Goal: Transaction & Acquisition: Purchase product/service

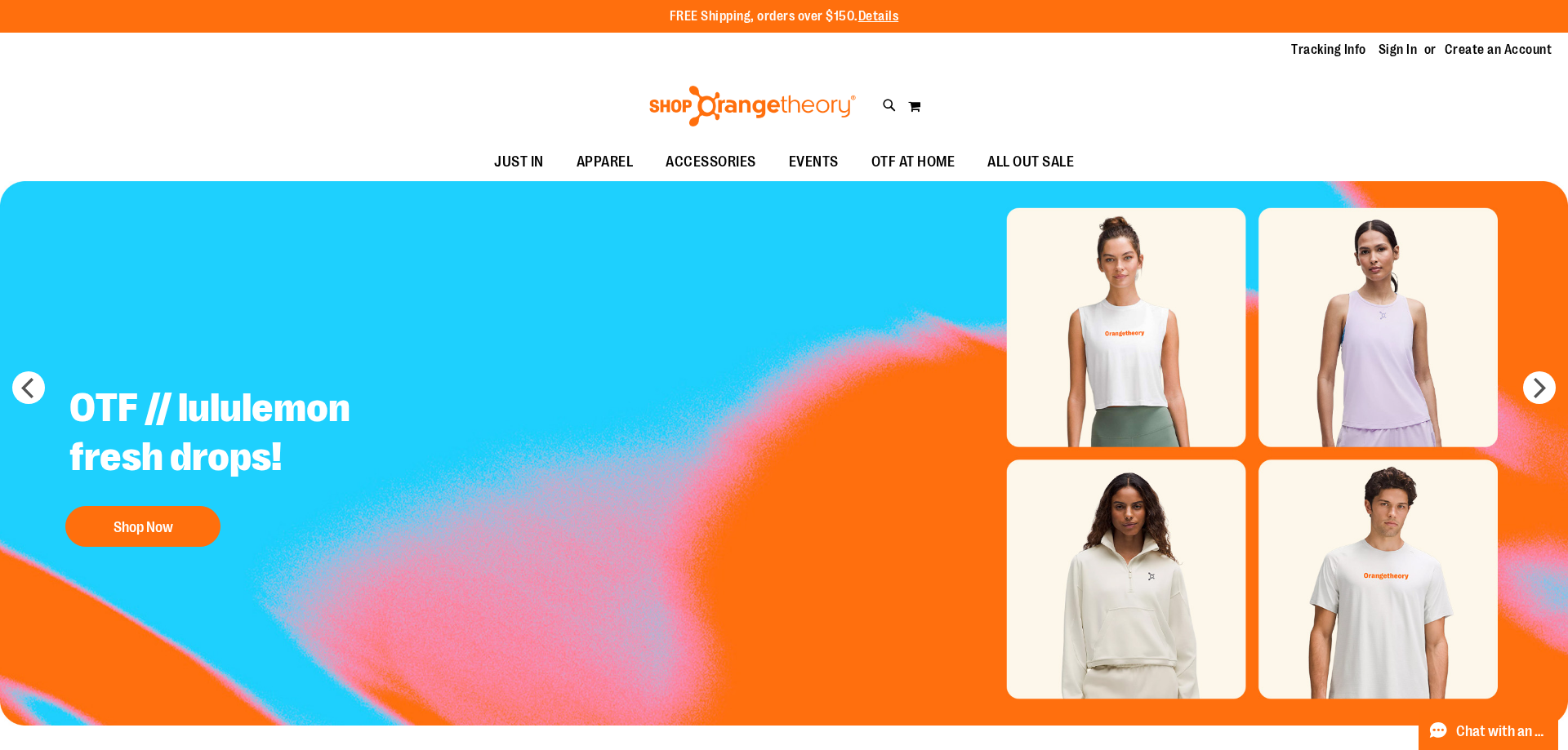
type input "**********"
click at [1394, 53] on link "Sign In" at bounding box center [1397, 49] width 39 height 18
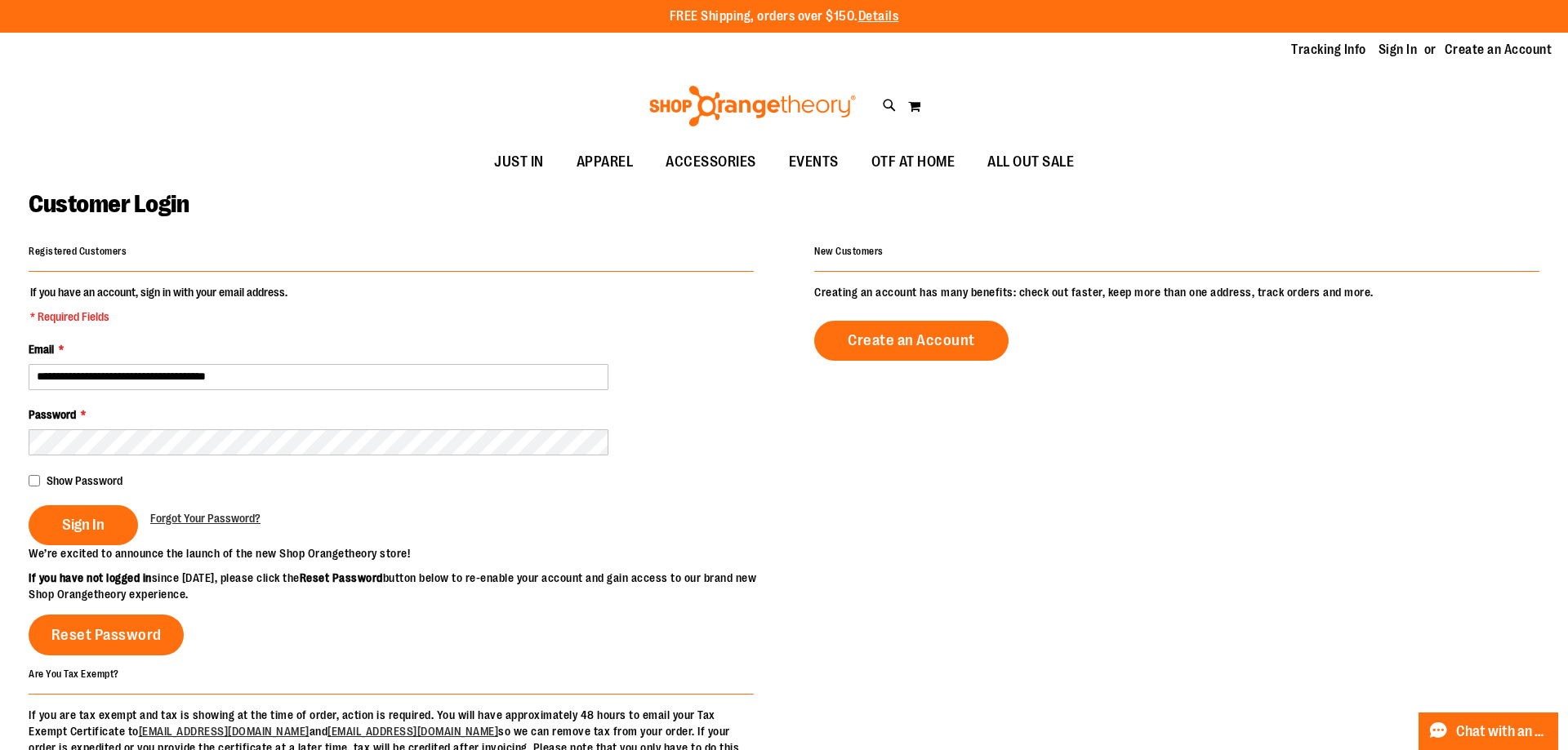
click at [87, 491] on fieldset "**********" at bounding box center [391, 415] width 725 height 262
click at [90, 507] on button "Sign In" at bounding box center [82, 525] width 110 height 40
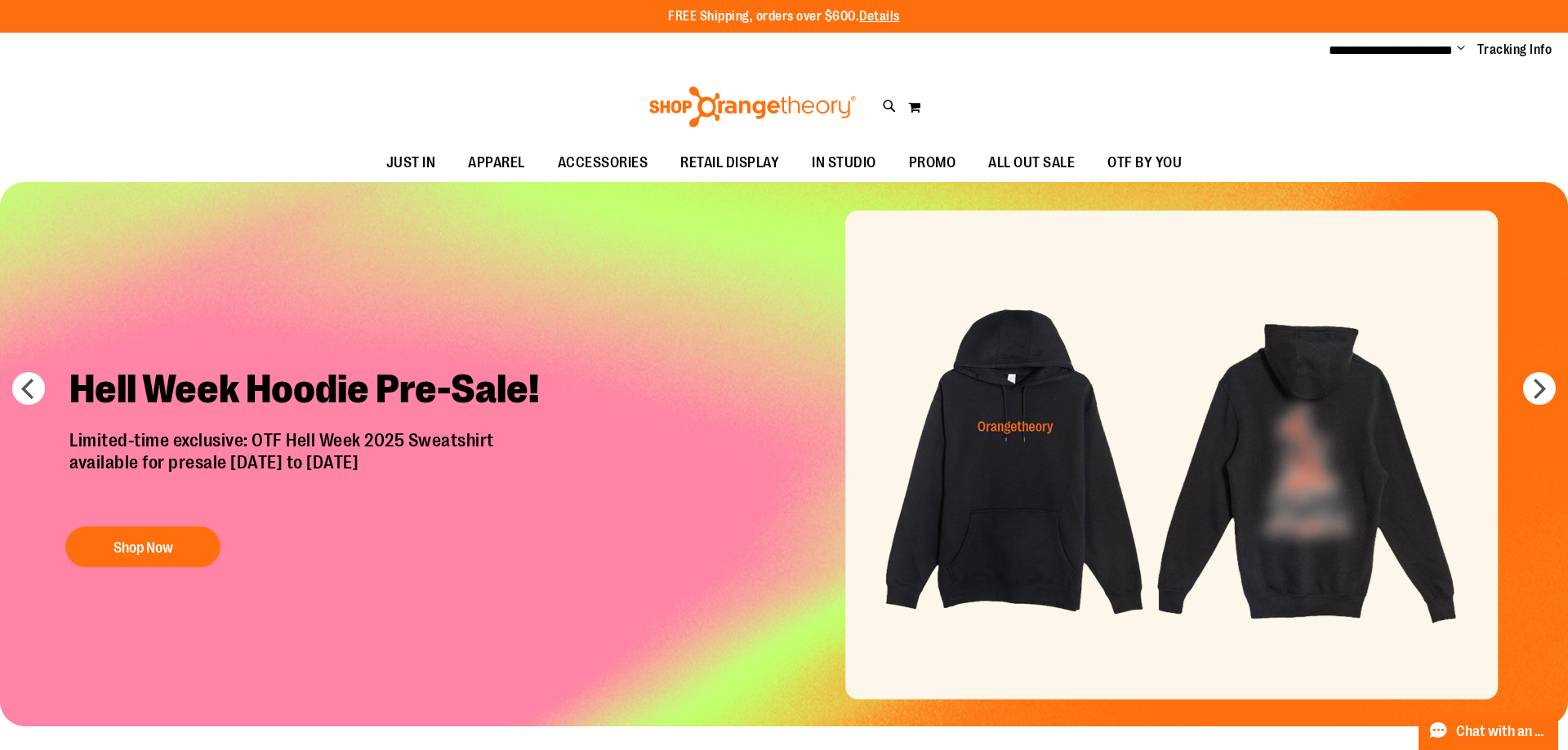
type input "**********"
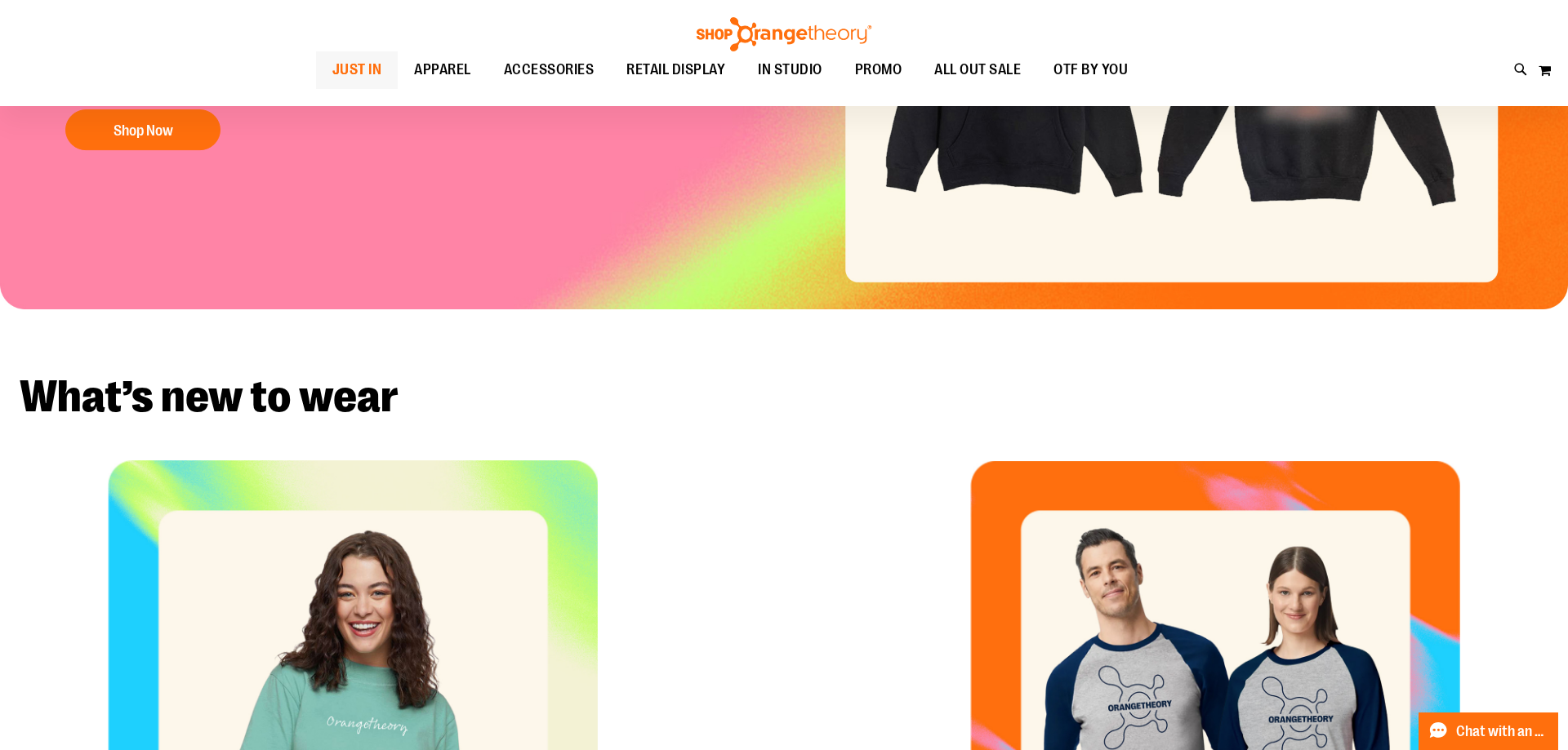
scroll to position [82, 0]
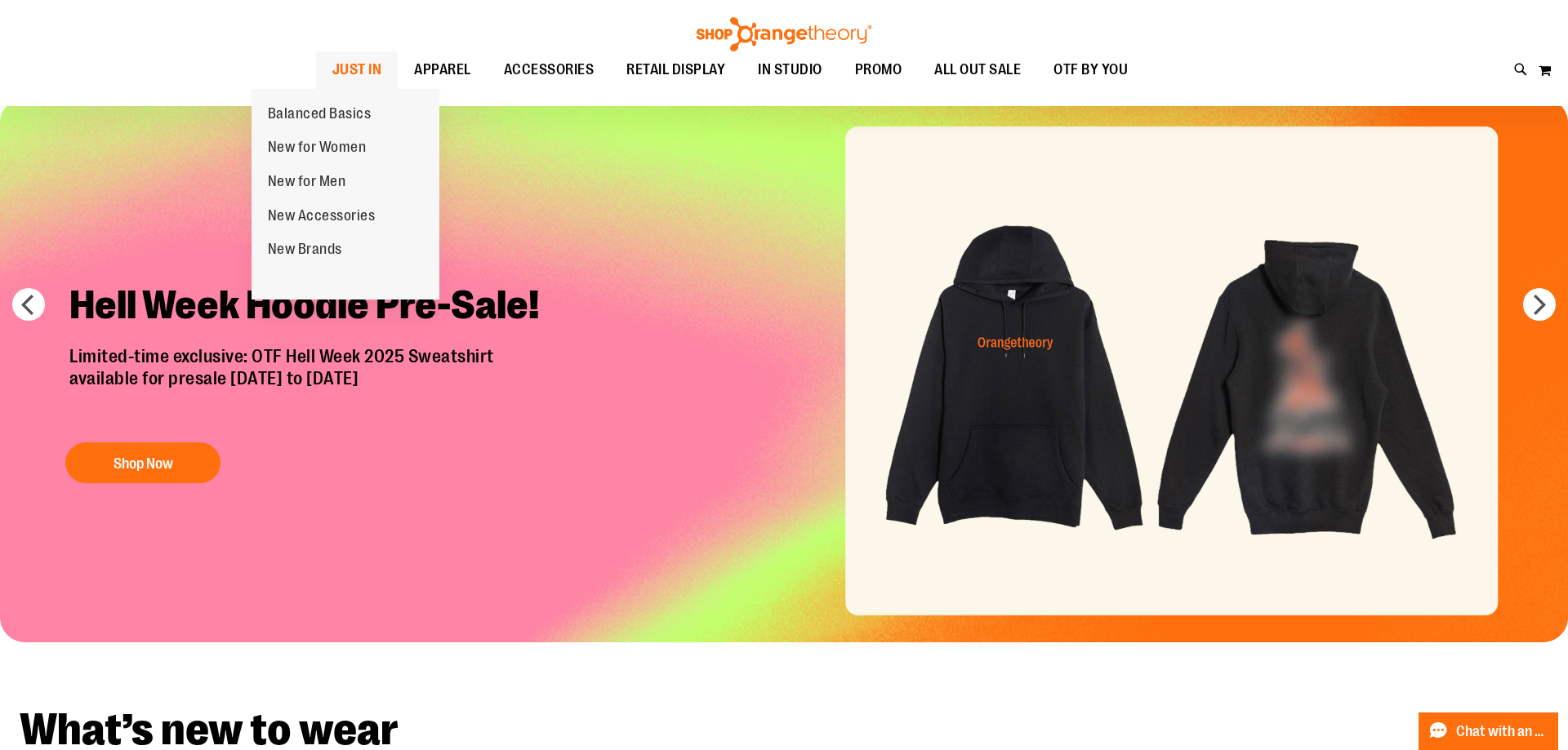
click at [332, 80] on span "JUST IN" at bounding box center [357, 70] width 49 height 37
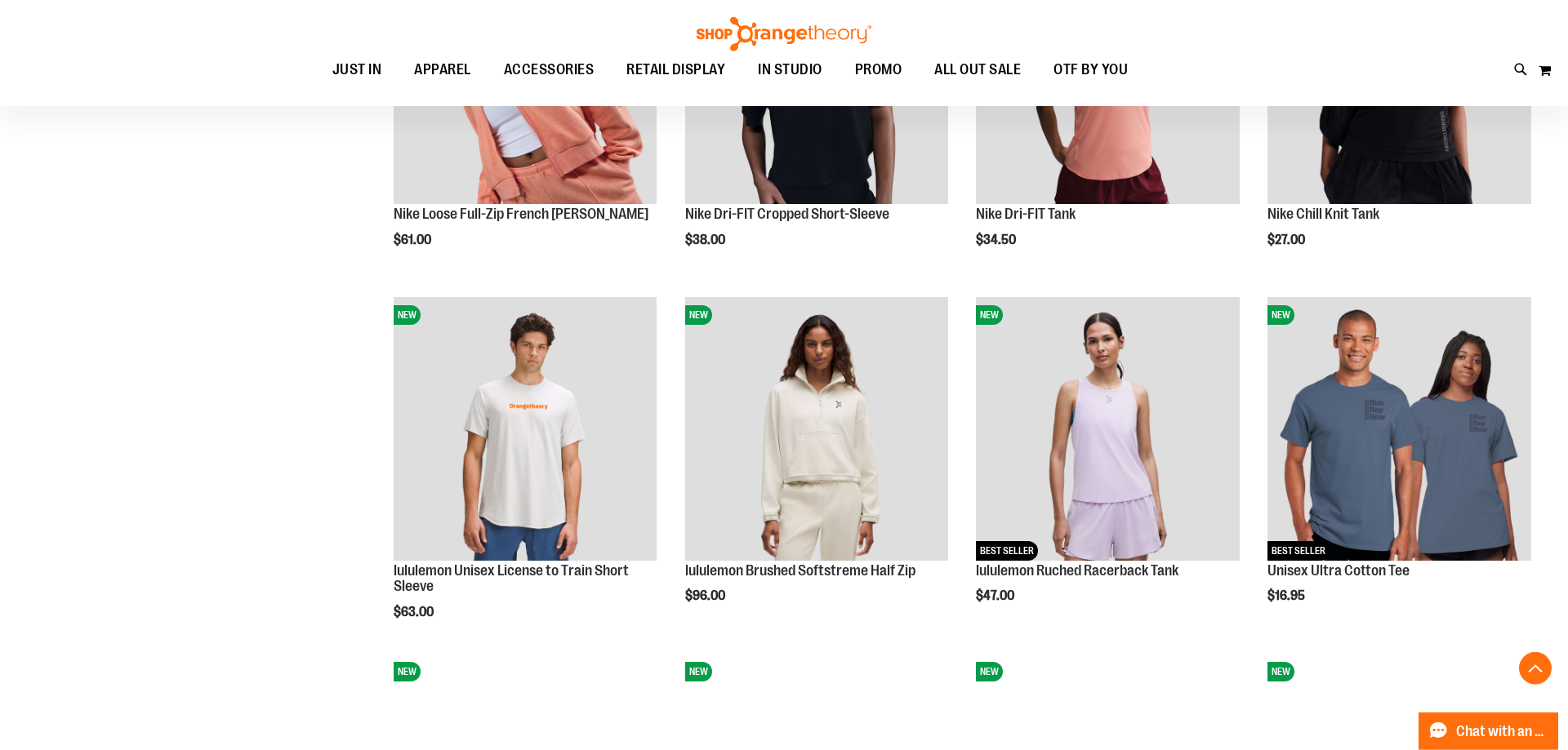
scroll to position [1401, 0]
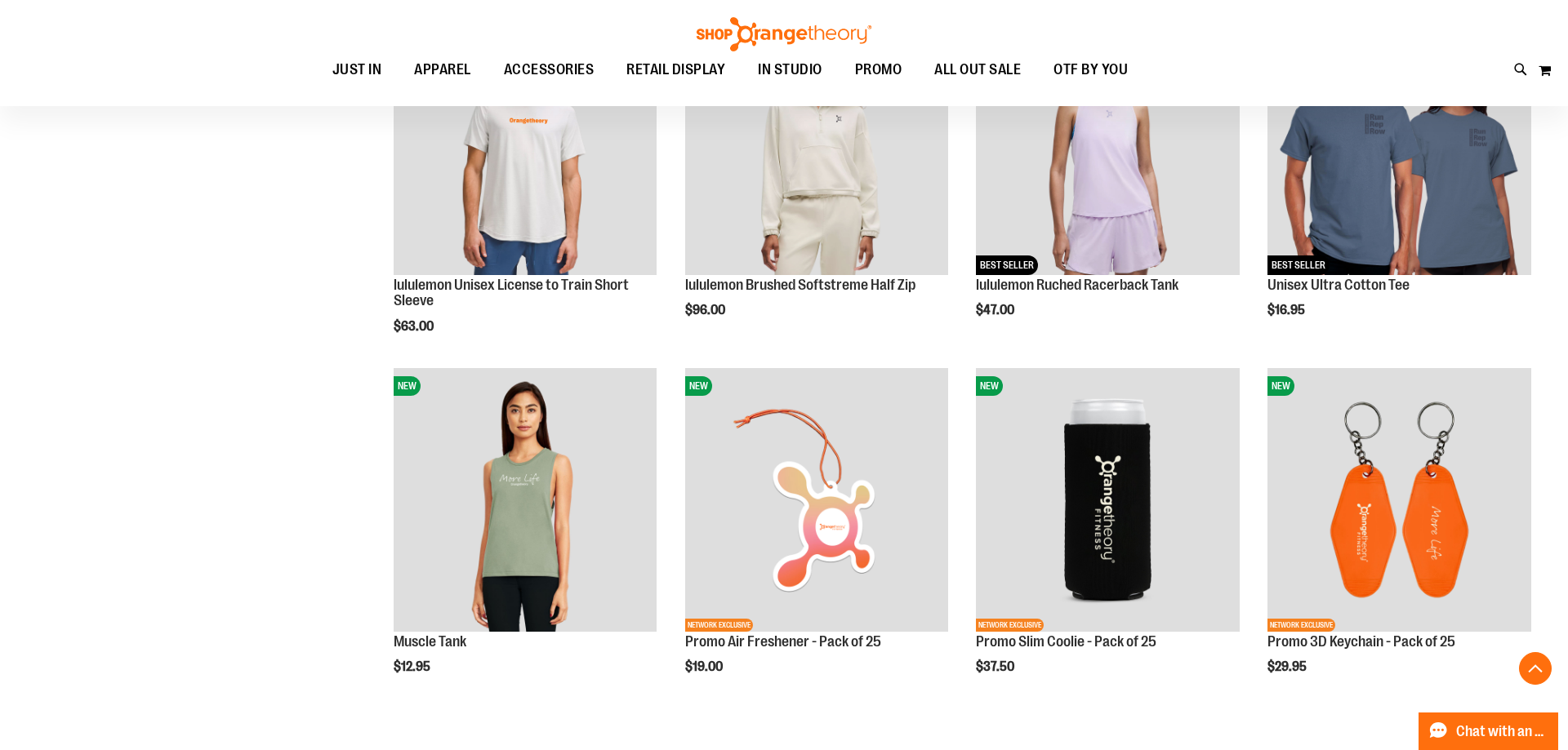
scroll to position [1959, 0]
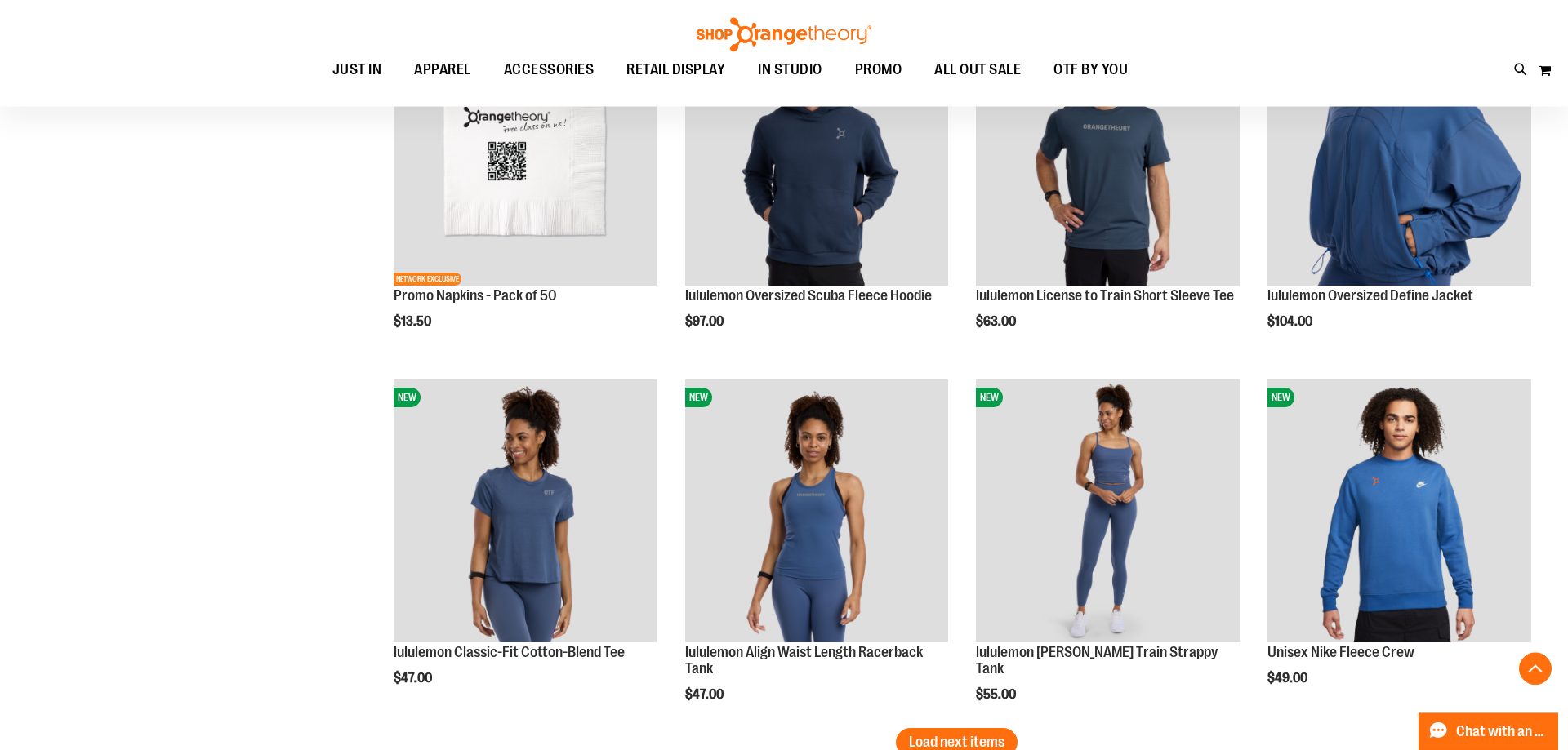
scroll to position [2626, 0]
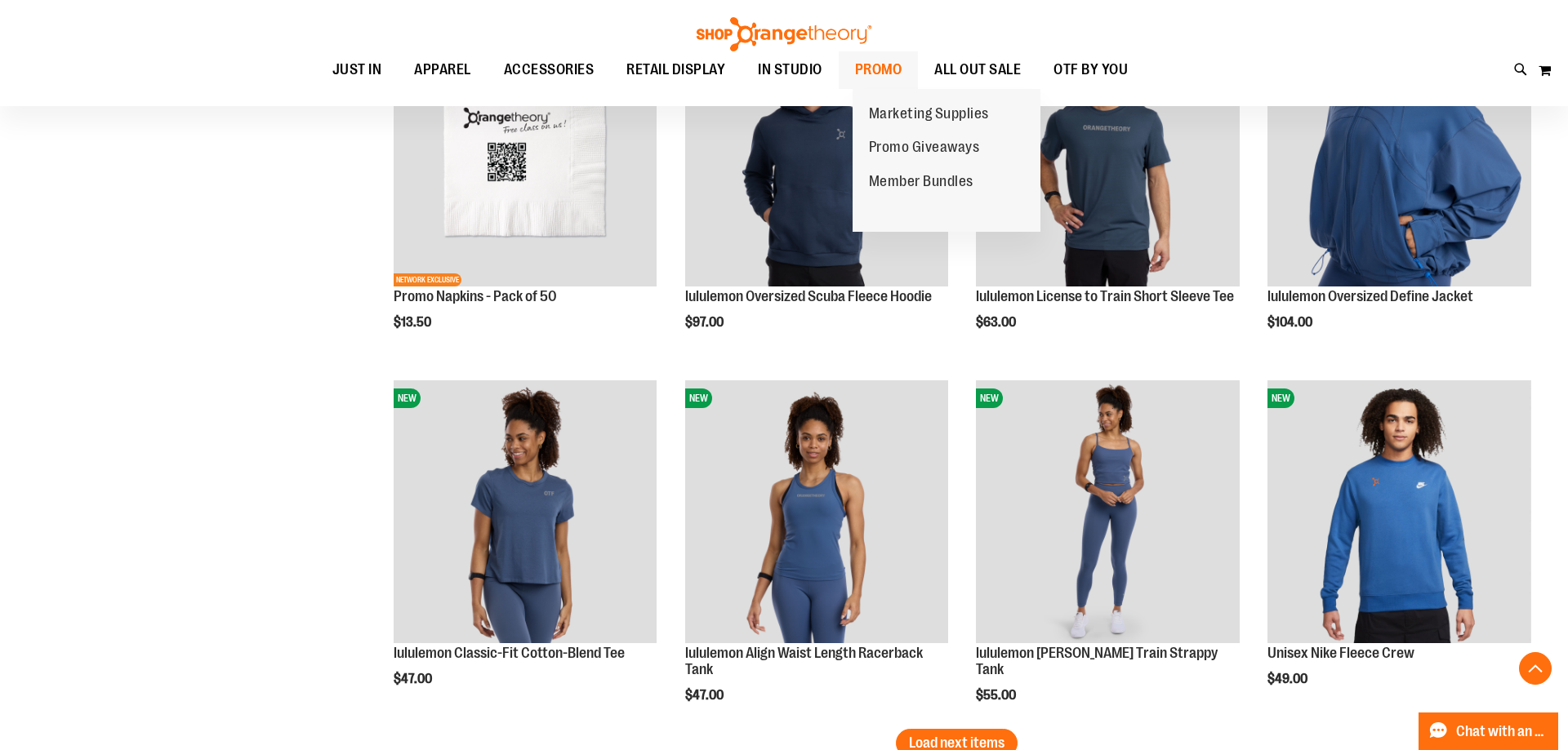
click at [894, 60] on span "PROMO" at bounding box center [878, 70] width 47 height 37
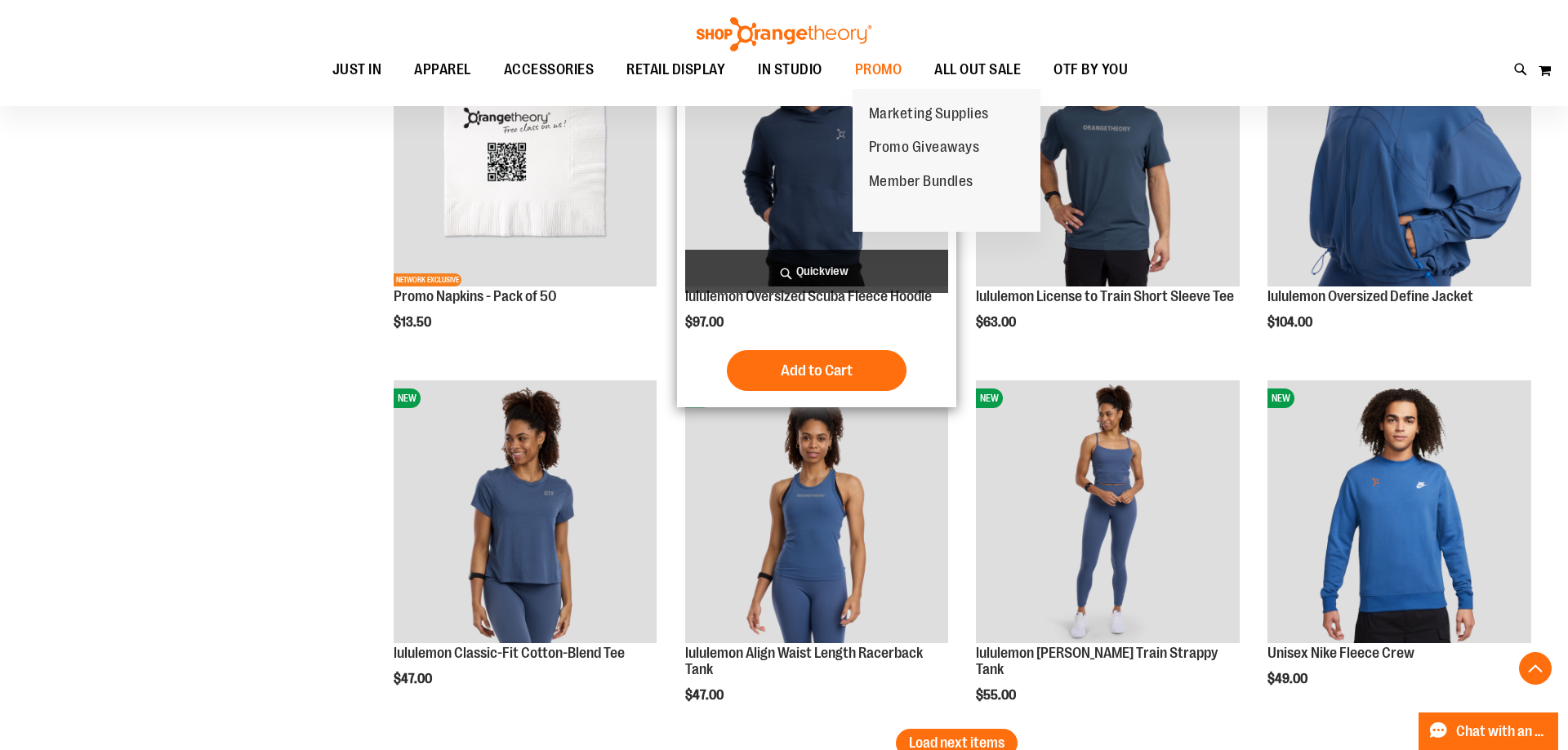
click at [913, 141] on link "Promo Giveaways" at bounding box center [925, 147] width 143 height 34
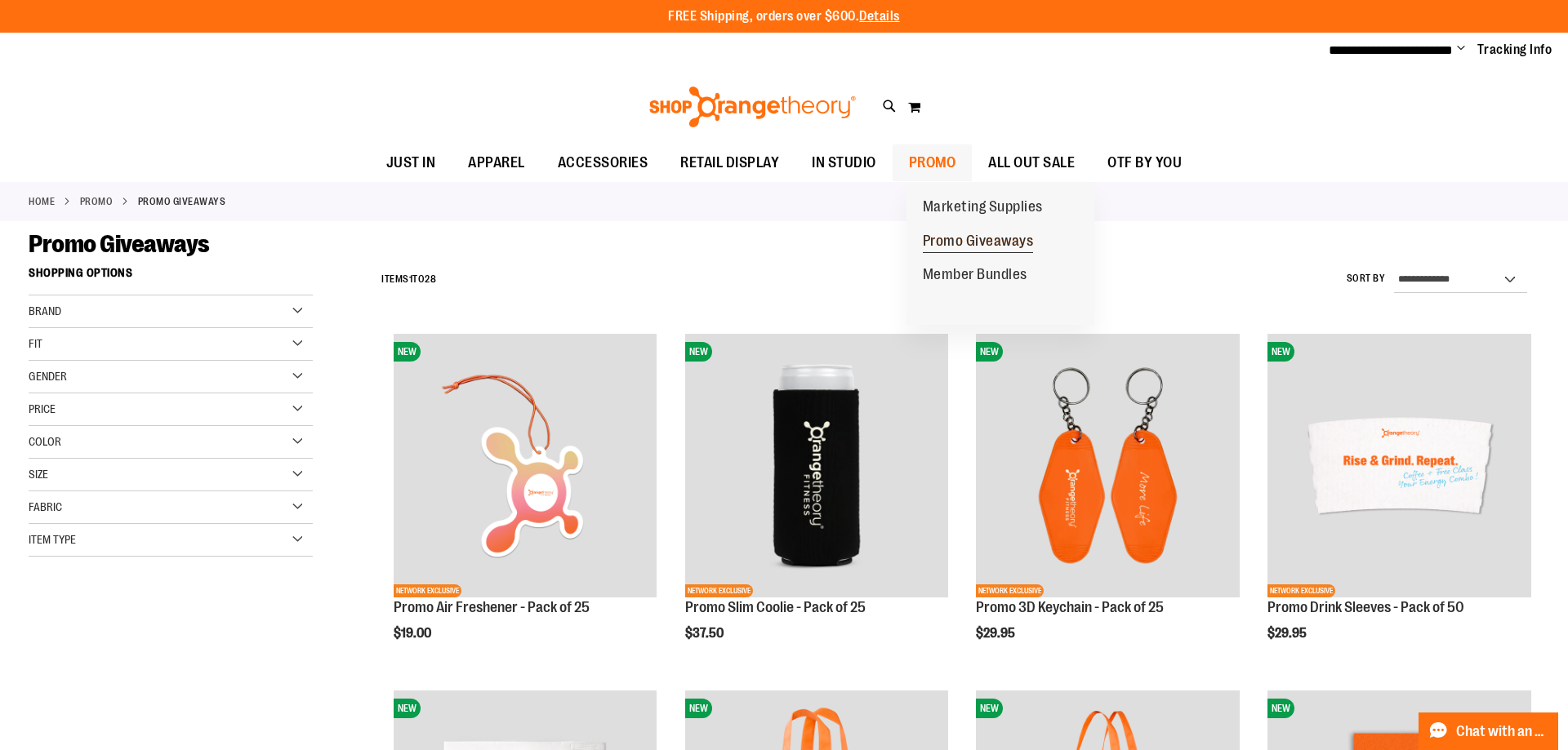
click at [952, 225] on link "Promo Giveaways" at bounding box center [978, 241] width 143 height 34
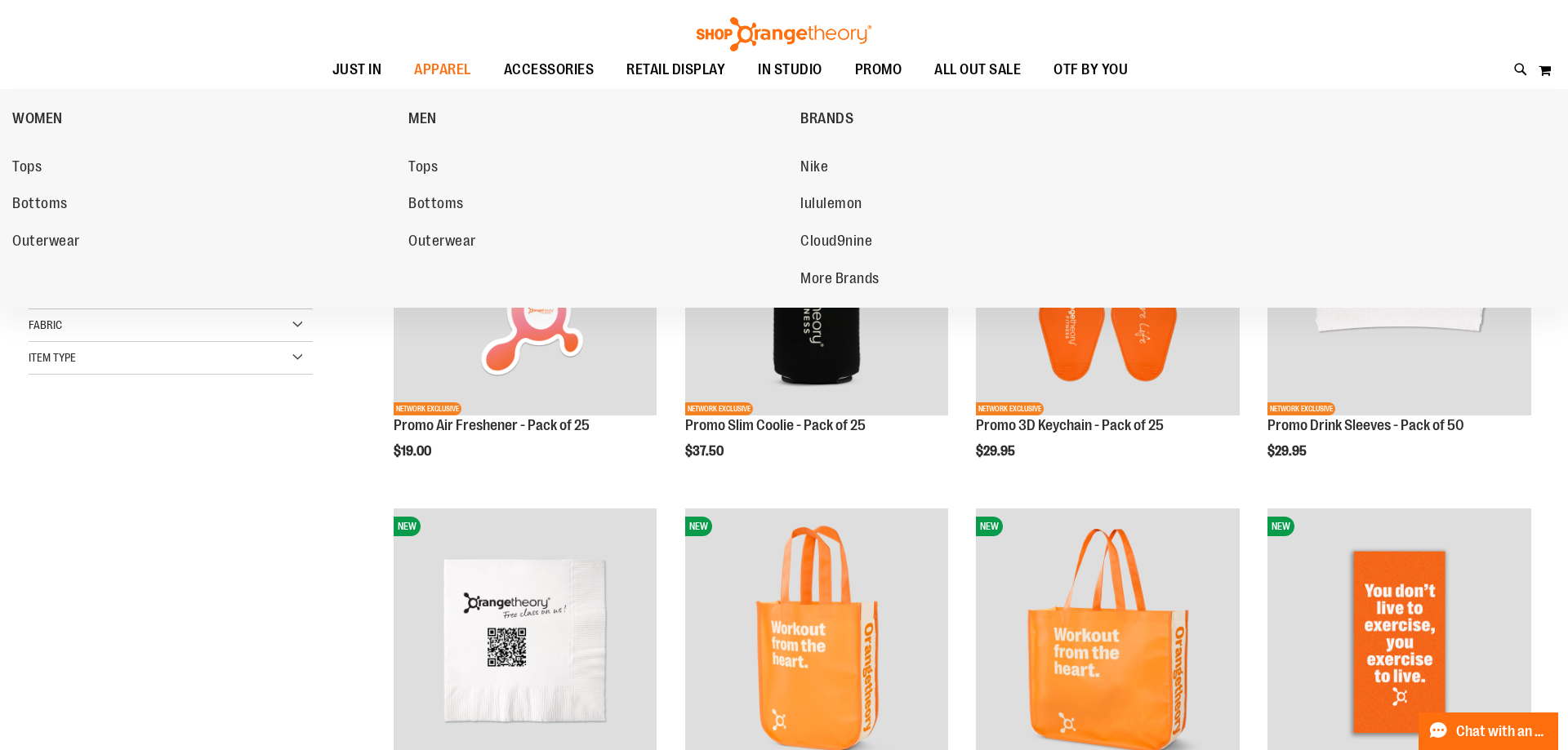
scroll to position [238, 0]
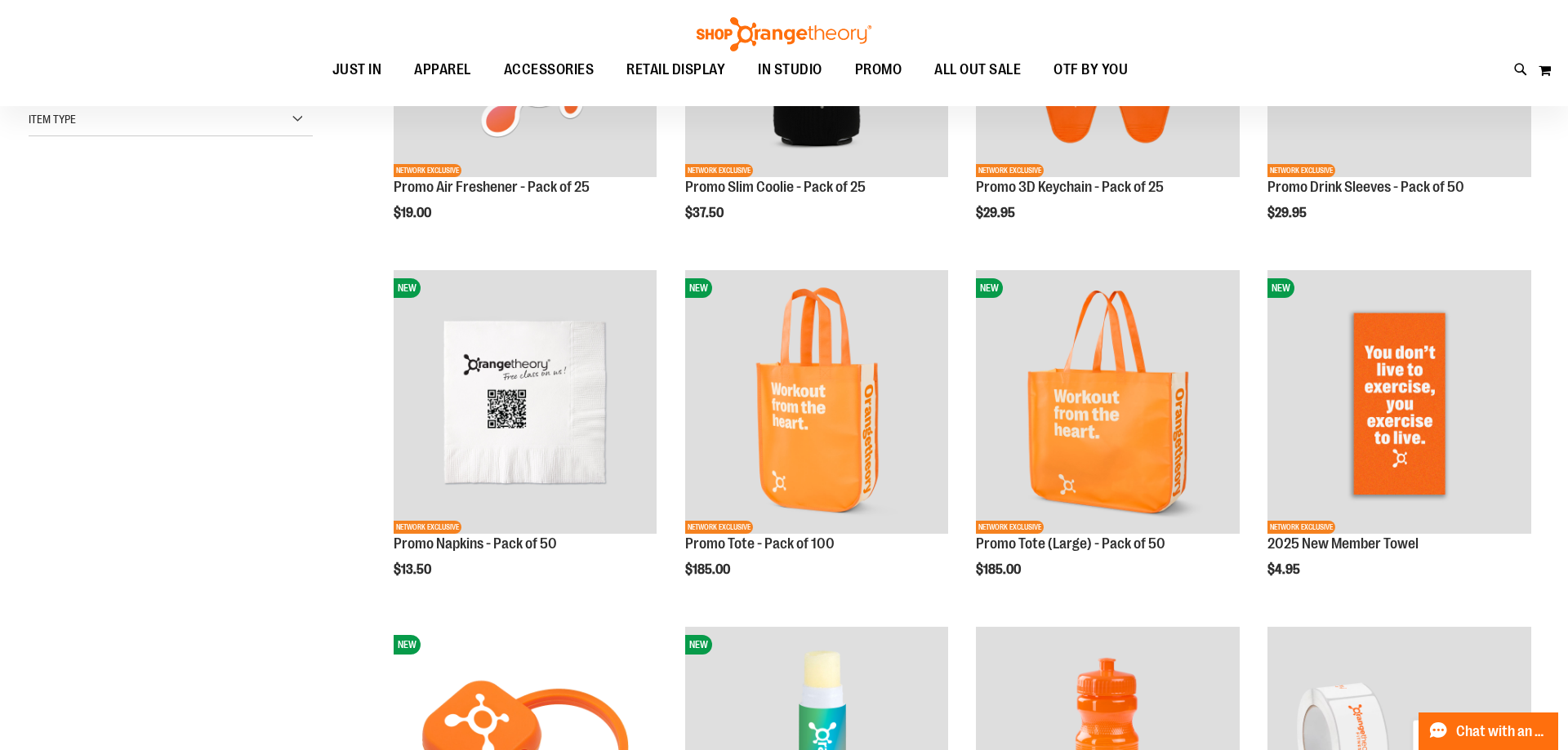
click at [108, 537] on div "**********" at bounding box center [783, 455] width 1511 height 1235
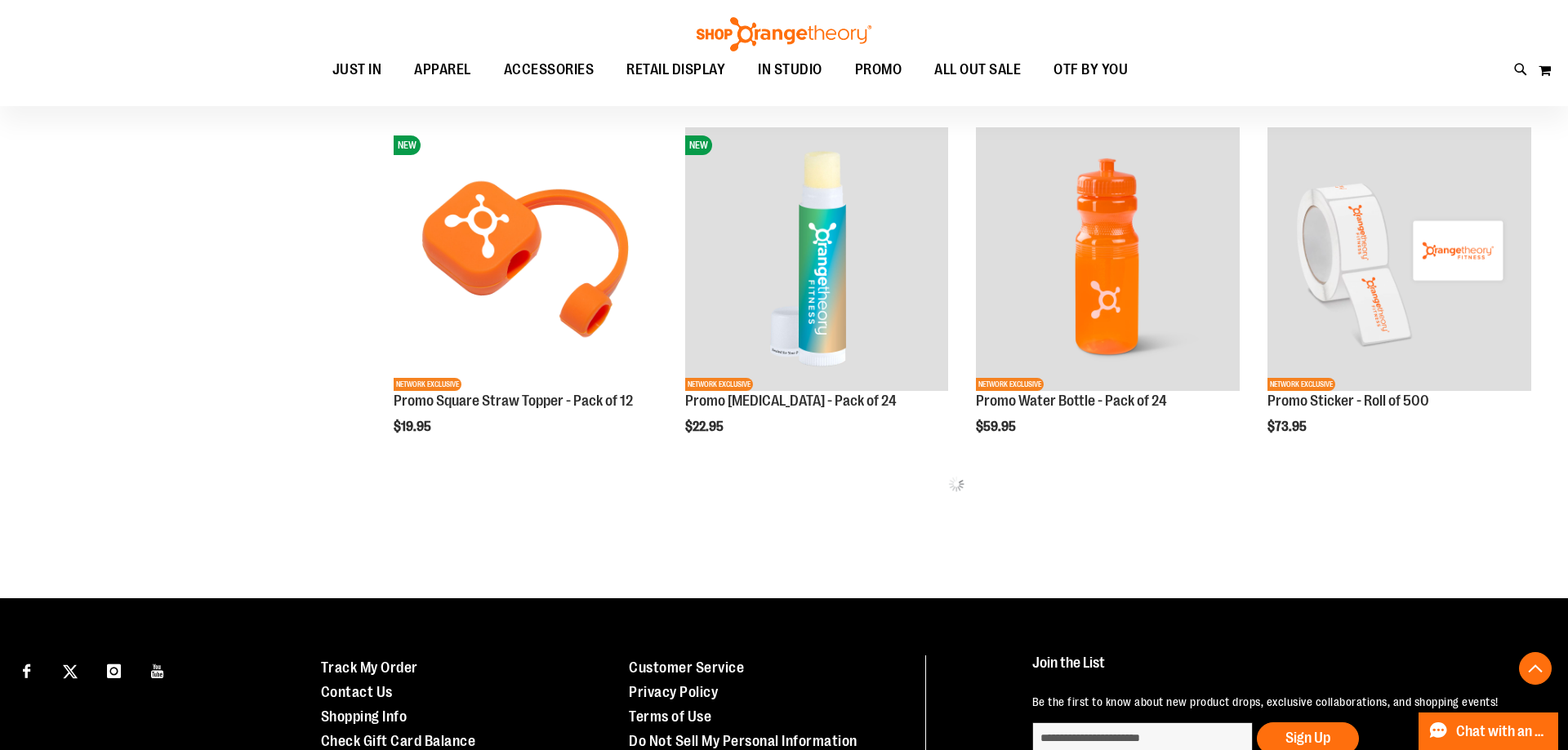
scroll to position [238, 0]
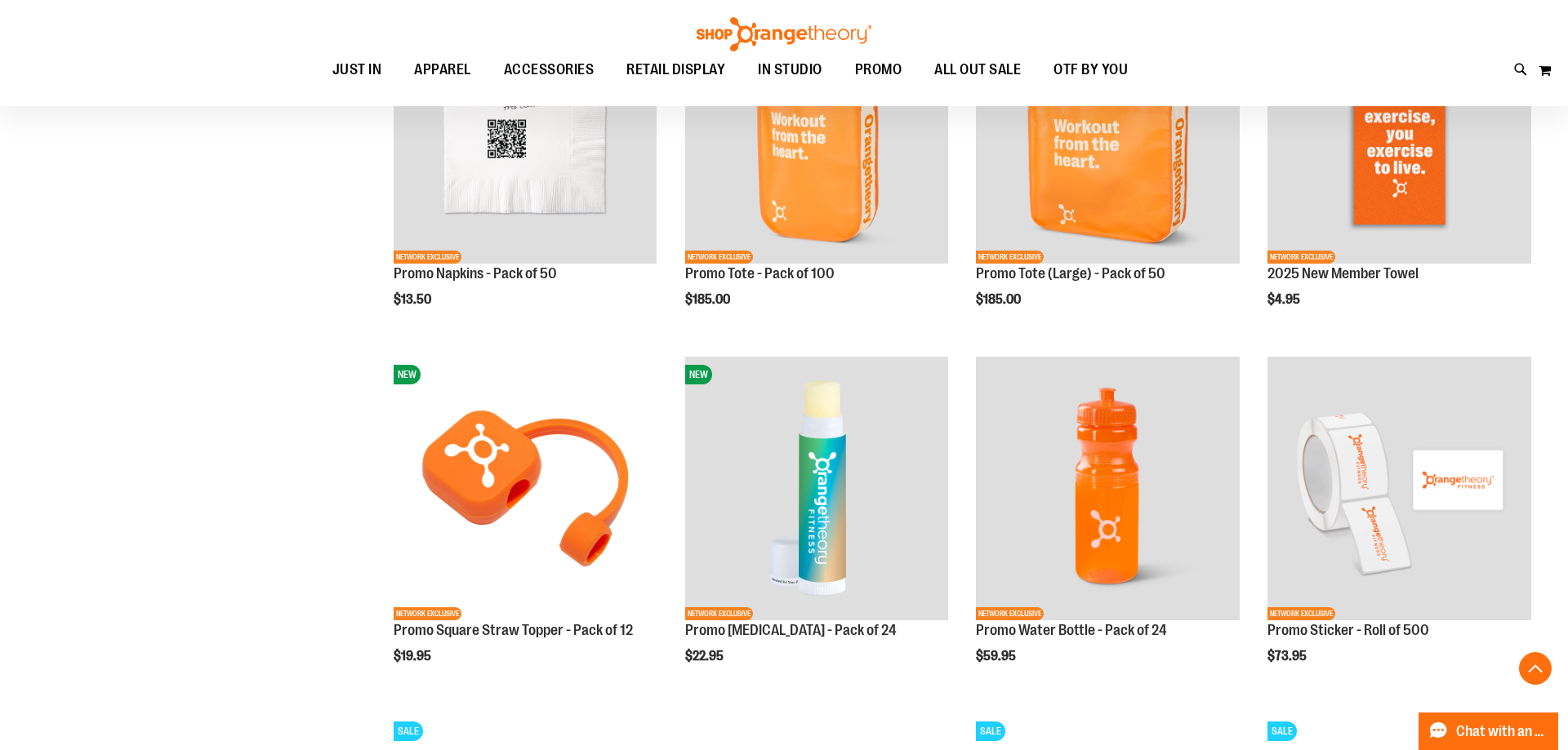
scroll to position [655, 0]
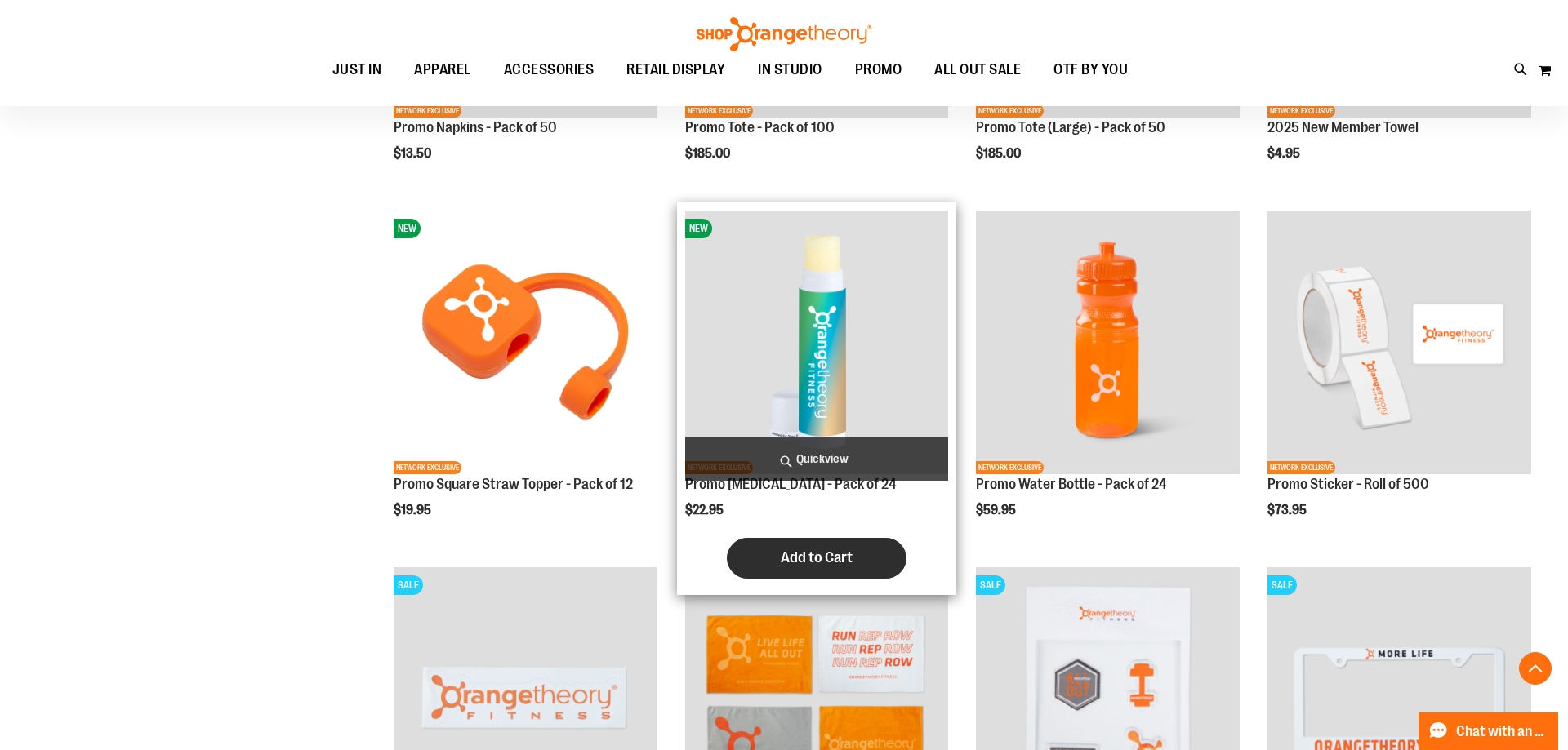
click at [837, 553] on span "Add to Cart" at bounding box center [816, 557] width 72 height 18
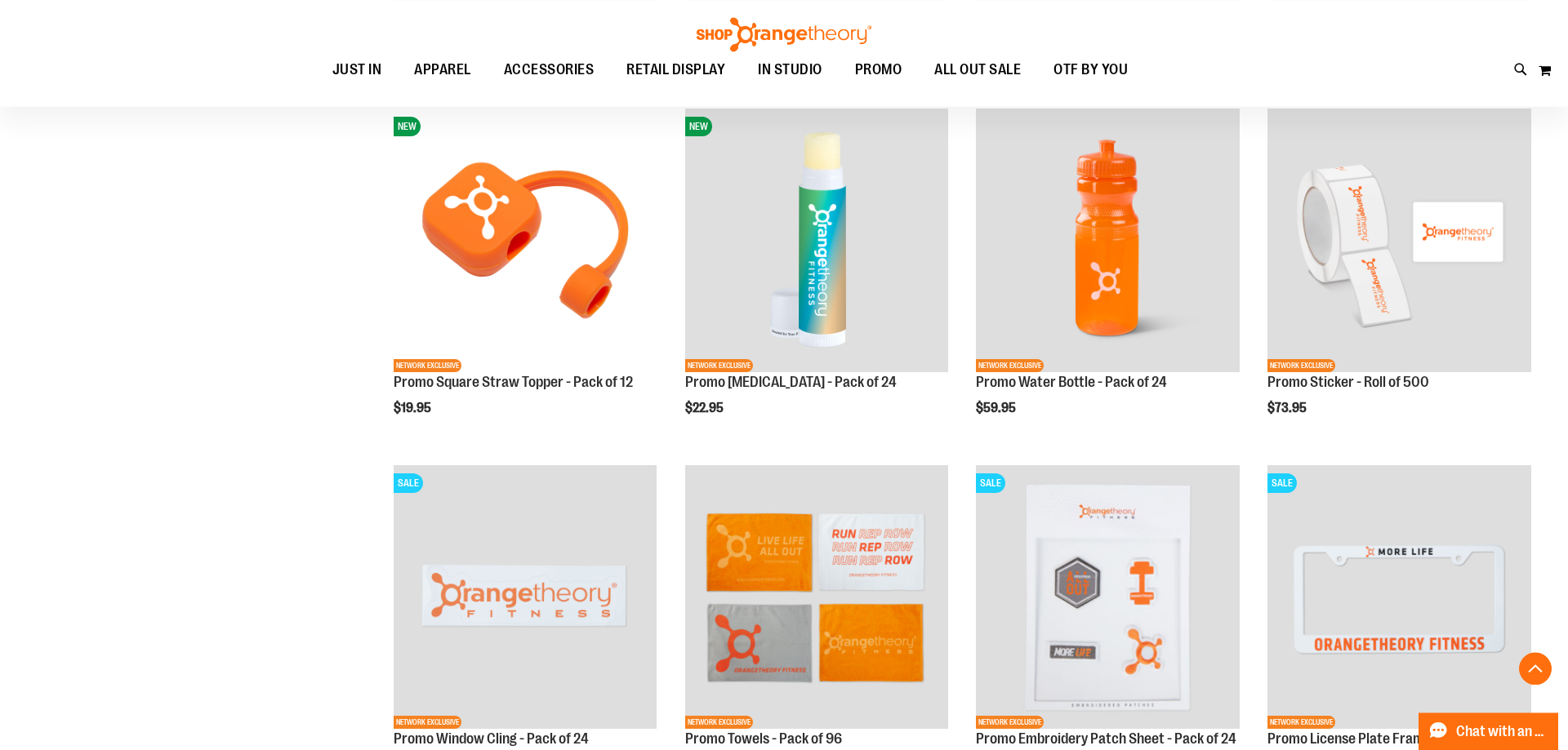
scroll to position [987, 0]
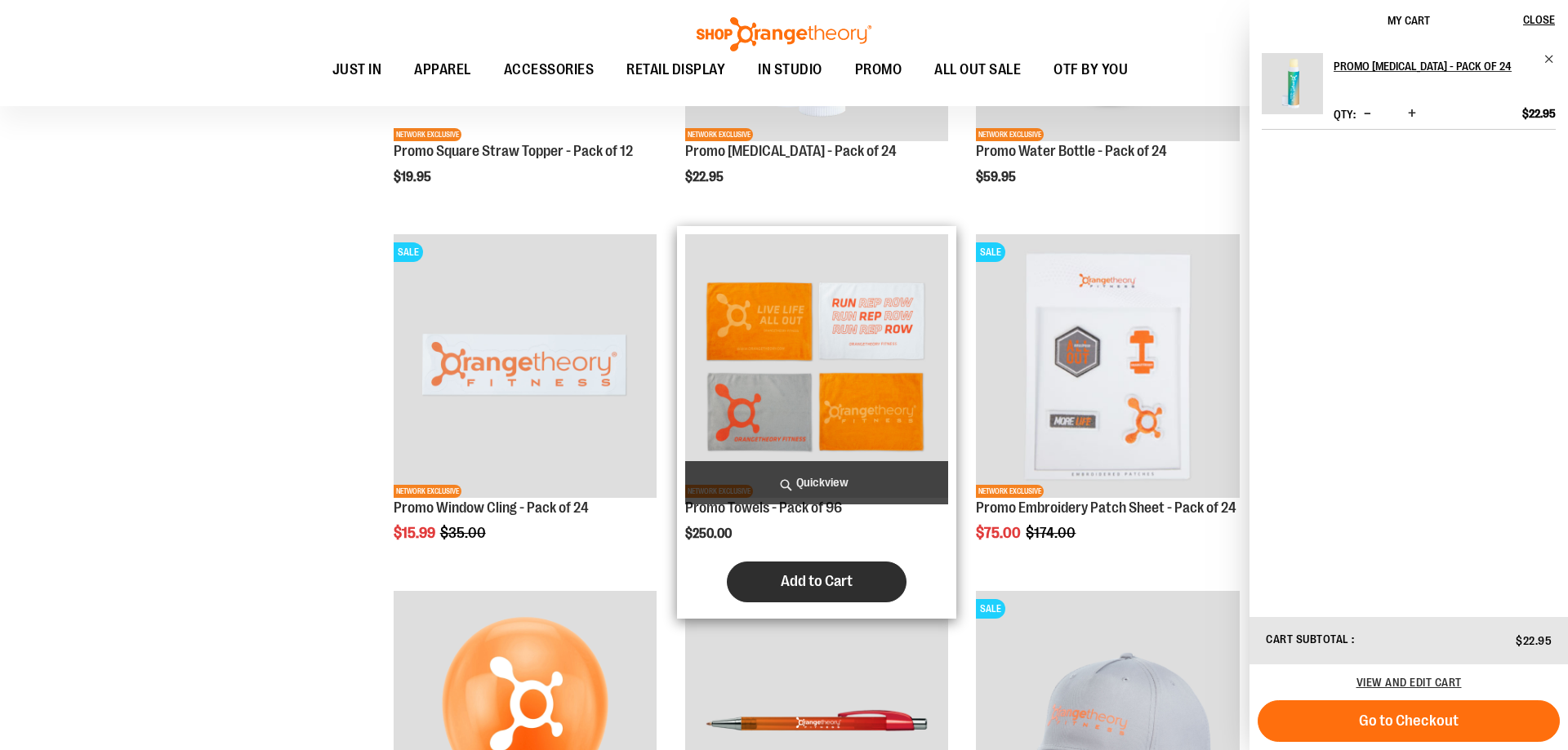
click at [807, 572] on button "Add to Cart" at bounding box center [816, 582] width 179 height 41
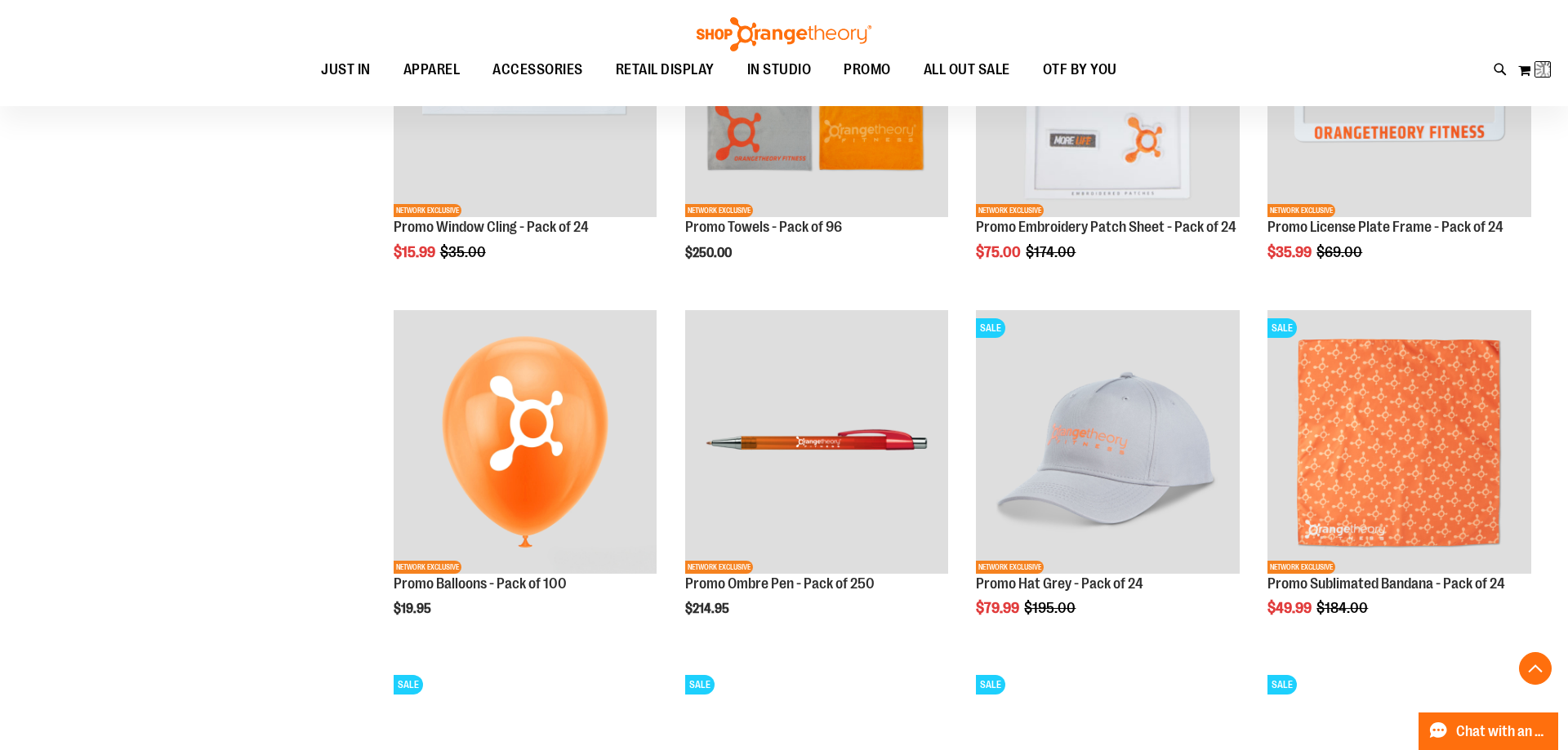
scroll to position [1237, 0]
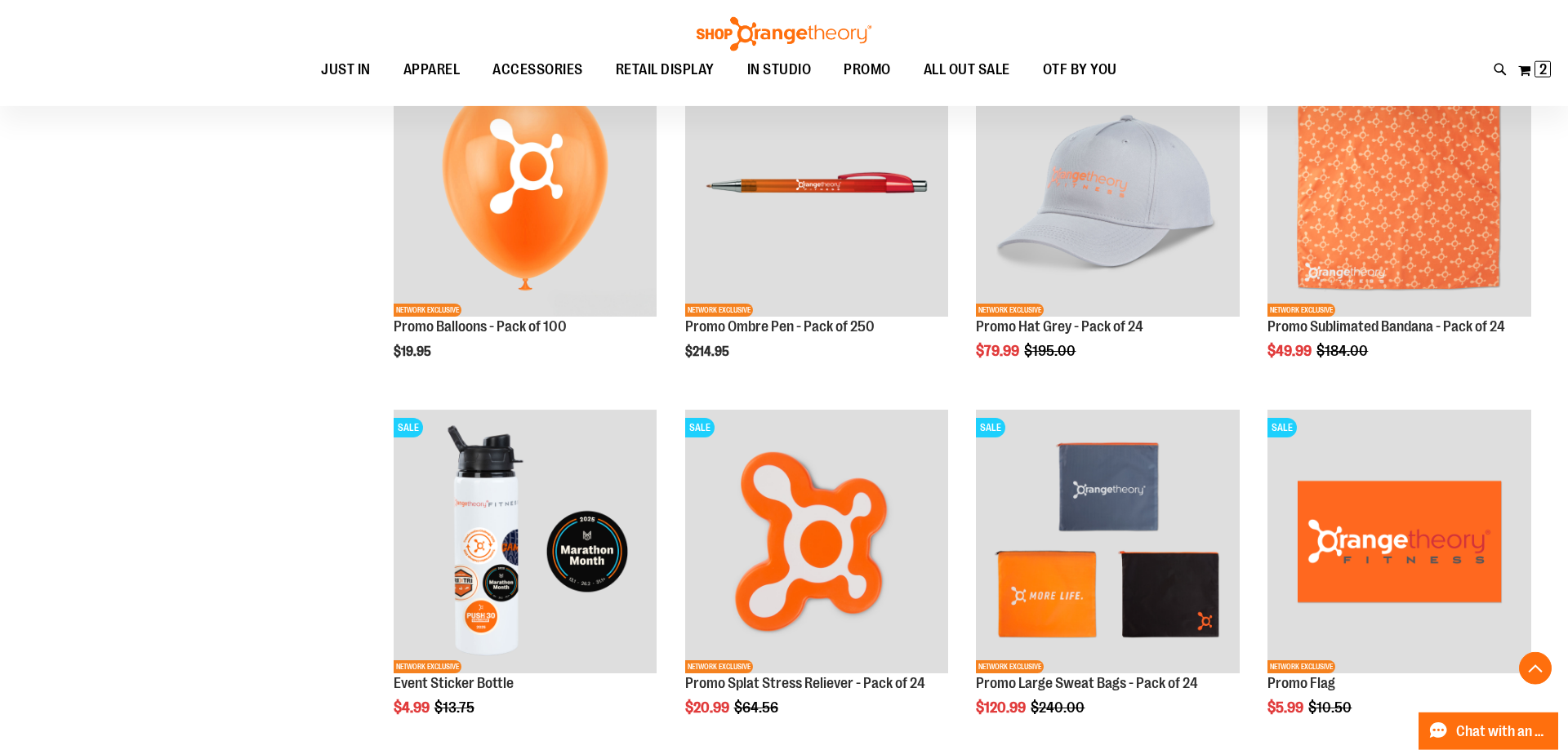
scroll to position [1654, 0]
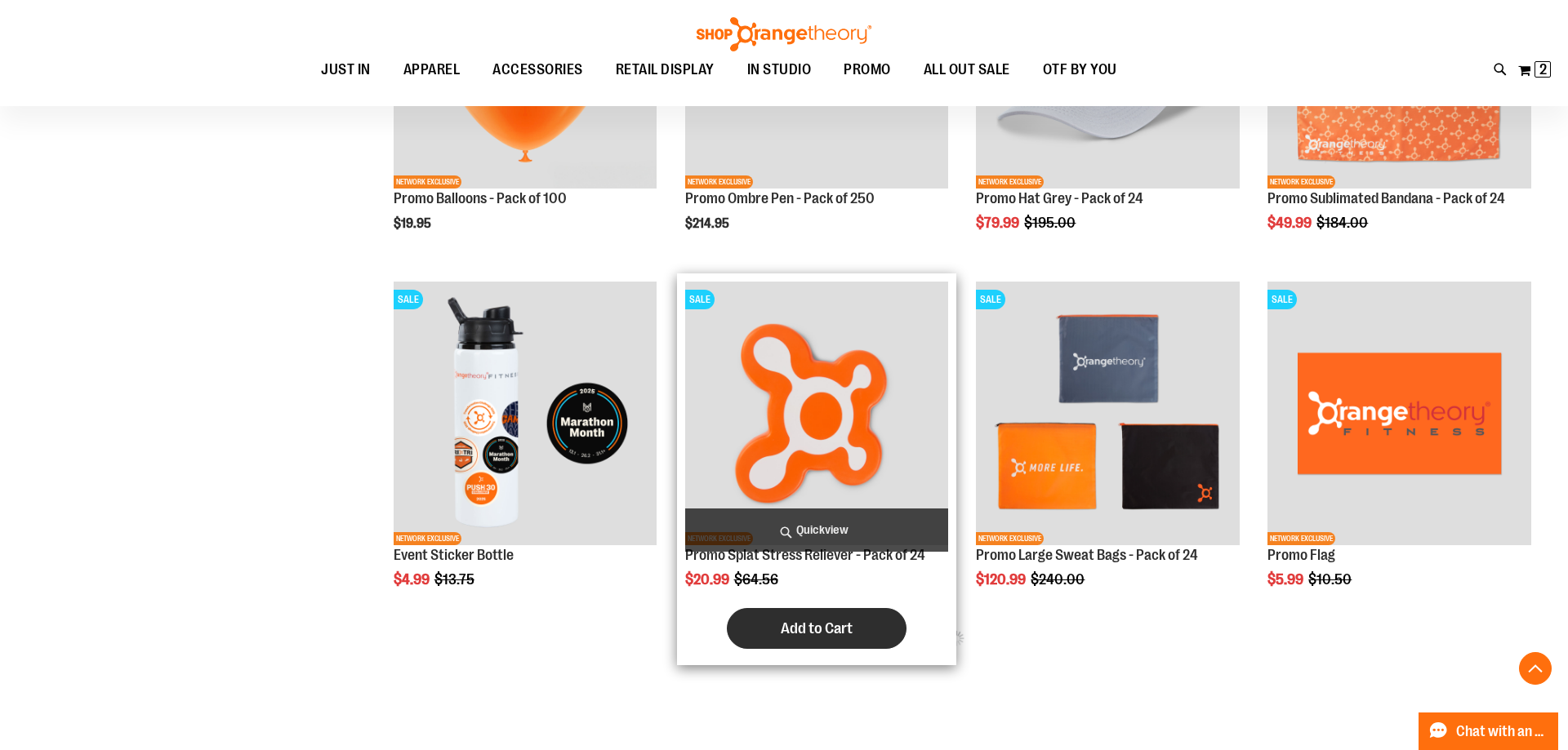
click at [762, 643] on button "Add to Cart" at bounding box center [816, 629] width 179 height 41
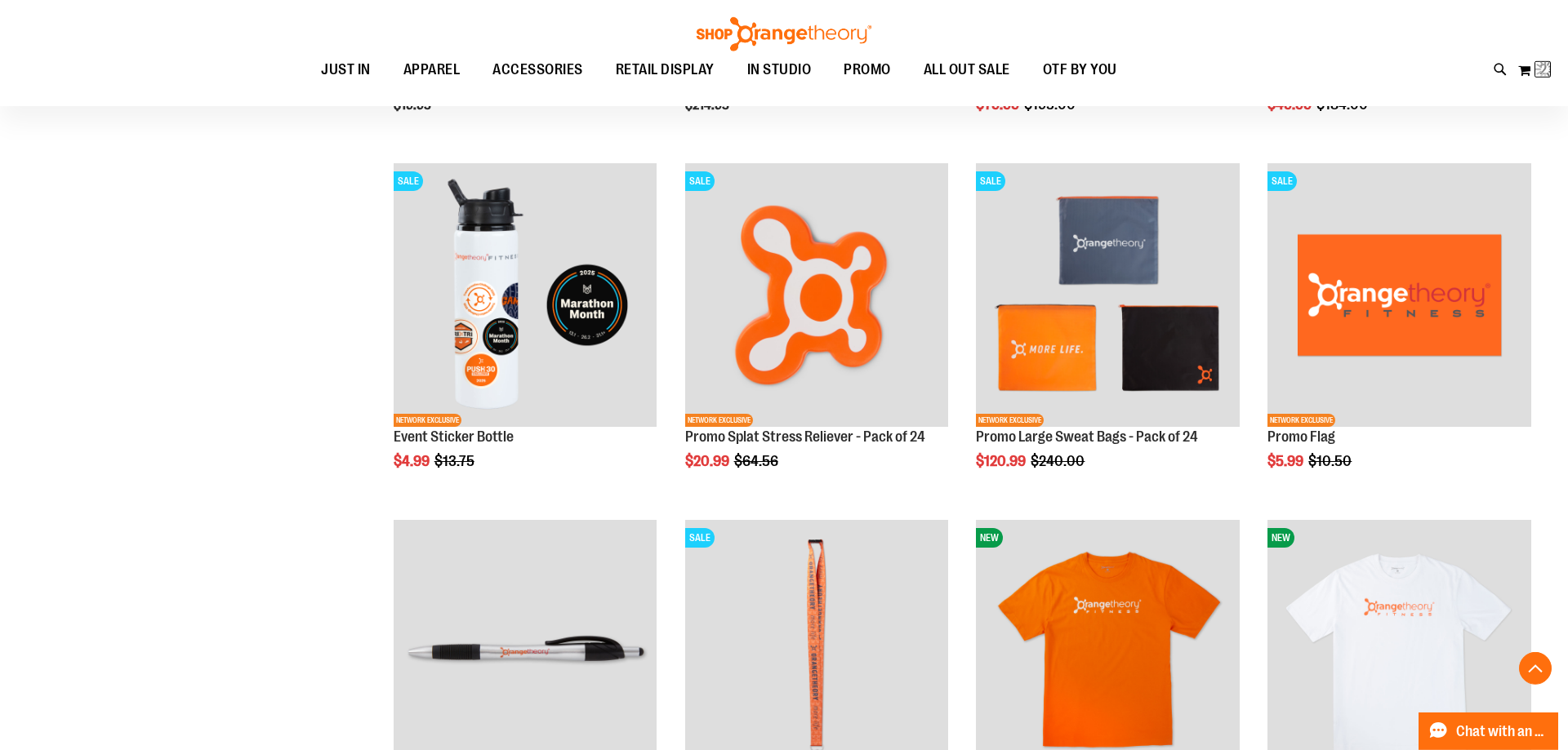
scroll to position [1987, 0]
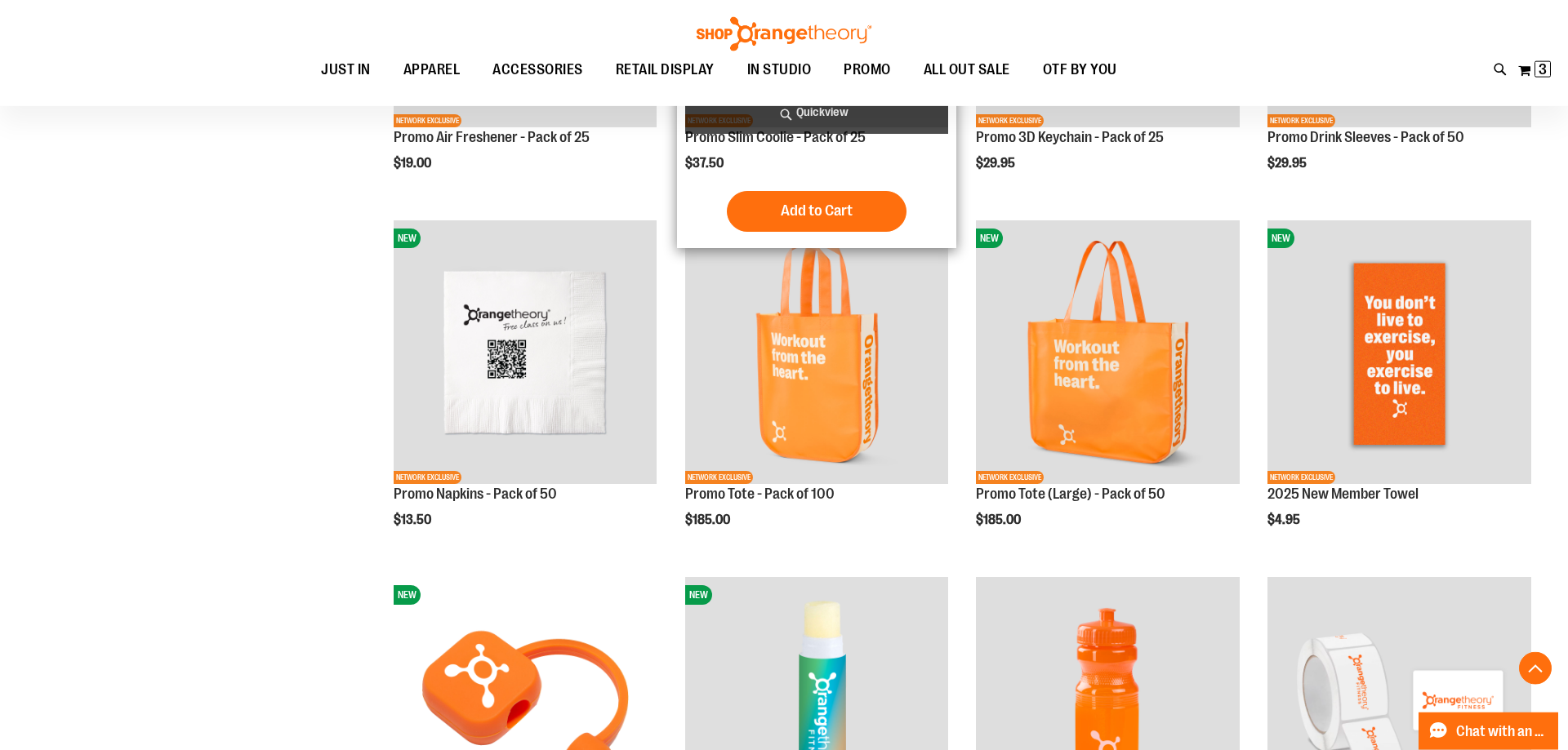
scroll to position [135, 0]
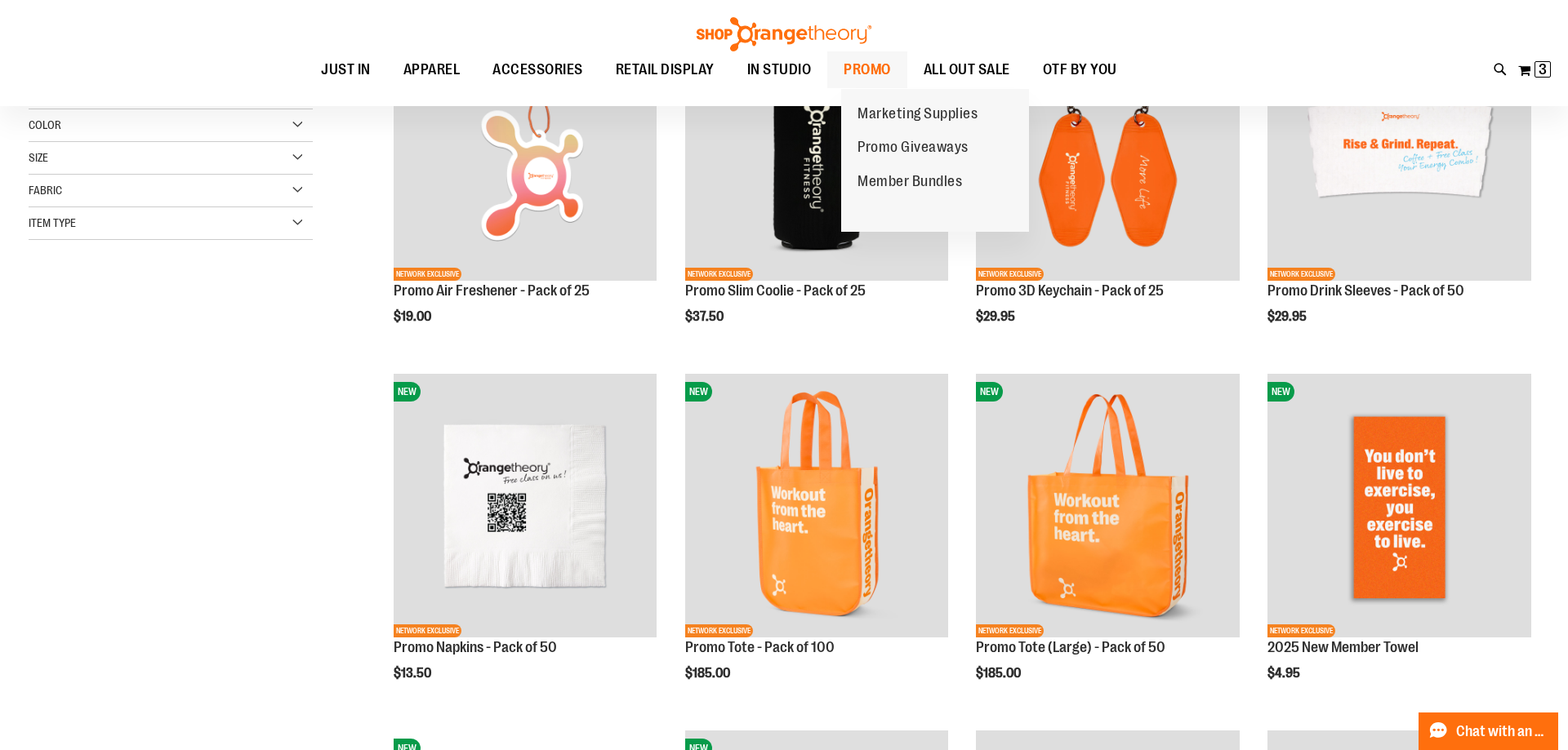
drag, startPoint x: 900, startPoint y: 70, endPoint x: 877, endPoint y: 89, distance: 29.8
click at [891, 70] on span "PROMO" at bounding box center [866, 70] width 47 height 37
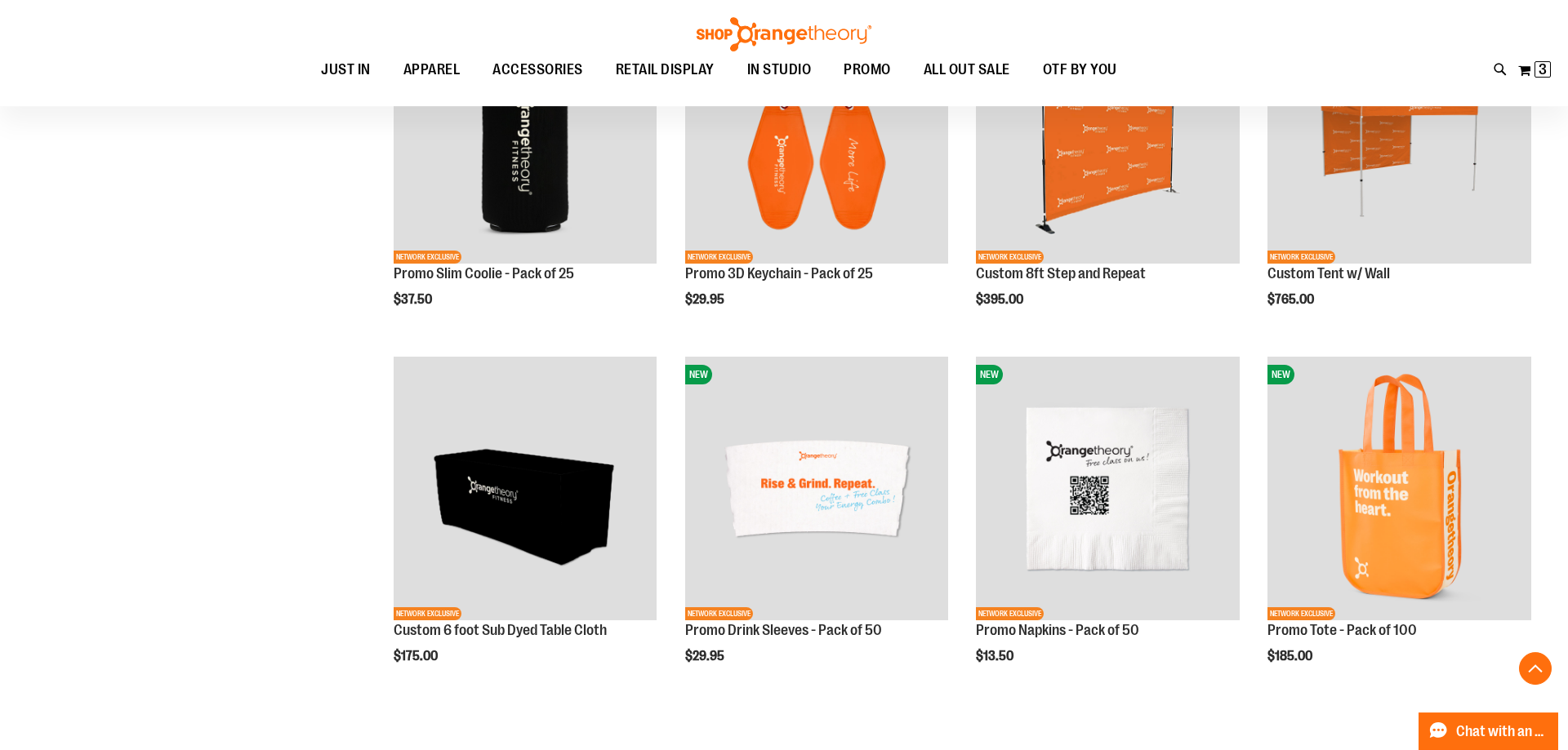
scroll to position [568, 0]
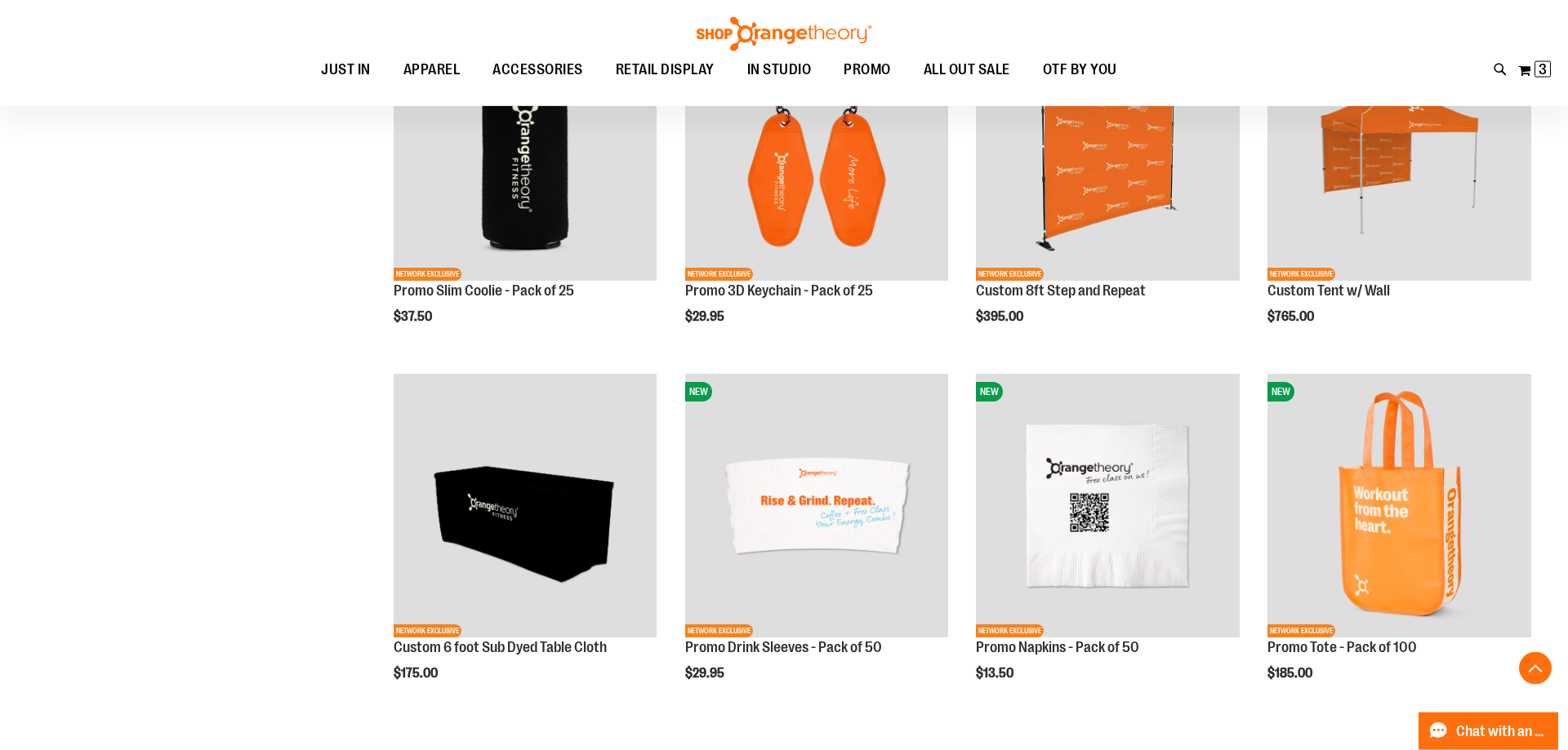
scroll to position [474, 0]
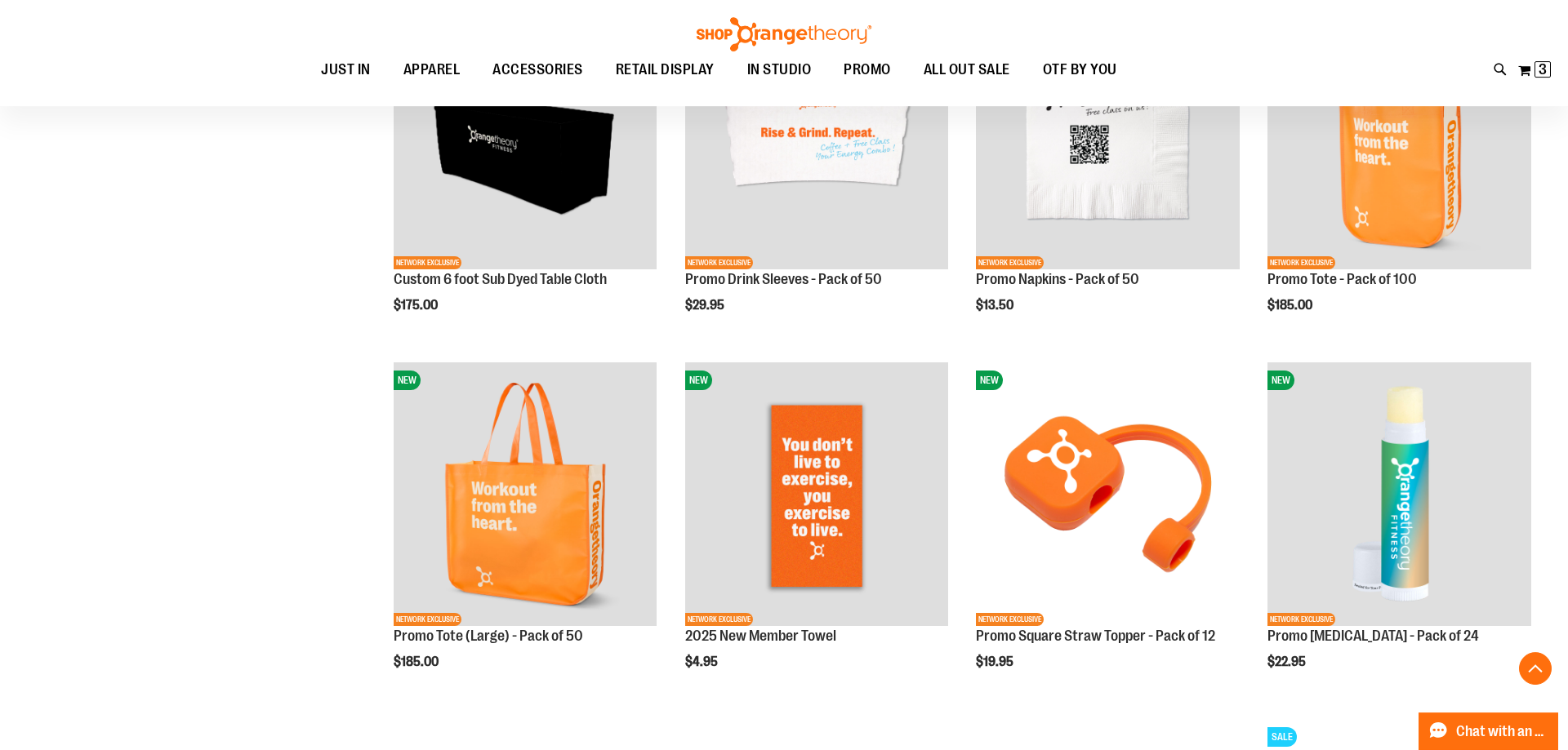
scroll to position [890, 0]
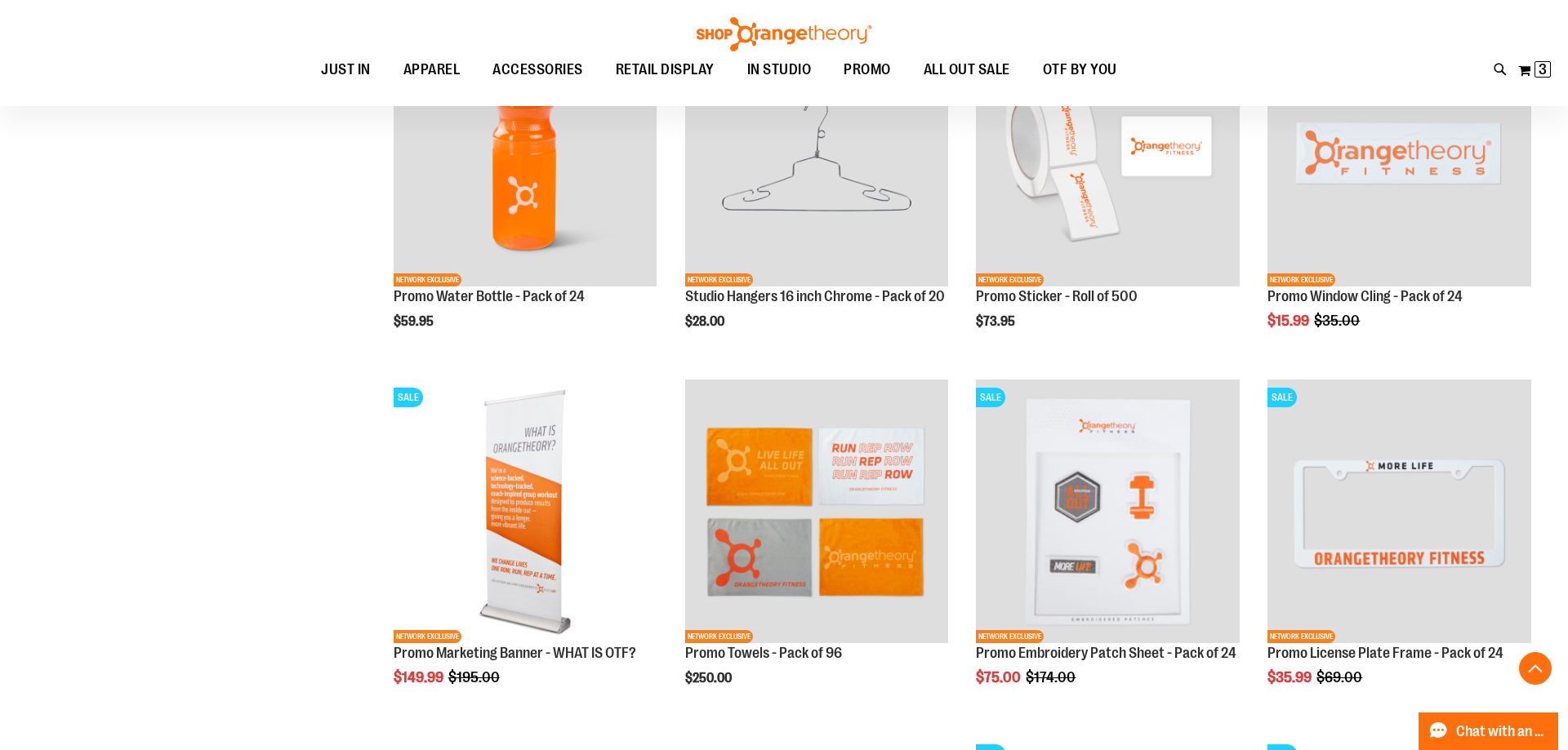
scroll to position [1390, 0]
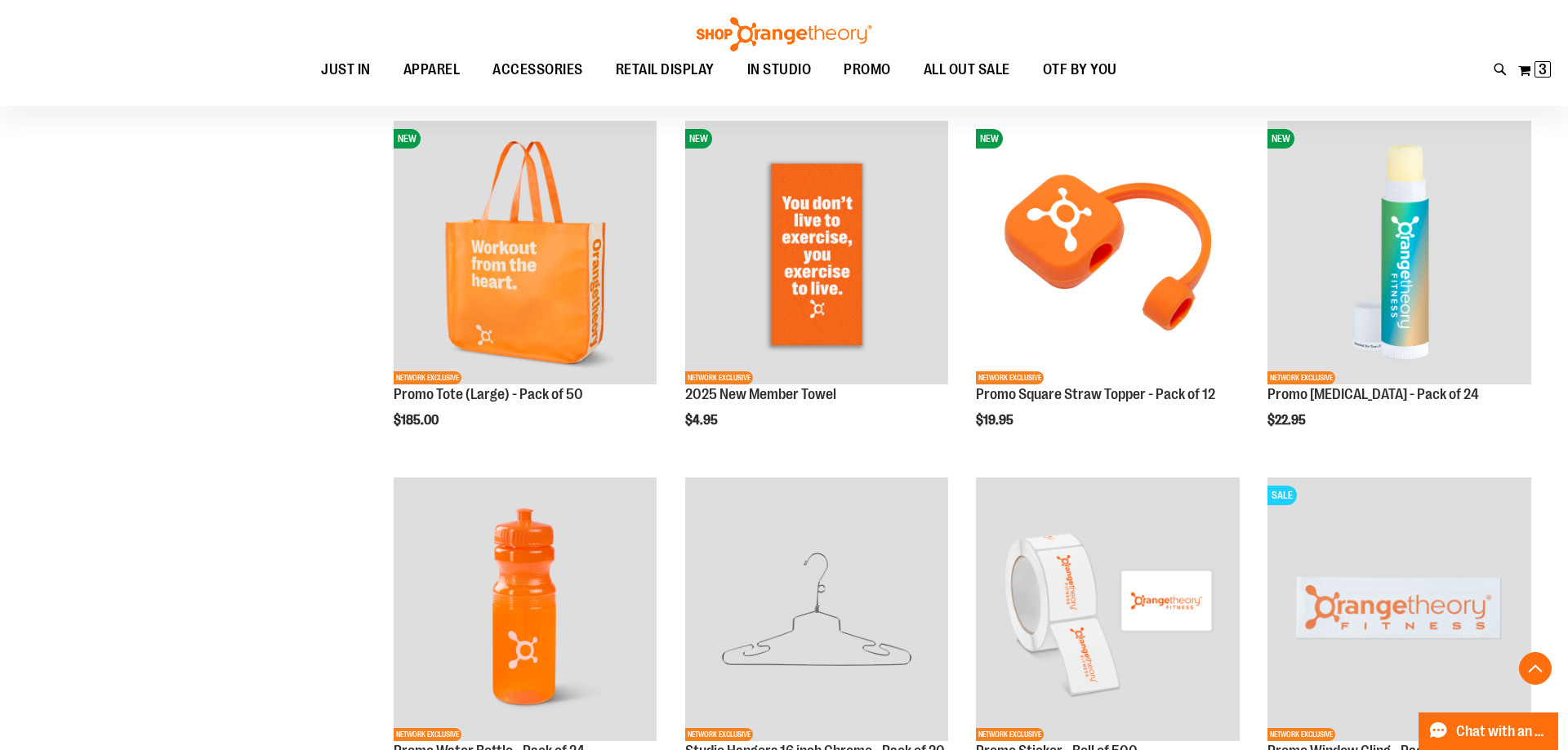
scroll to position [1098, 0]
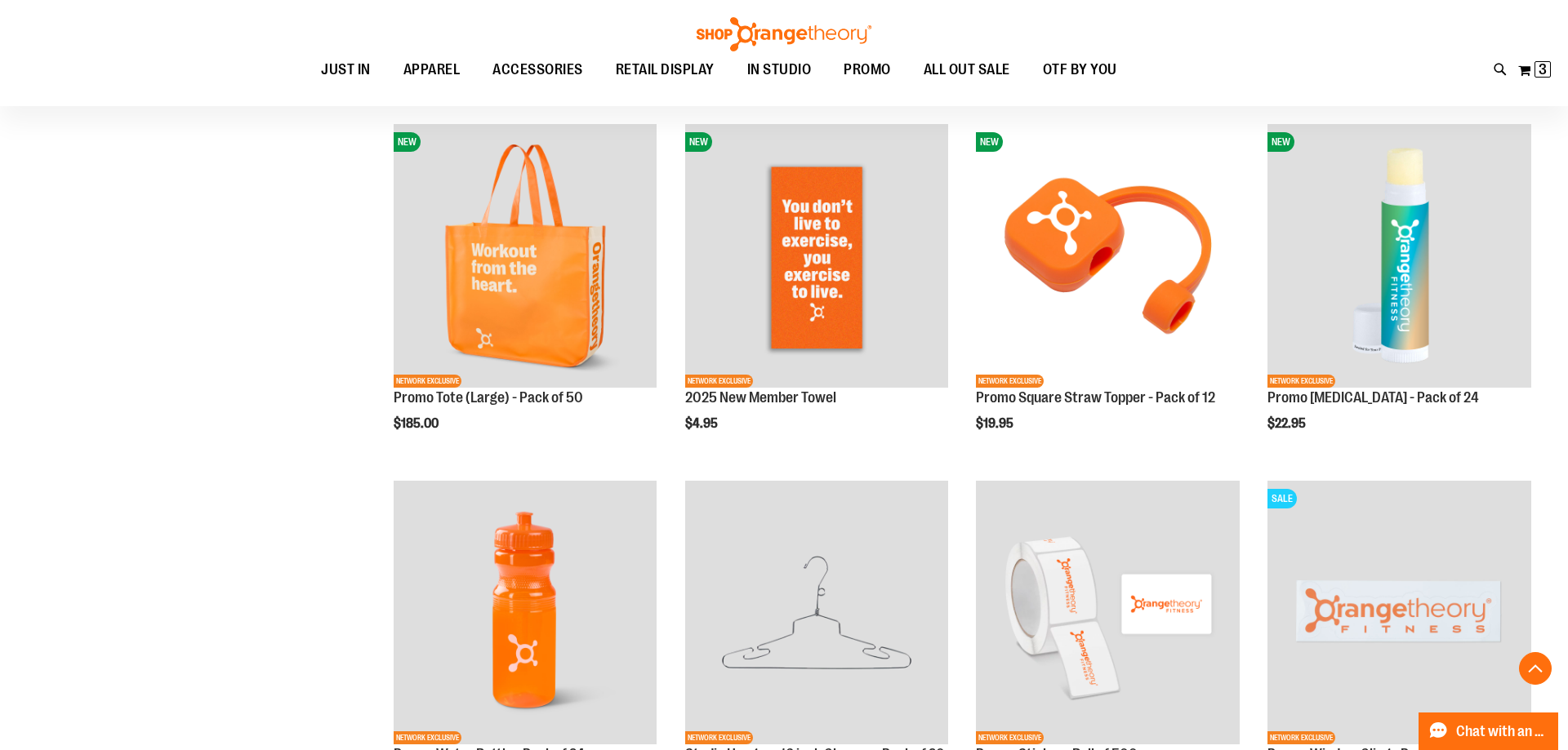
scroll to position [765, 0]
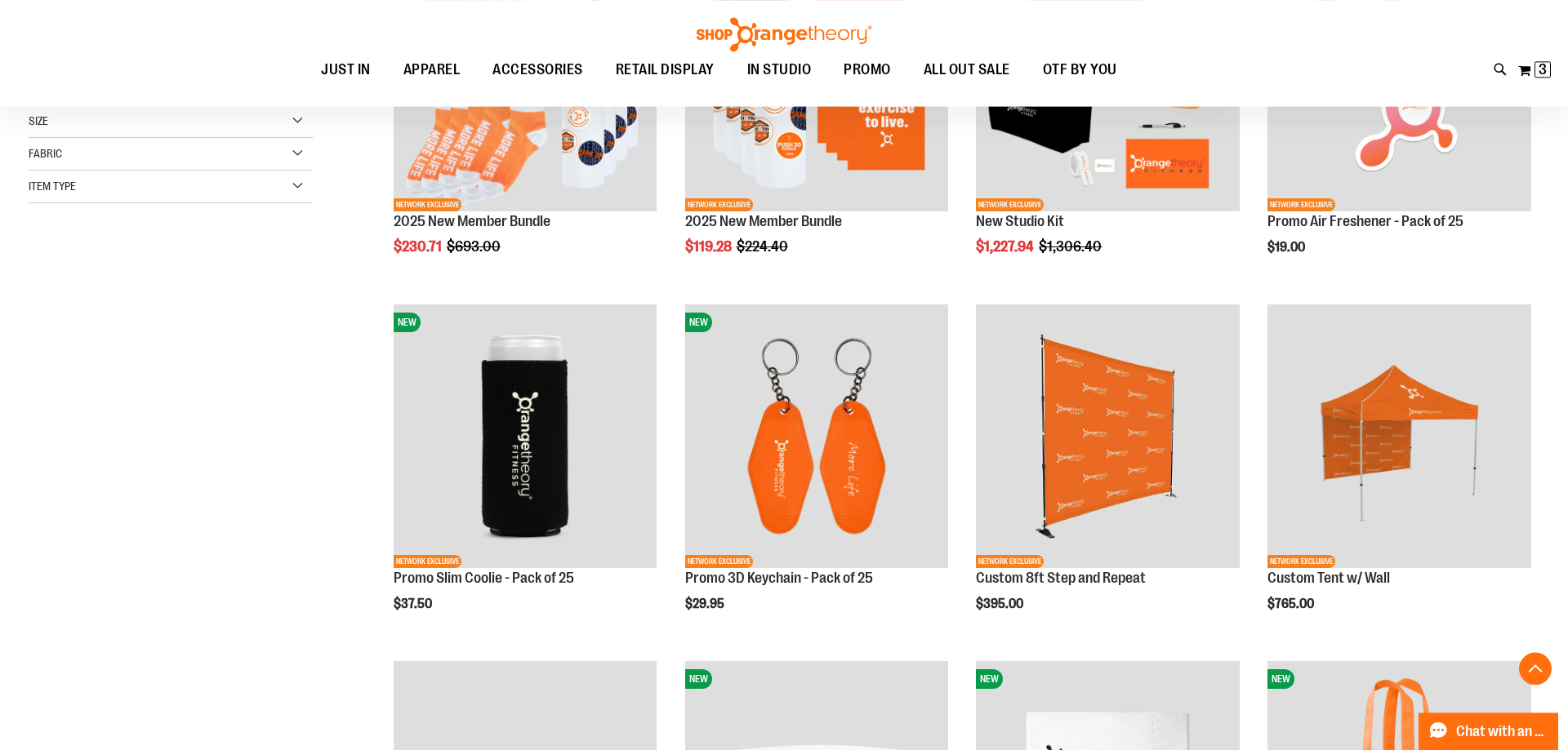
scroll to position [499, 0]
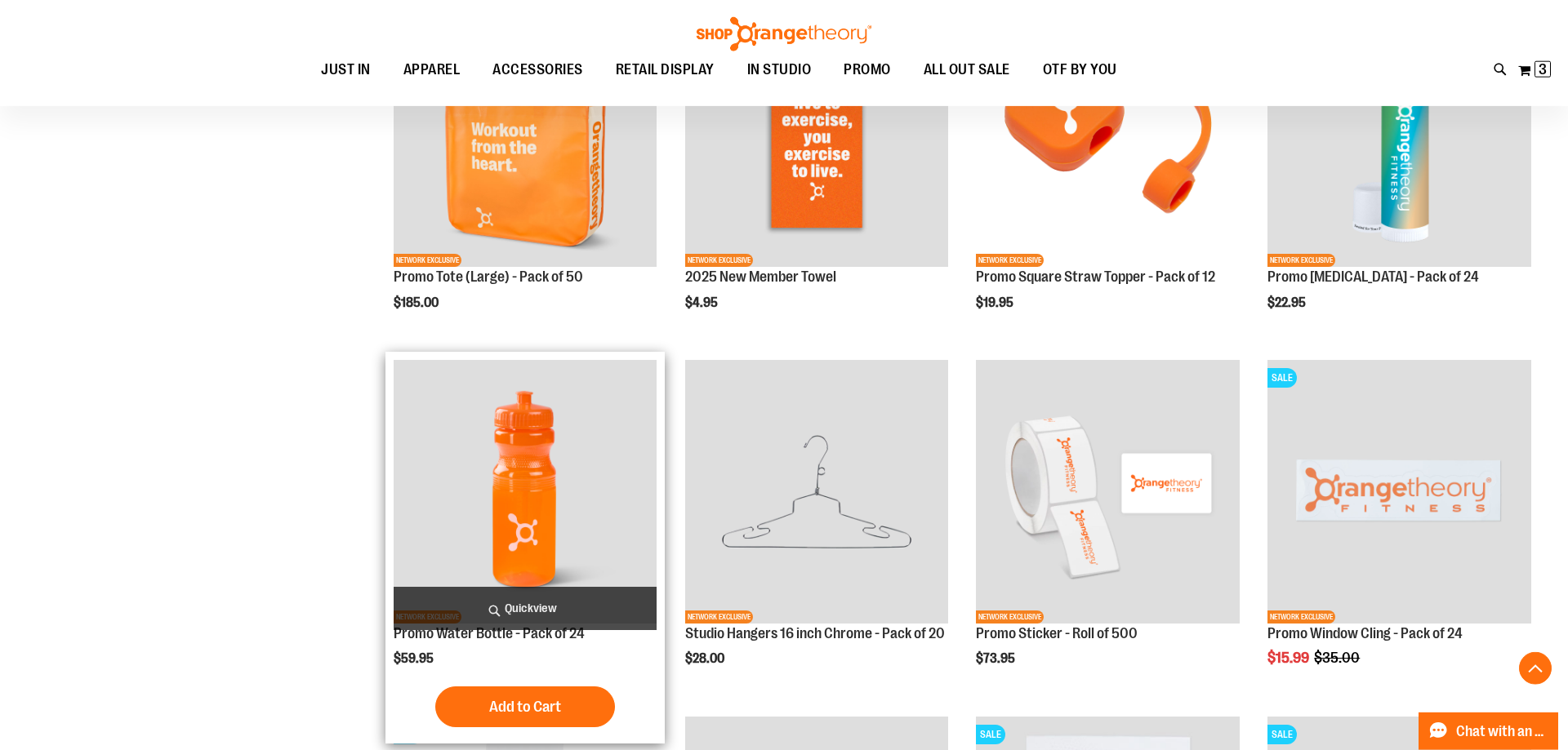
scroll to position [1248, 0]
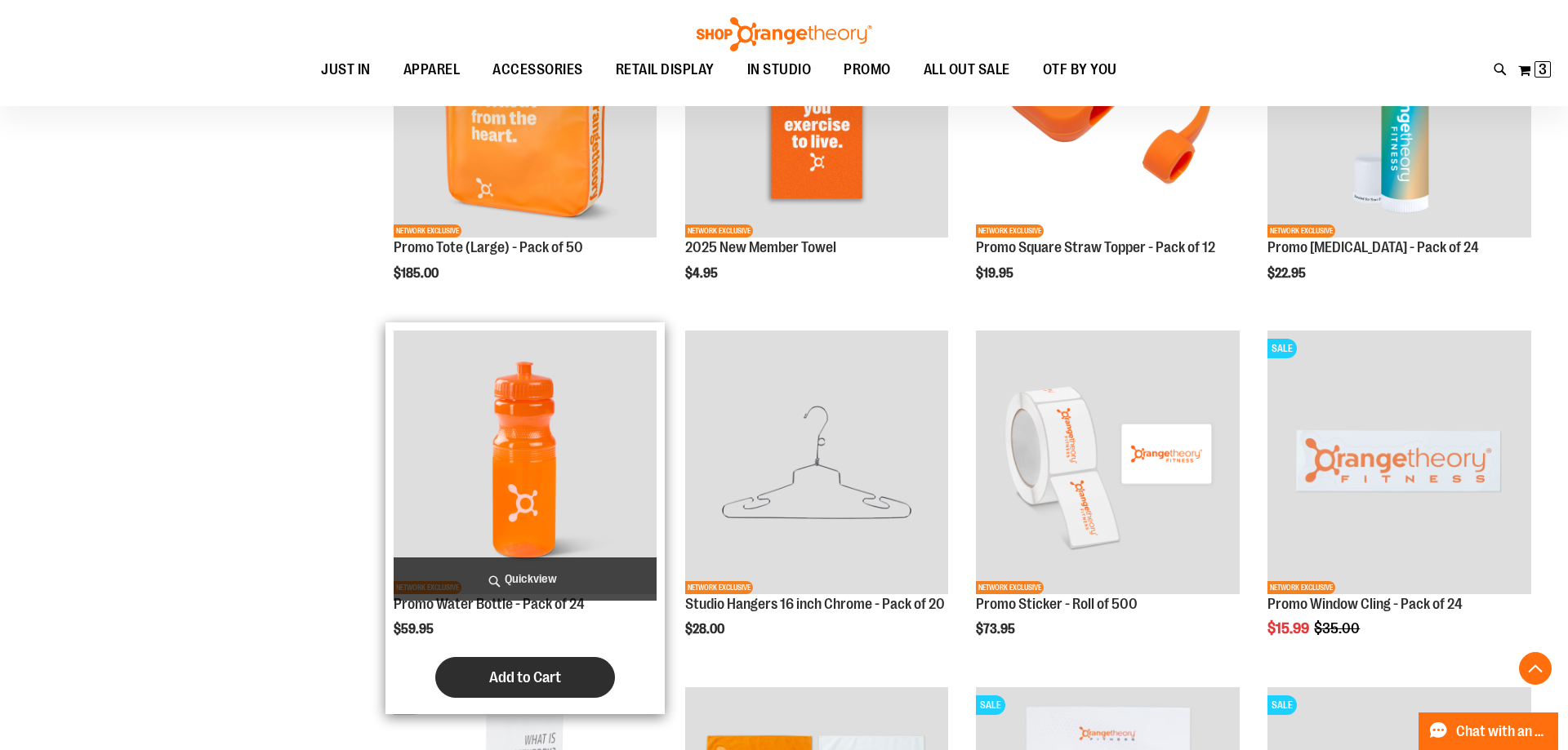
click at [506, 683] on span "Add to Cart" at bounding box center [525, 677] width 72 height 18
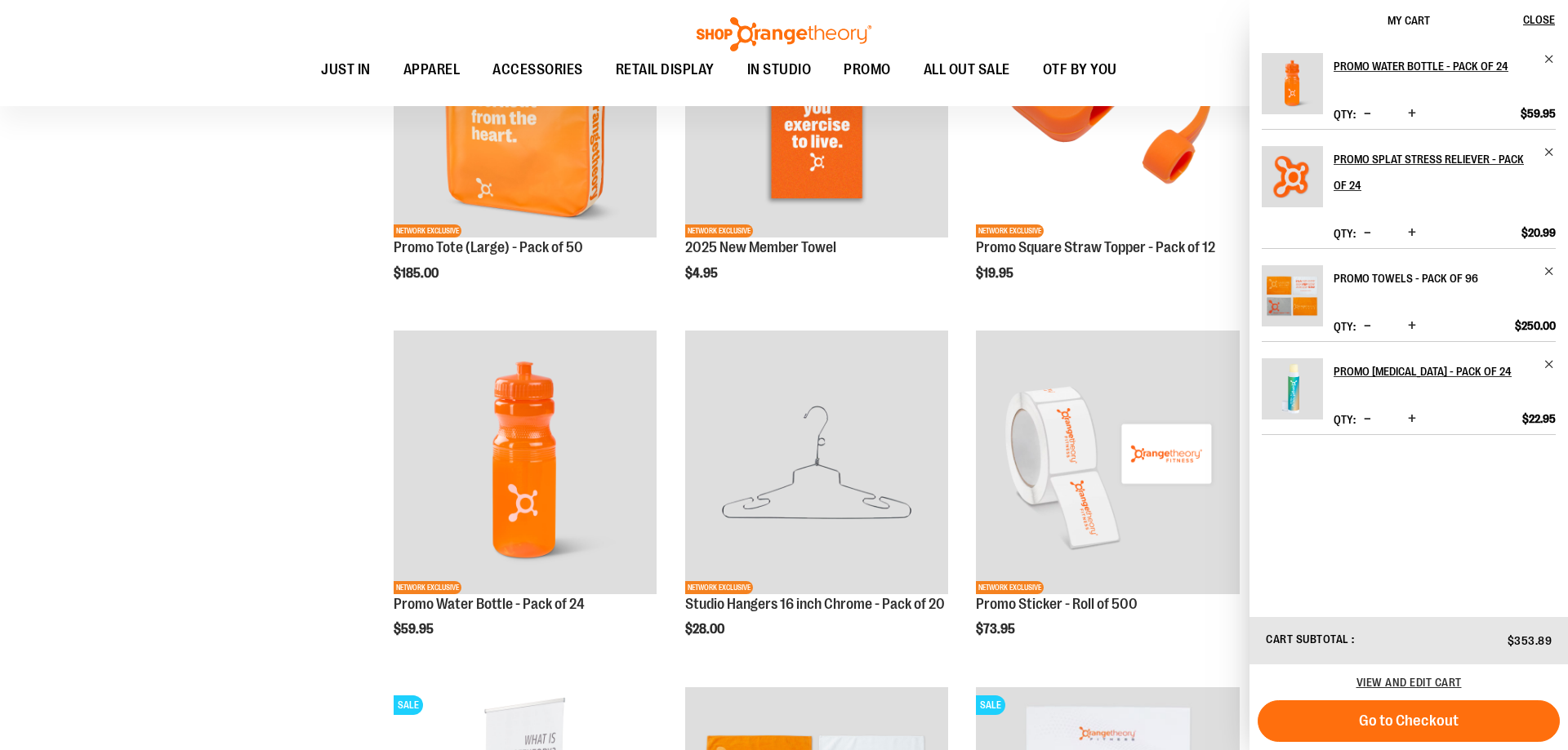
scroll to position [0, 0]
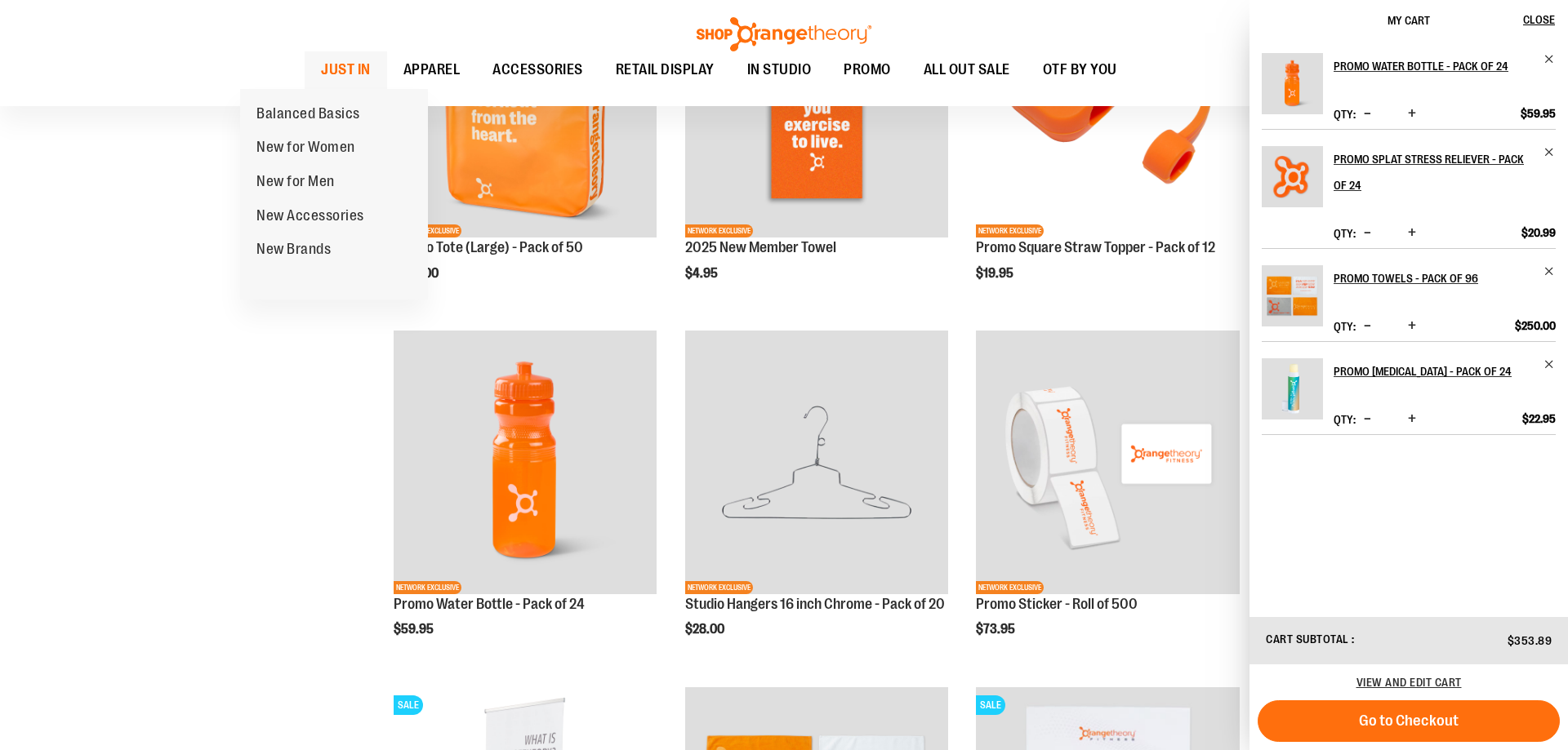
click at [321, 77] on span "JUST IN" at bounding box center [345, 70] width 49 height 37
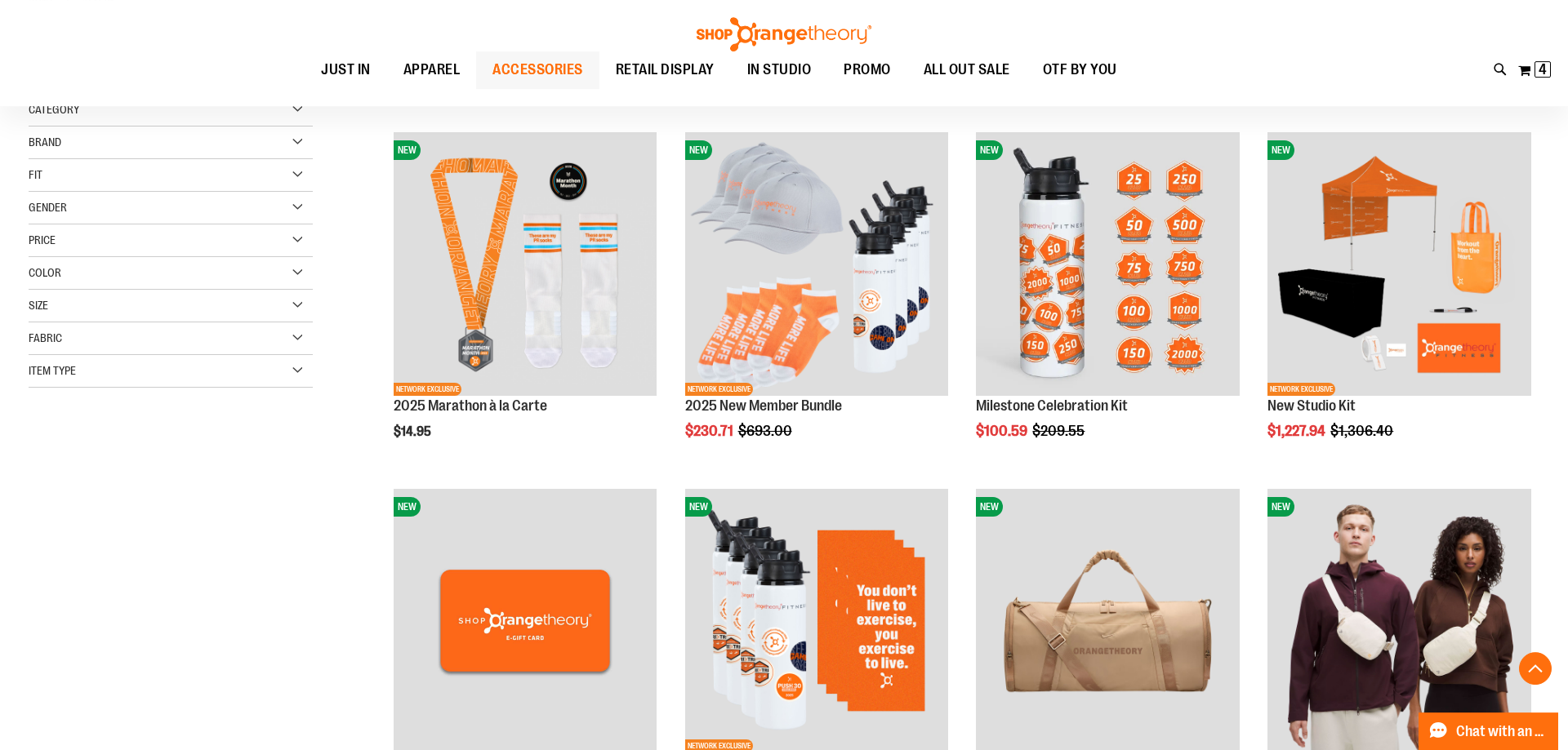
scroll to position [332, 0]
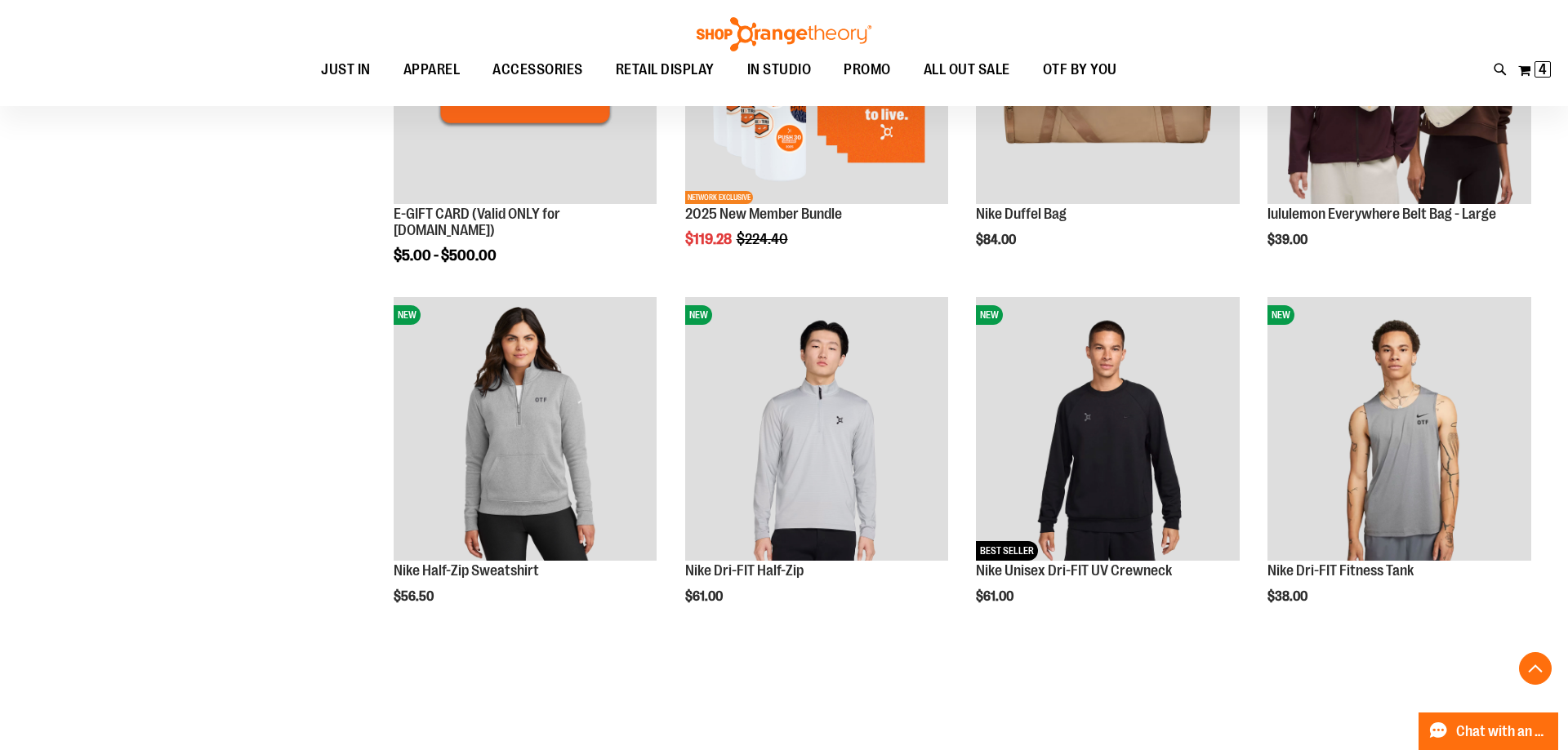
scroll to position [249, 0]
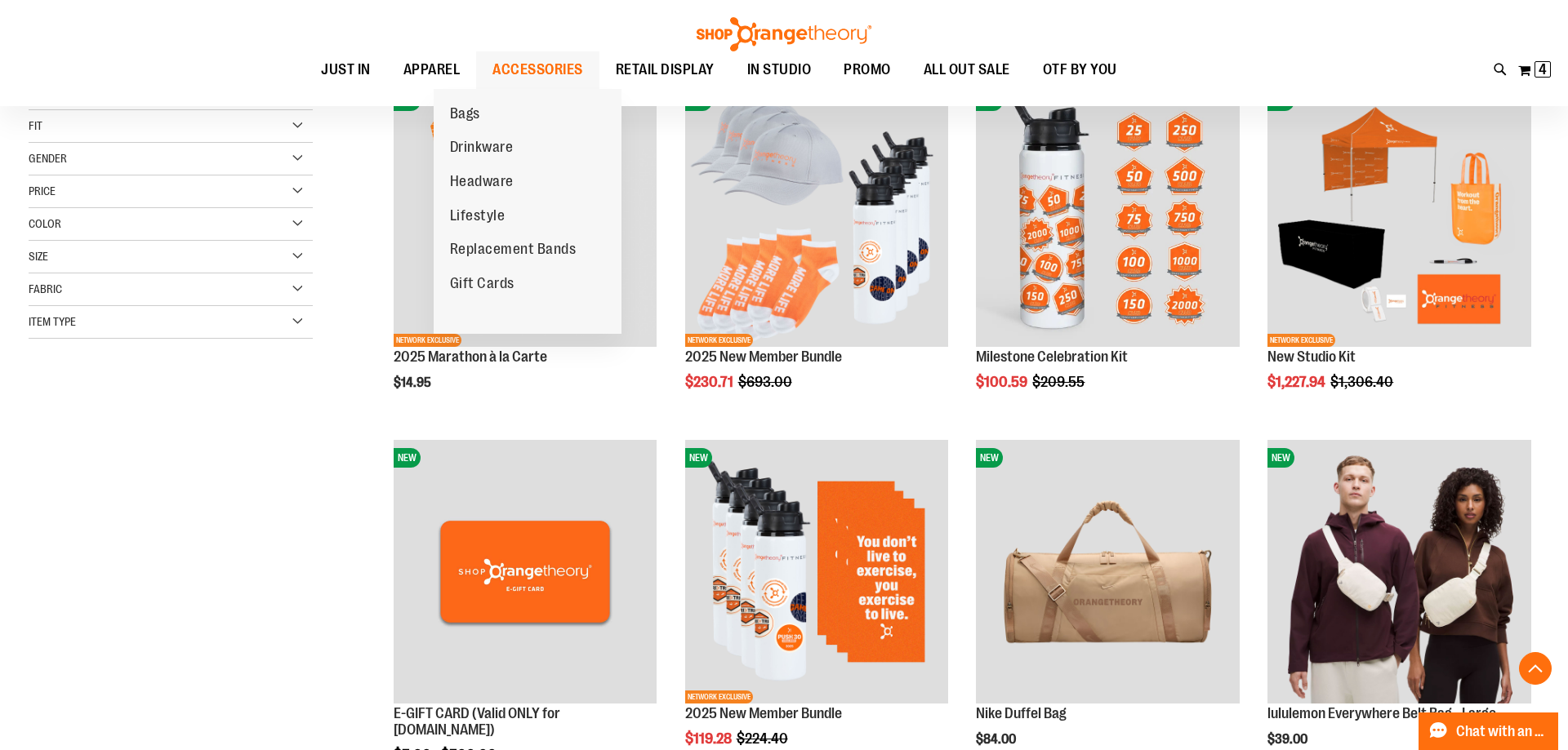
click at [505, 73] on span "ACCESSORIES" at bounding box center [538, 70] width 91 height 37
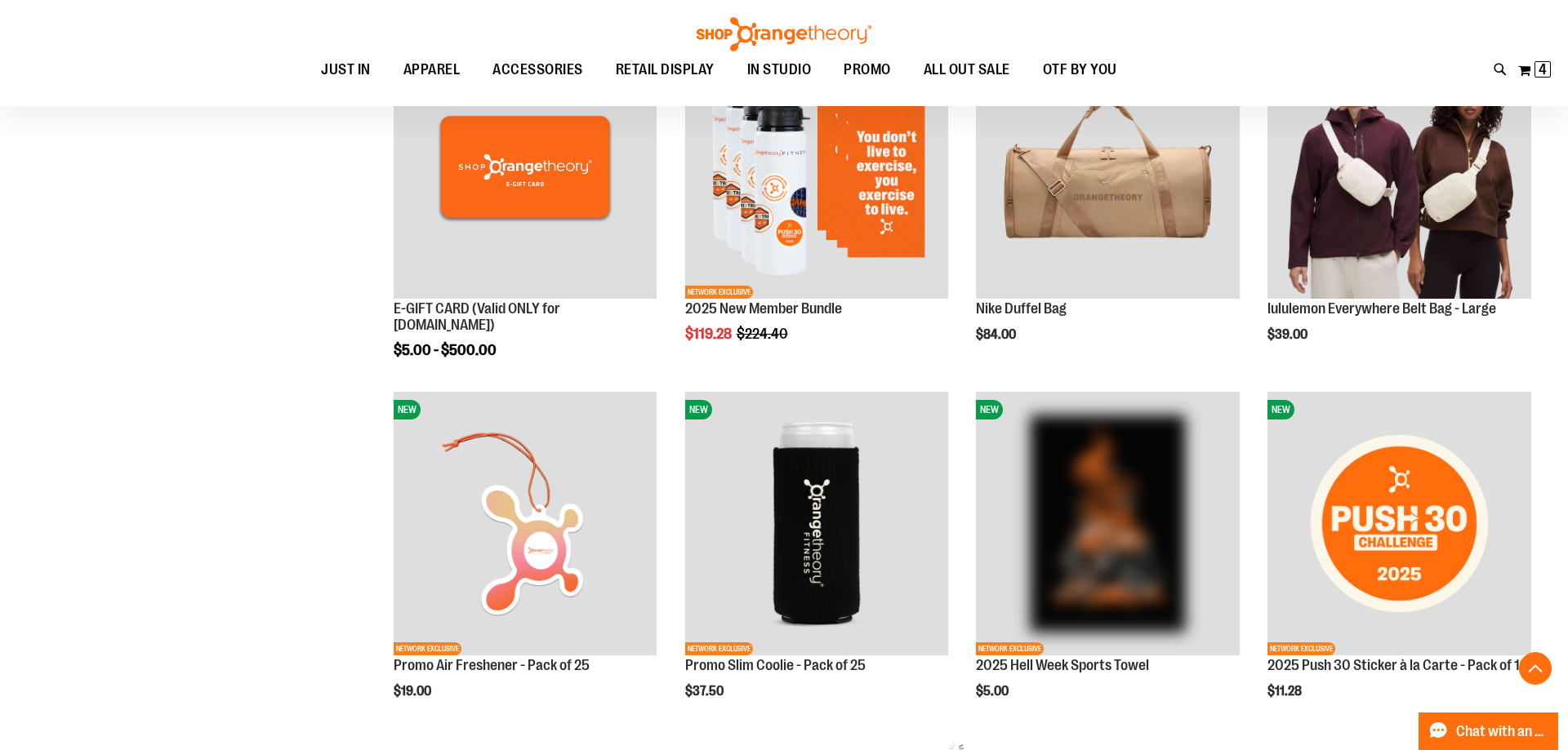
scroll to position [237, 0]
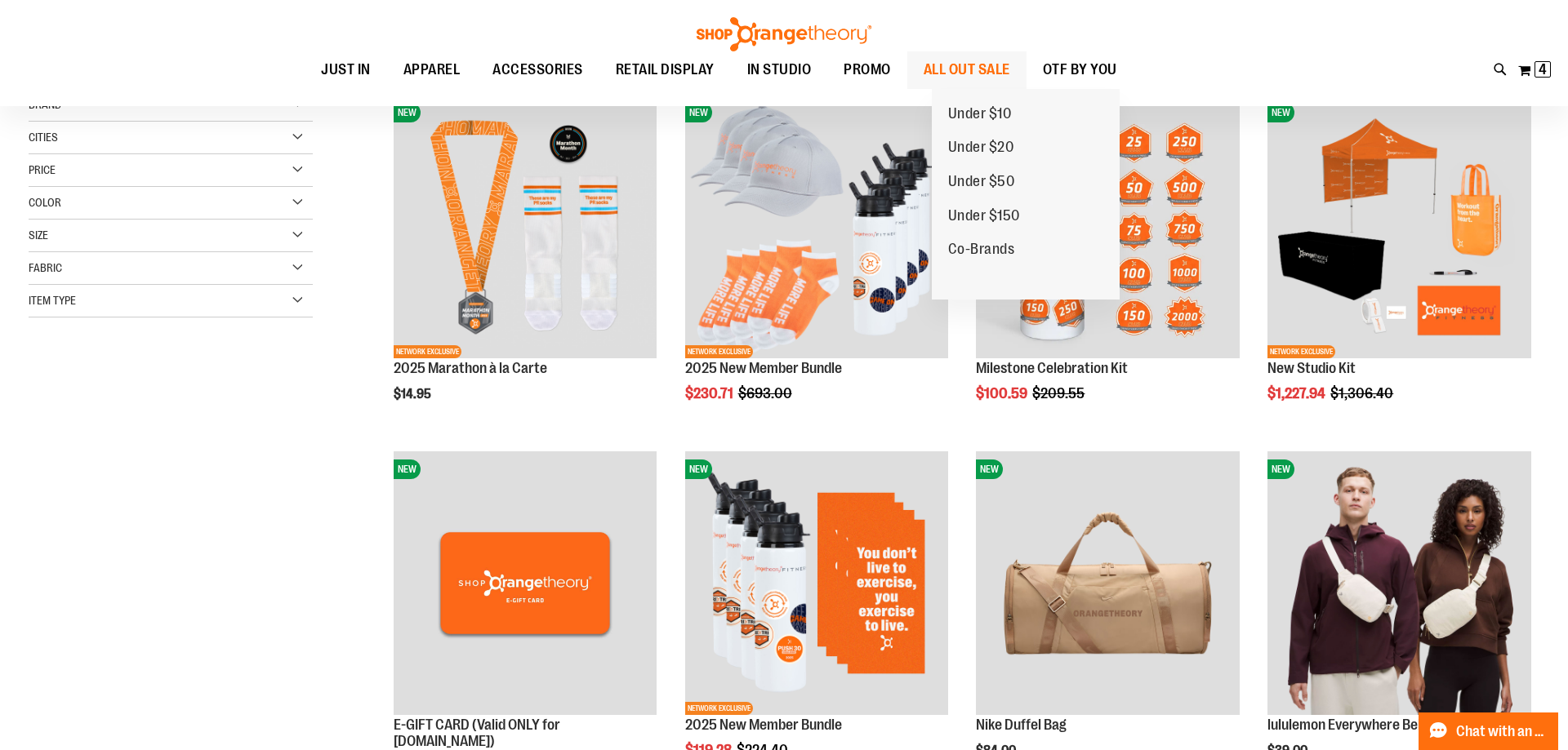
click at [974, 74] on span "ALL OUT SALE" at bounding box center [966, 70] width 86 height 37
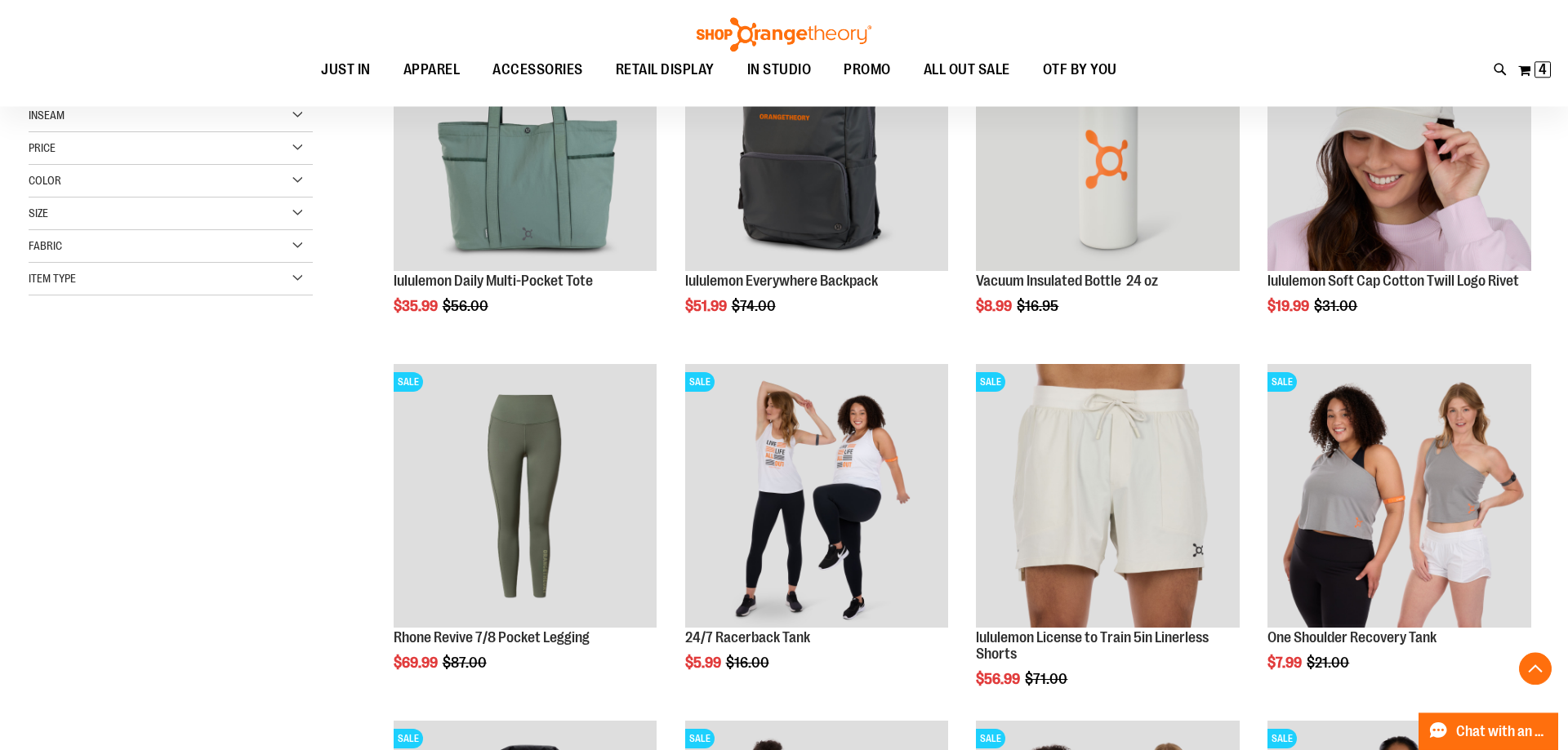
scroll to position [416, 0]
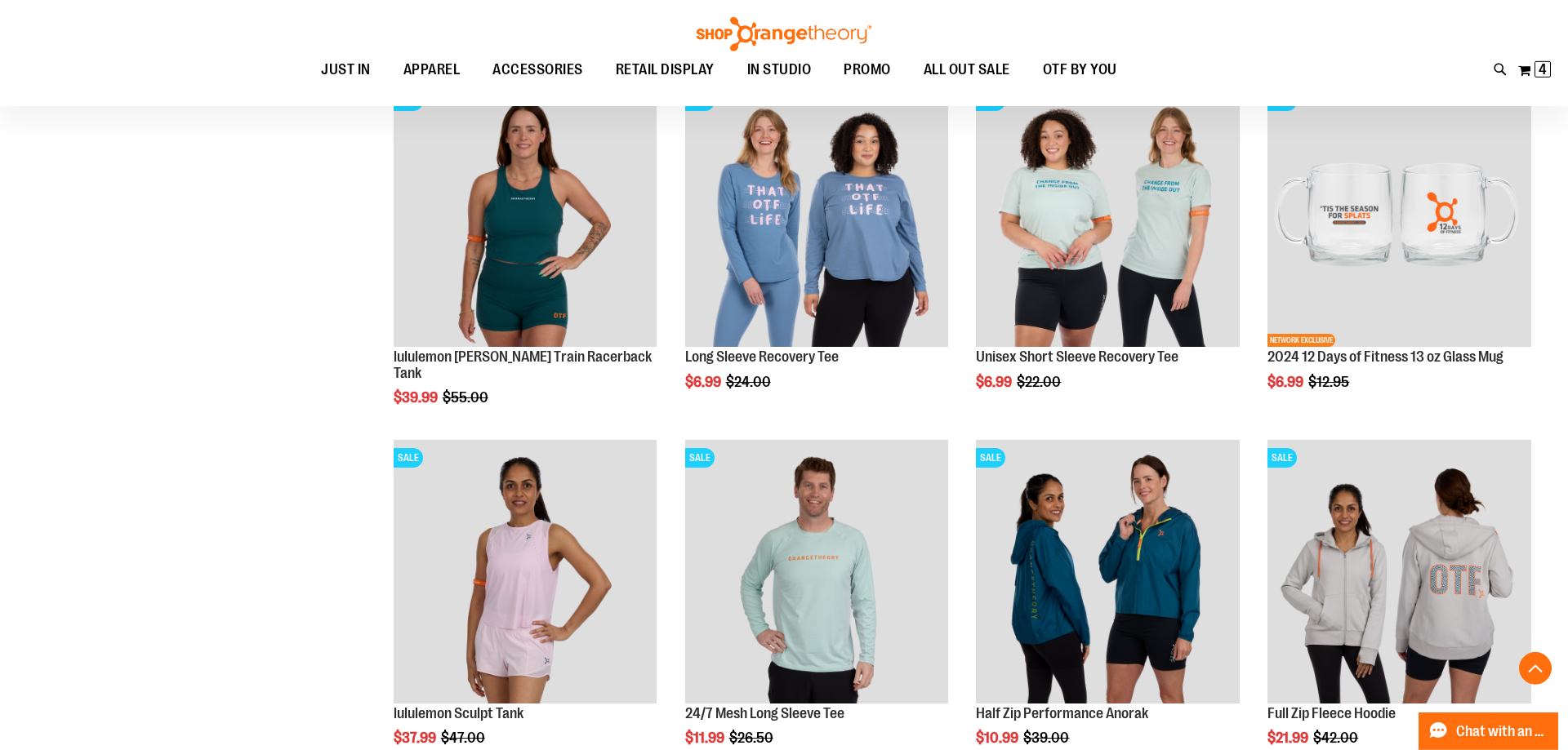
scroll to position [1320, 0]
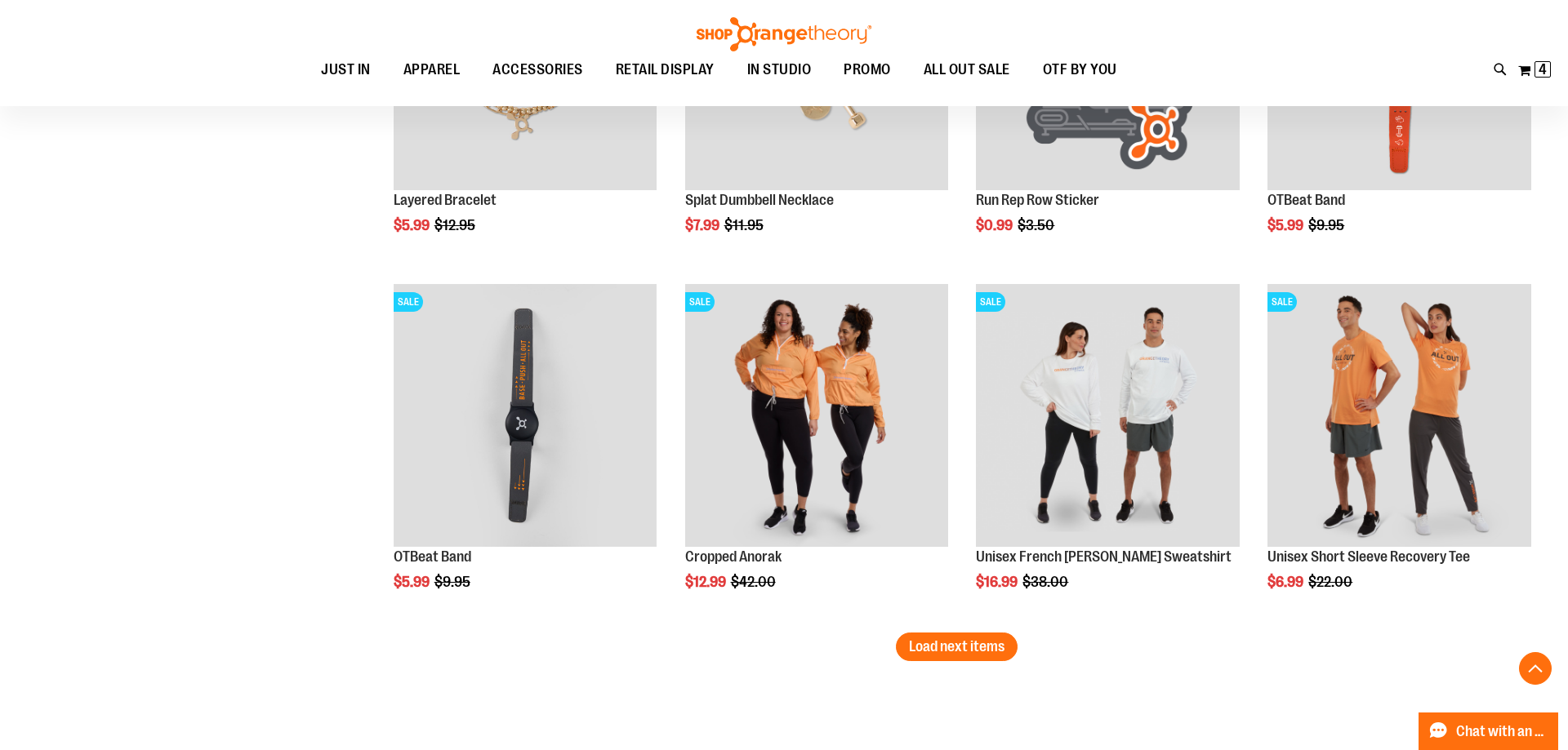
scroll to position [3152, 0]
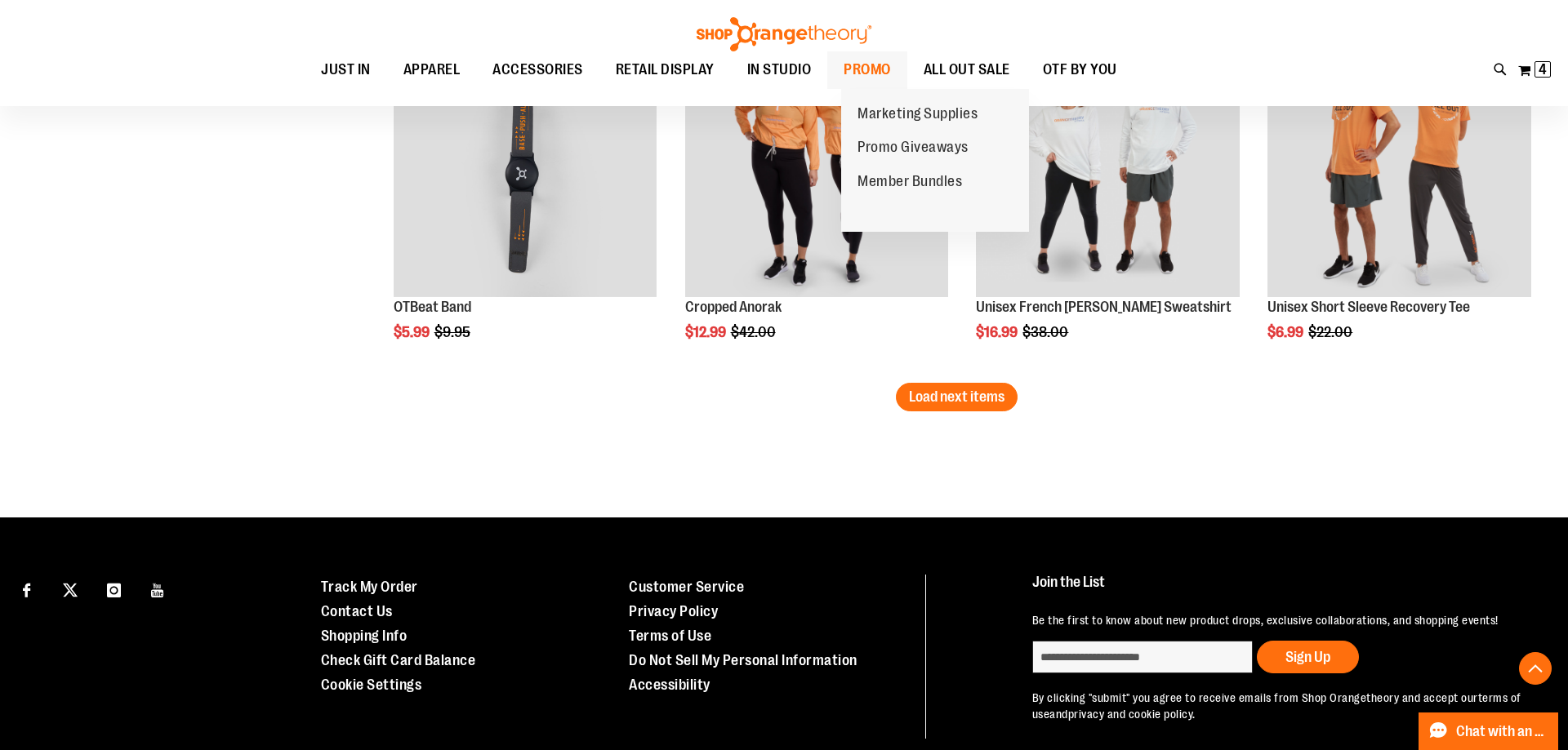
click at [878, 71] on span "PROMO" at bounding box center [866, 70] width 47 height 37
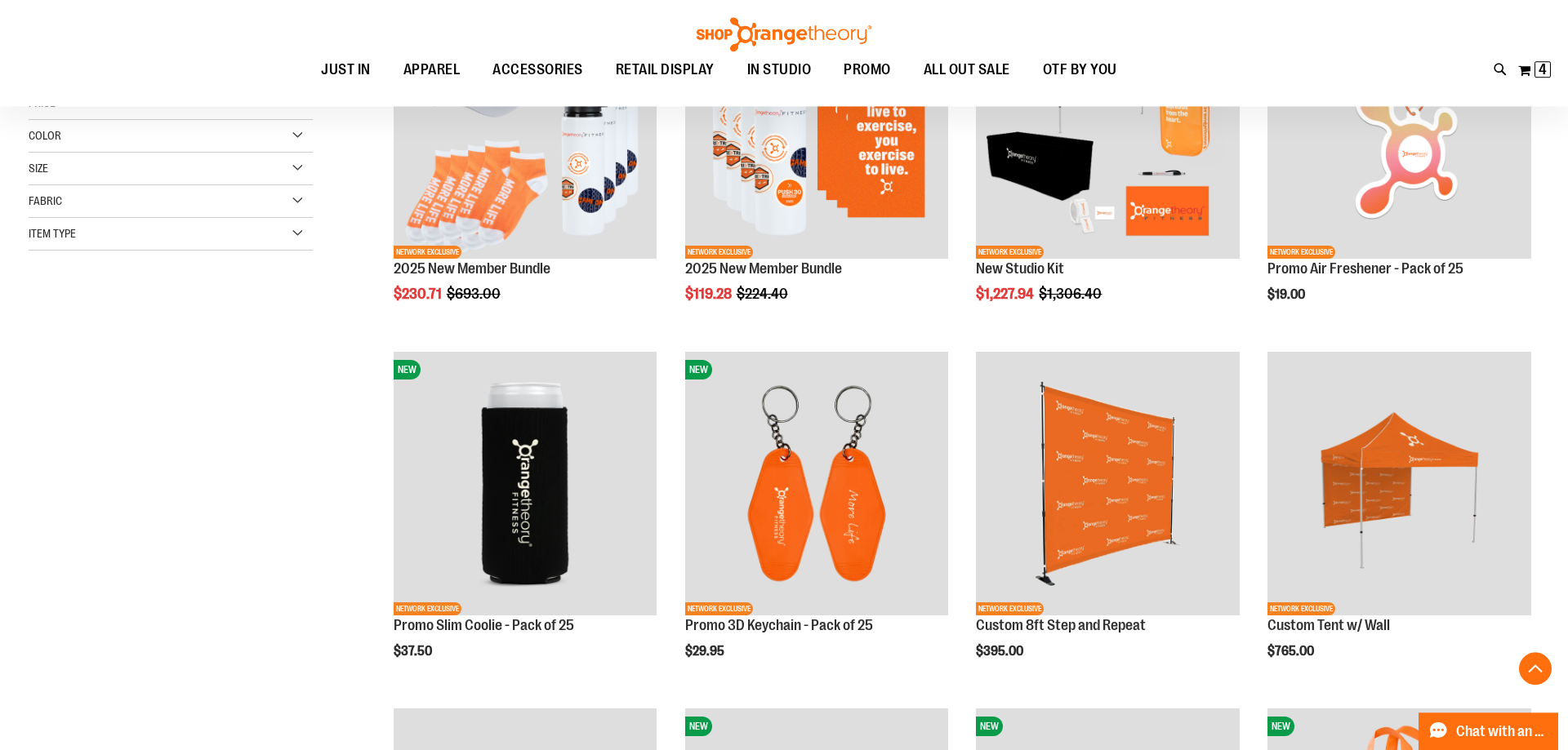
scroll to position [499, 0]
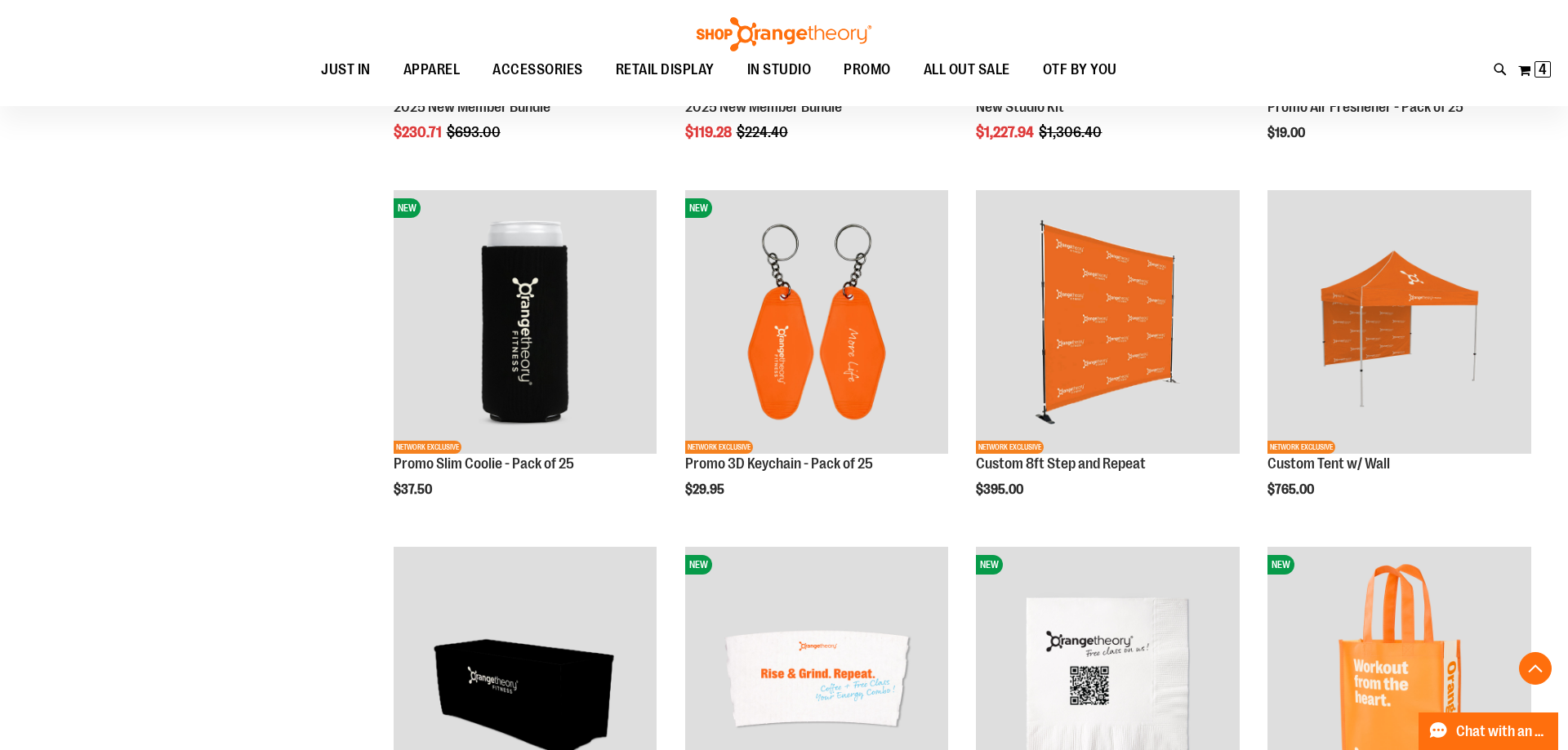
click at [84, 484] on div "**********" at bounding box center [783, 376] width 1511 height 1235
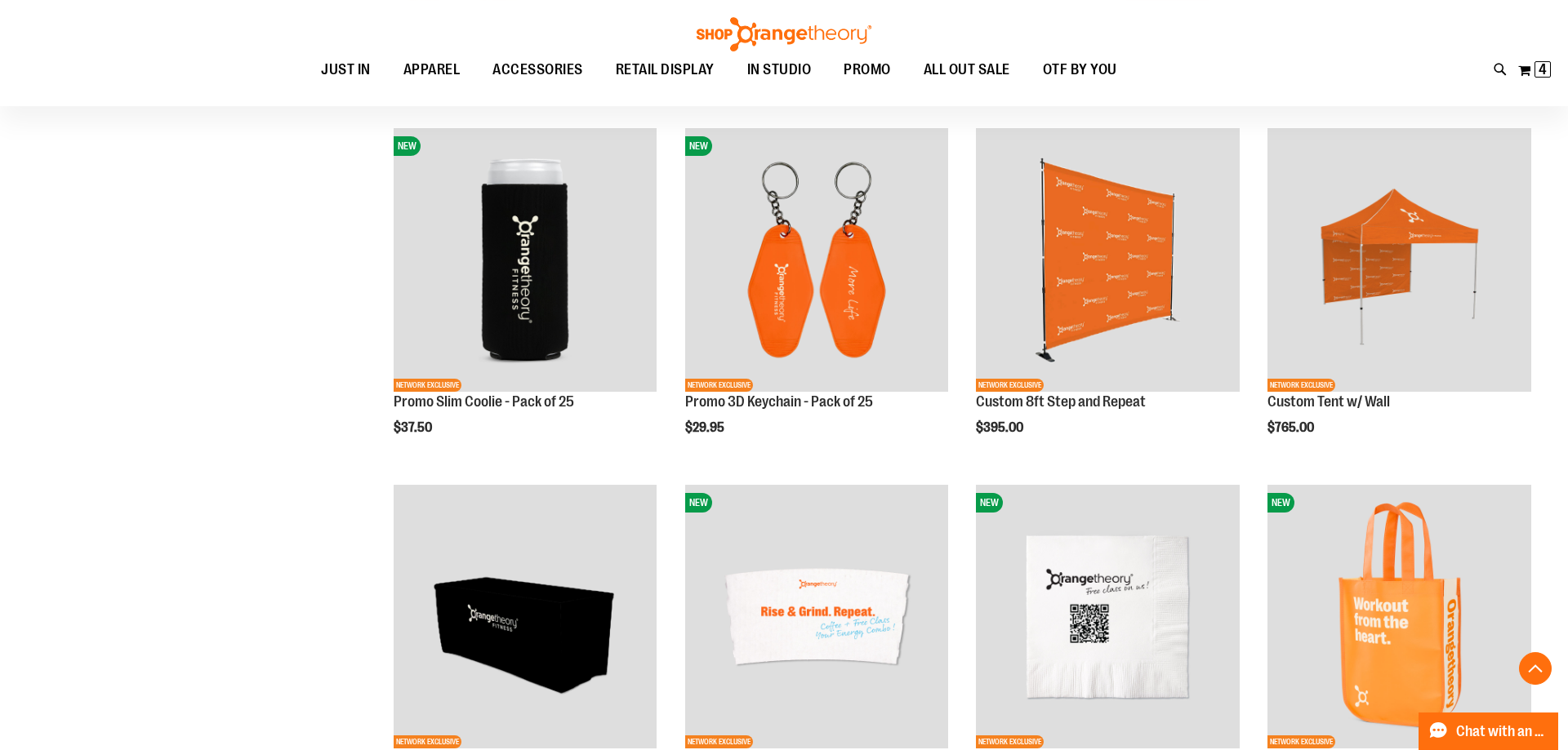
scroll to position [666, 0]
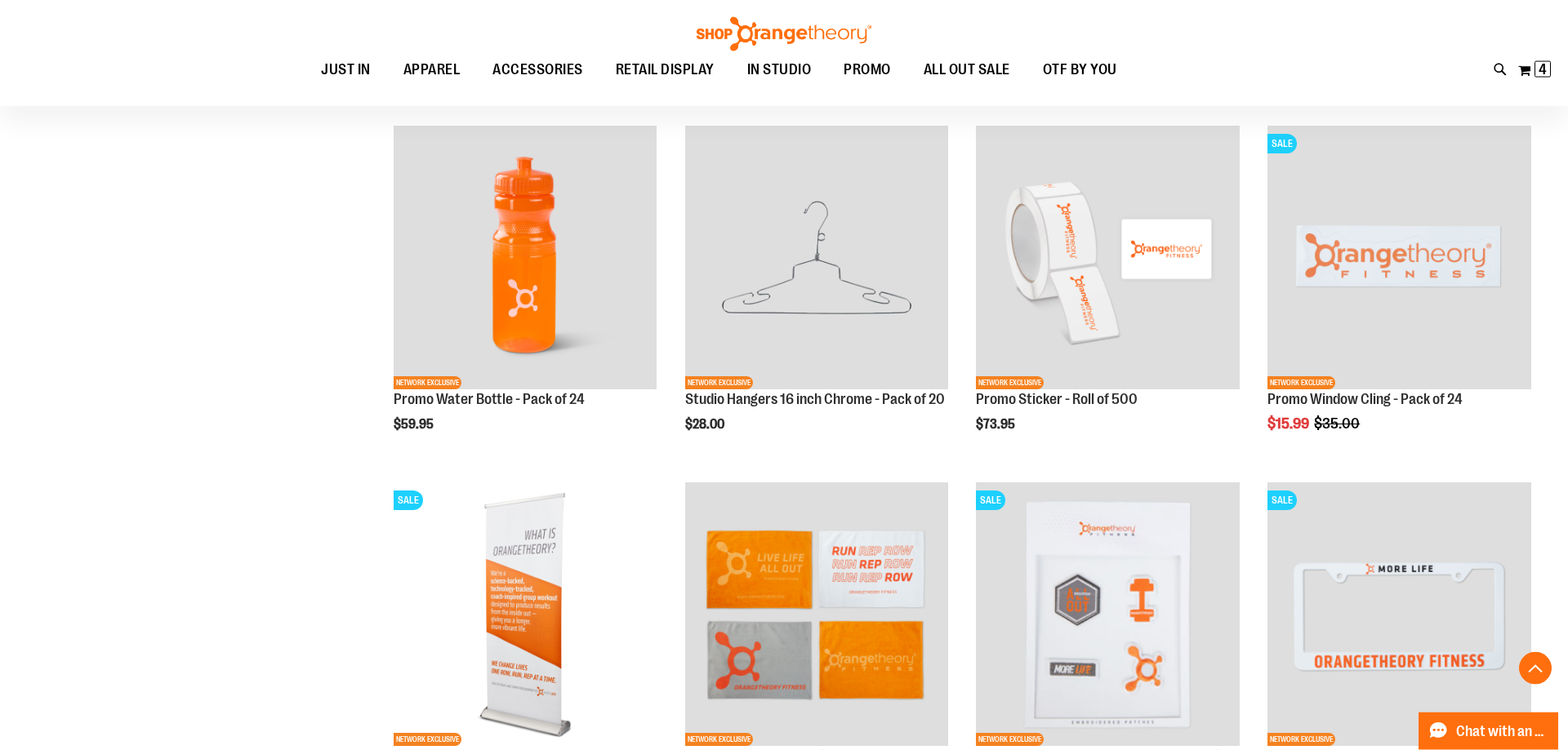
scroll to position [1581, 0]
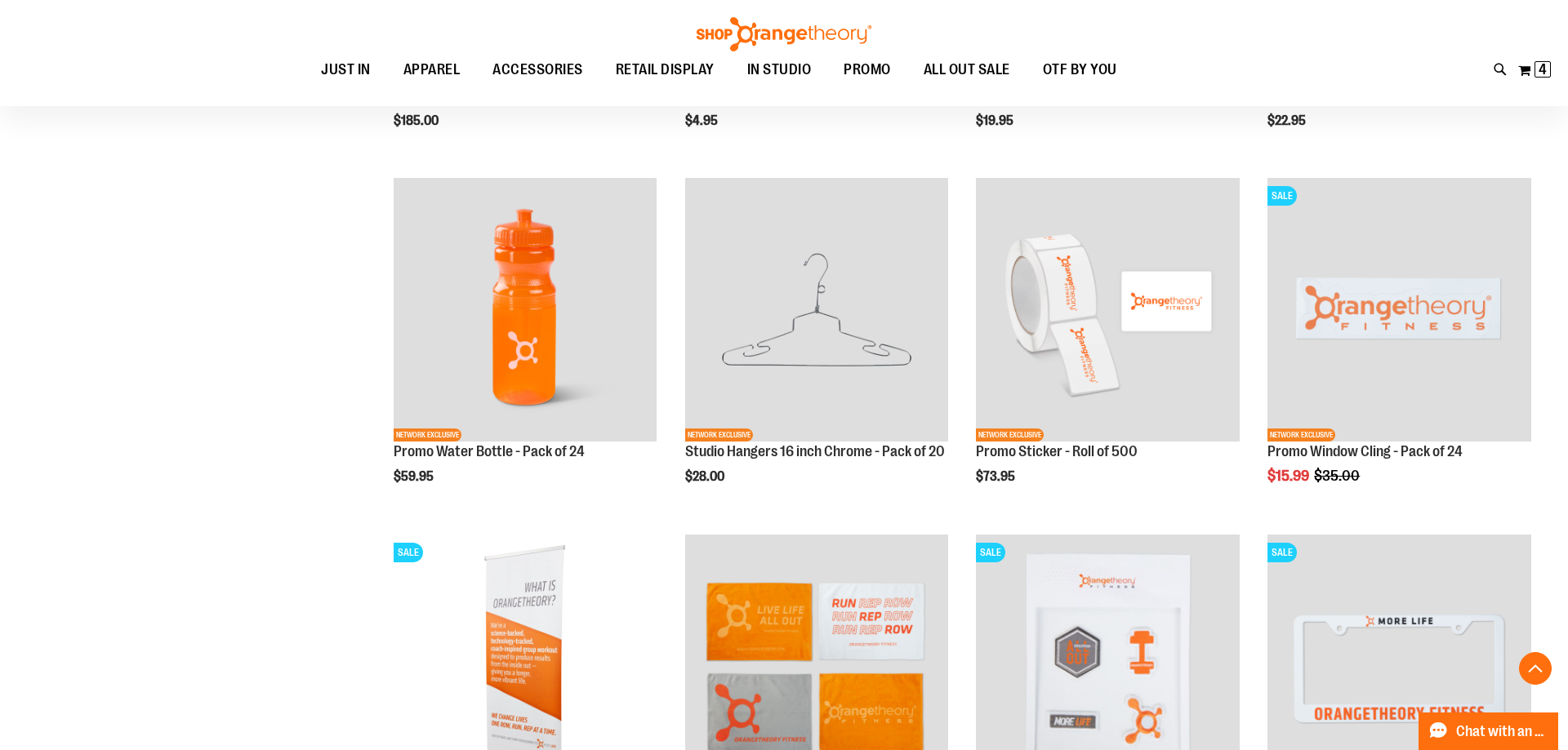
click at [269, 465] on div "**********" at bounding box center [783, 362] width 1511 height 3375
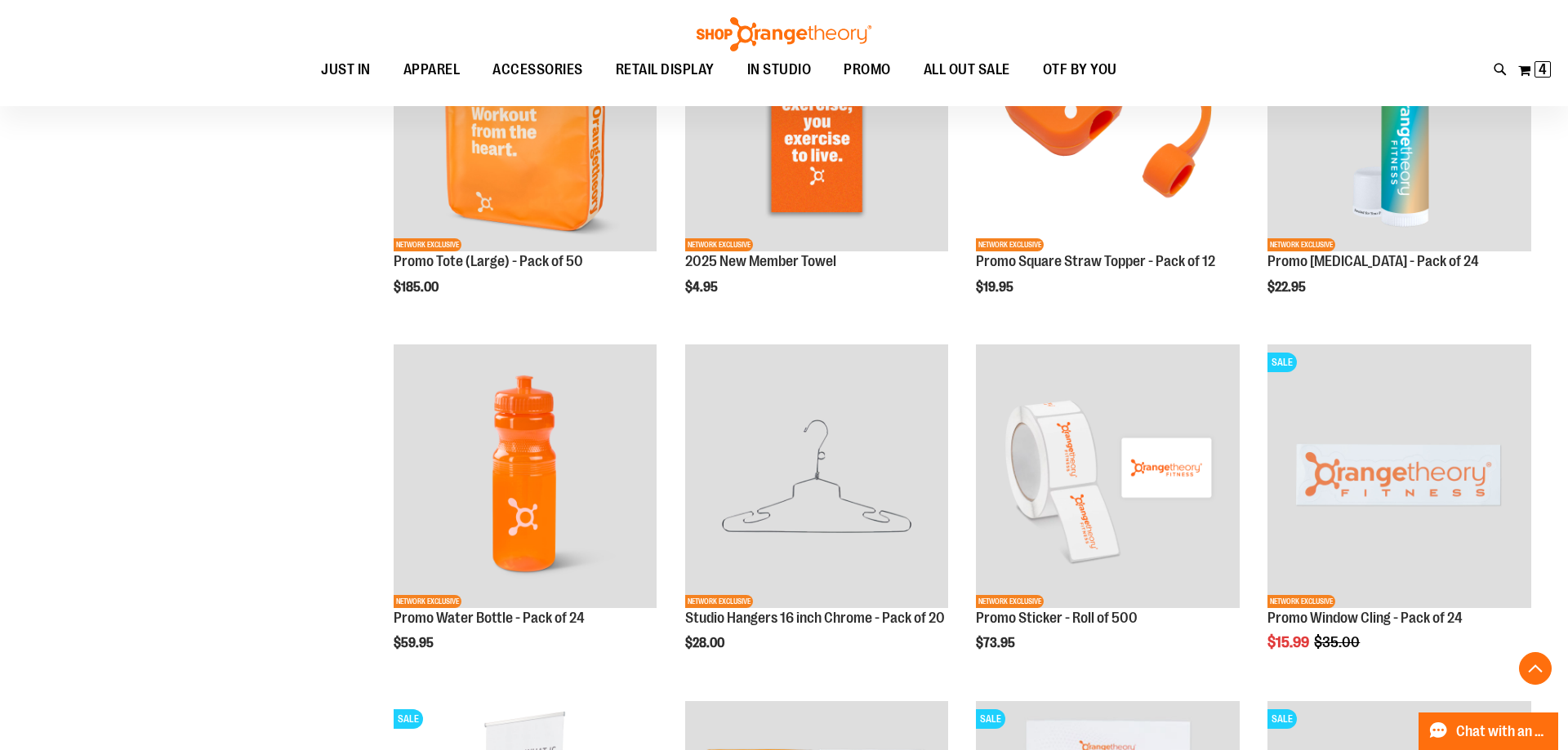
scroll to position [915, 0]
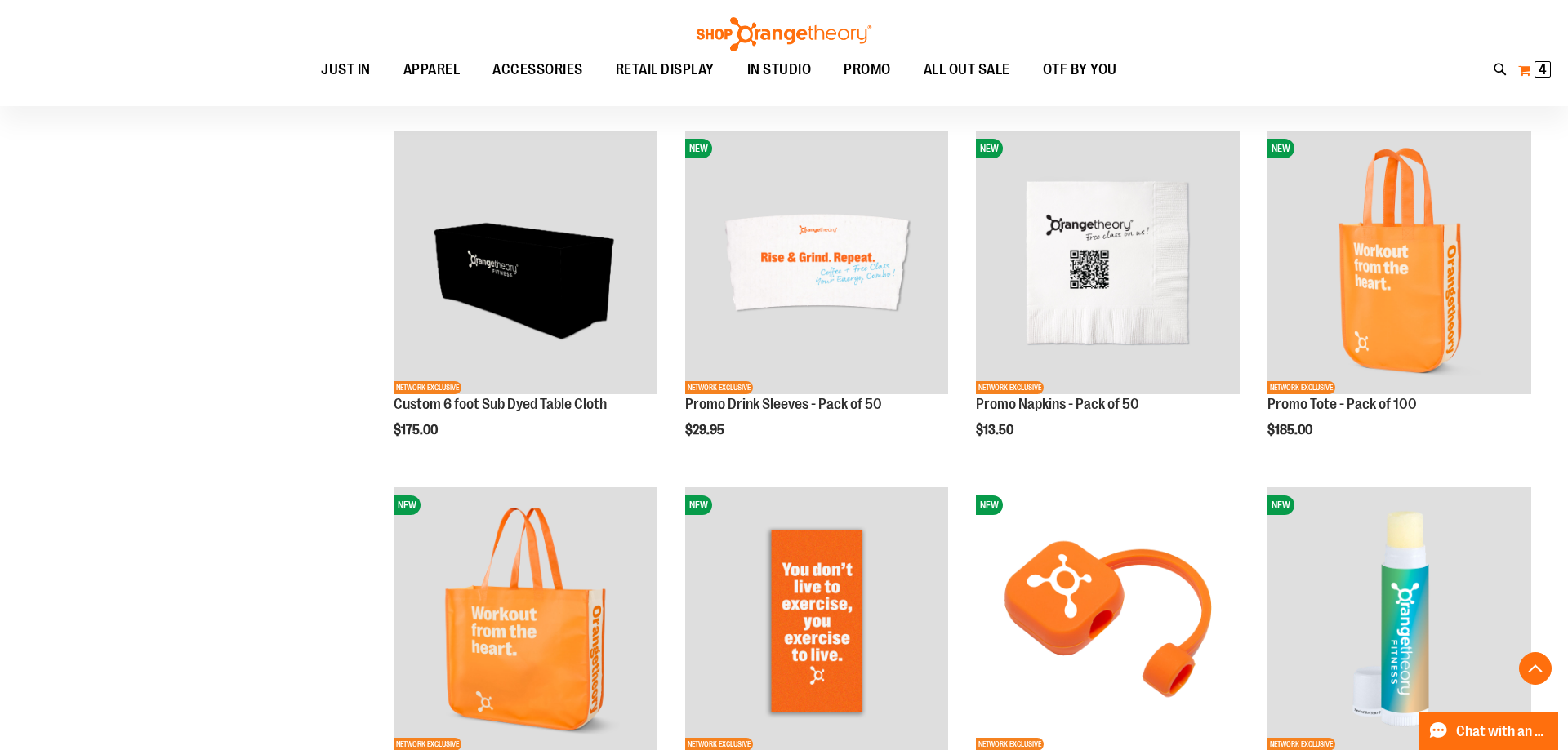
click at [1526, 71] on button "My Cart 4 4 items" at bounding box center [1533, 70] width 34 height 26
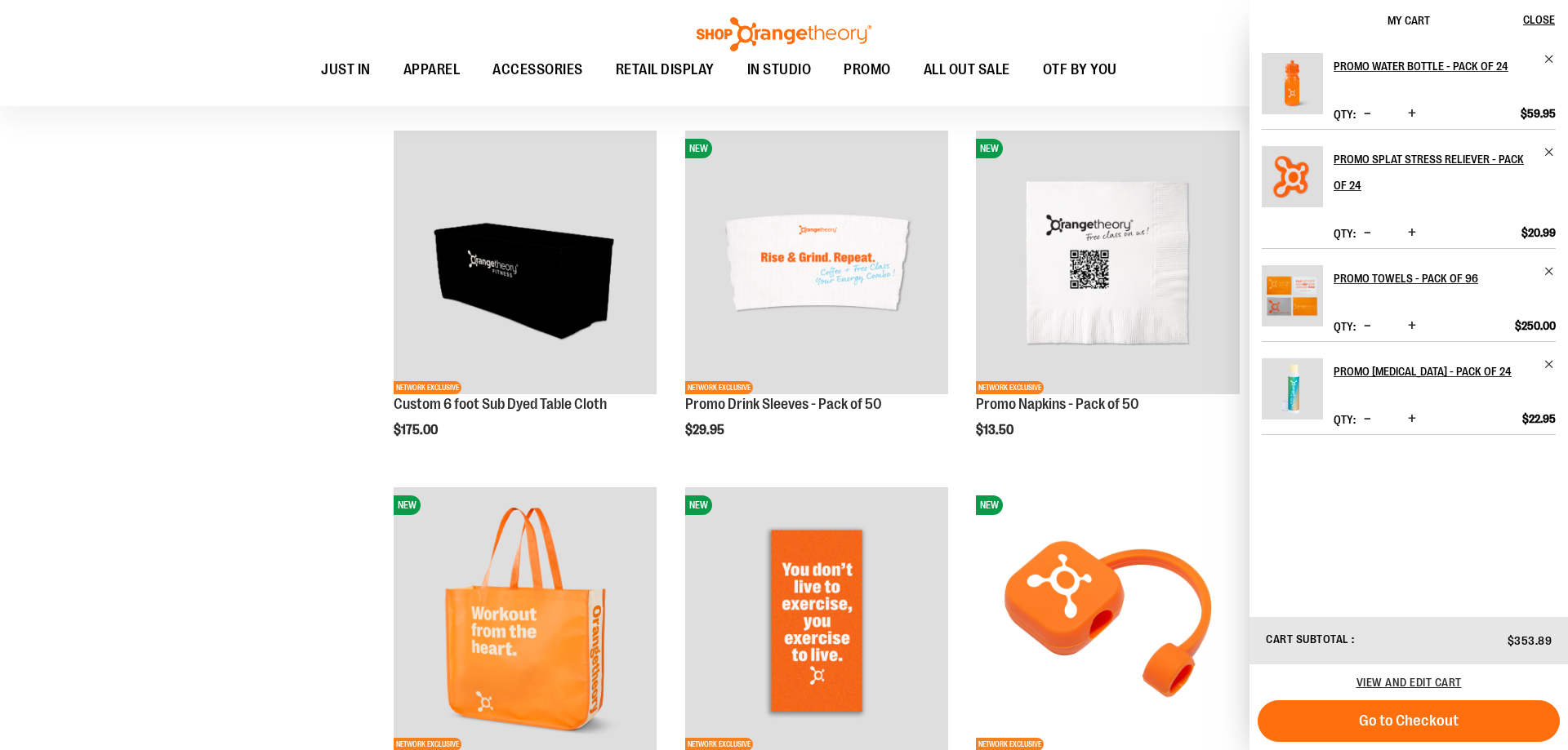
click at [1416, 427] on span "Increase product quantity" at bounding box center [1411, 419] width 8 height 16
click at [1416, 241] on span "Increase product quantity" at bounding box center [1411, 233] width 8 height 16
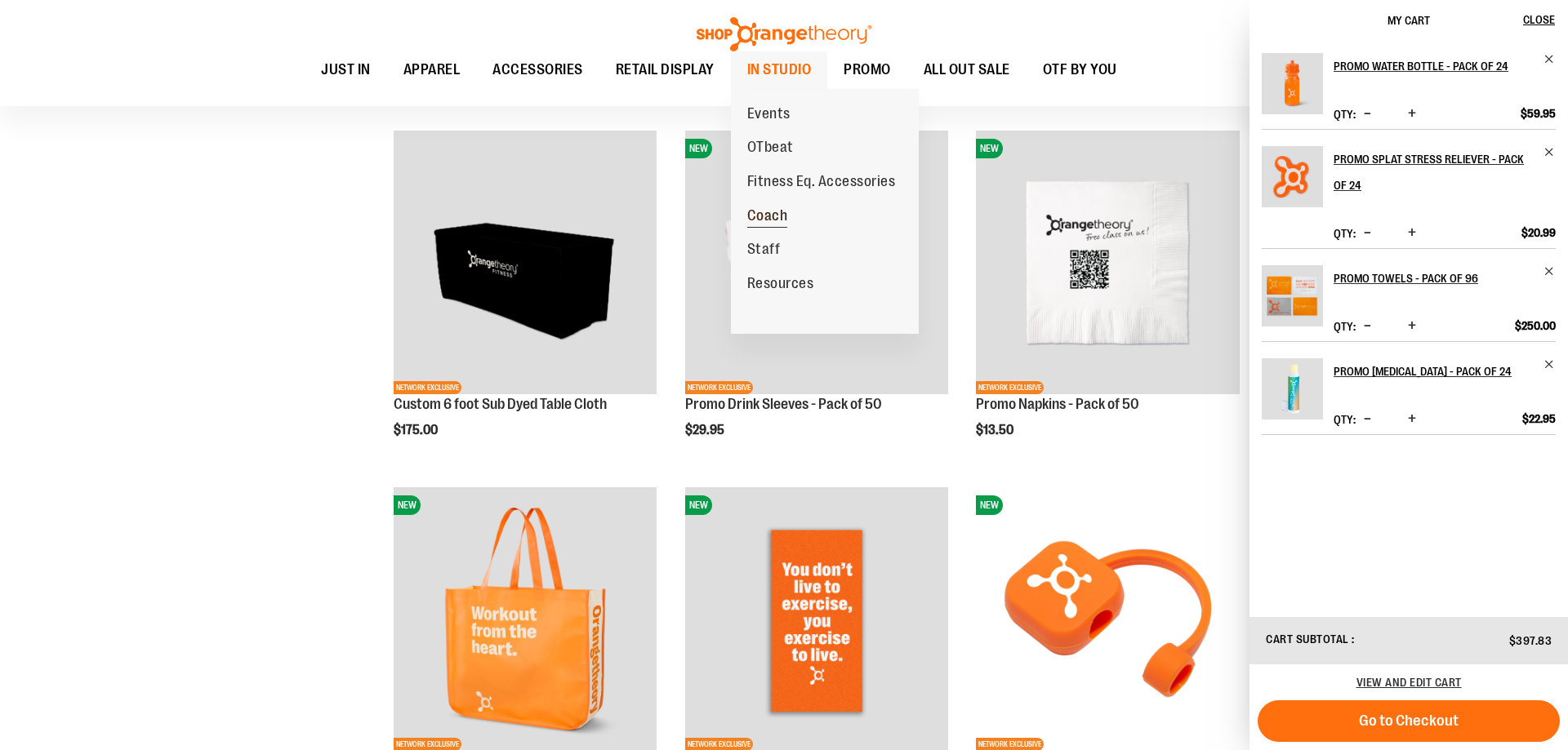
click at [769, 215] on span "Coach" at bounding box center [768, 217] width 41 height 20
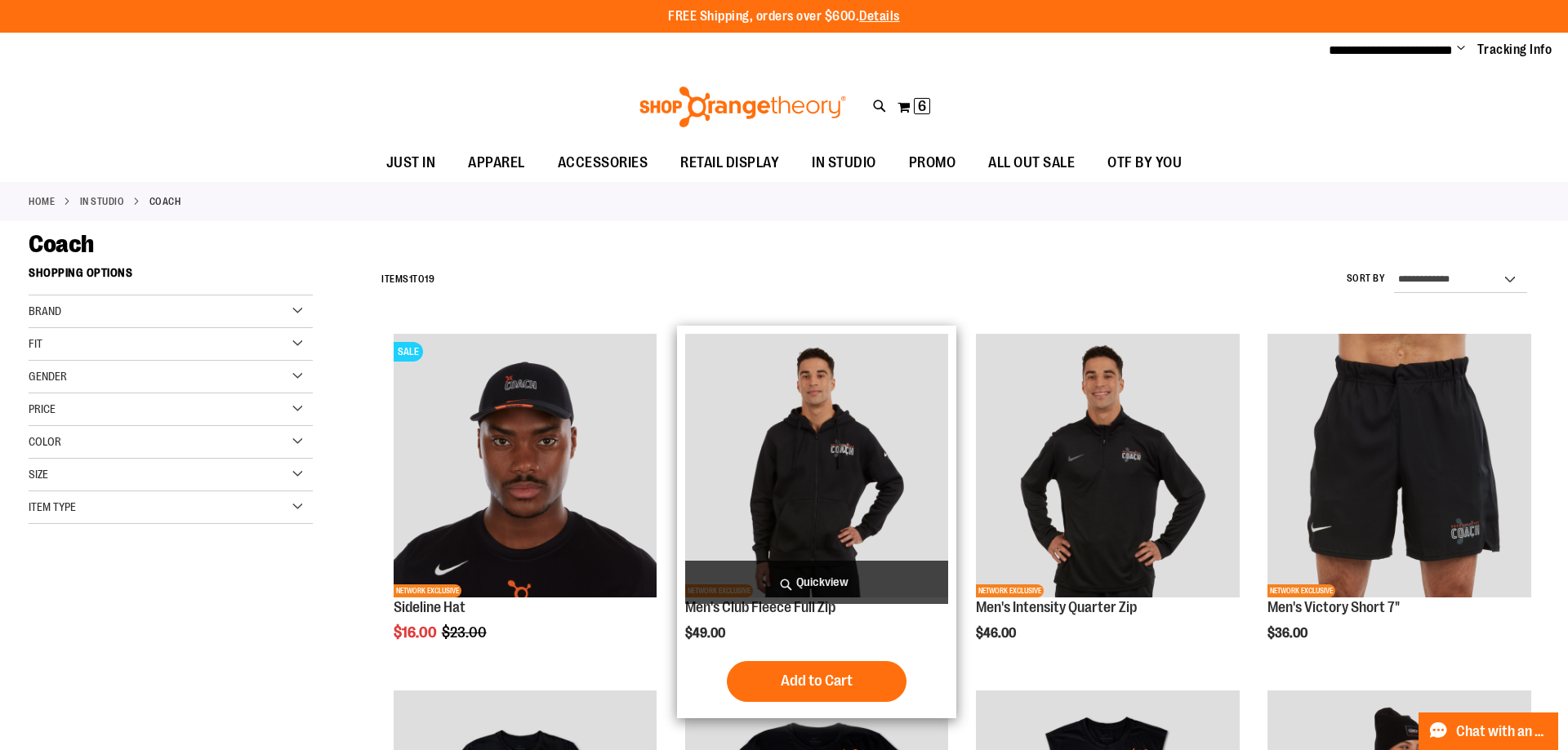
click at [815, 588] on span "Quickview" at bounding box center [817, 582] width 264 height 44
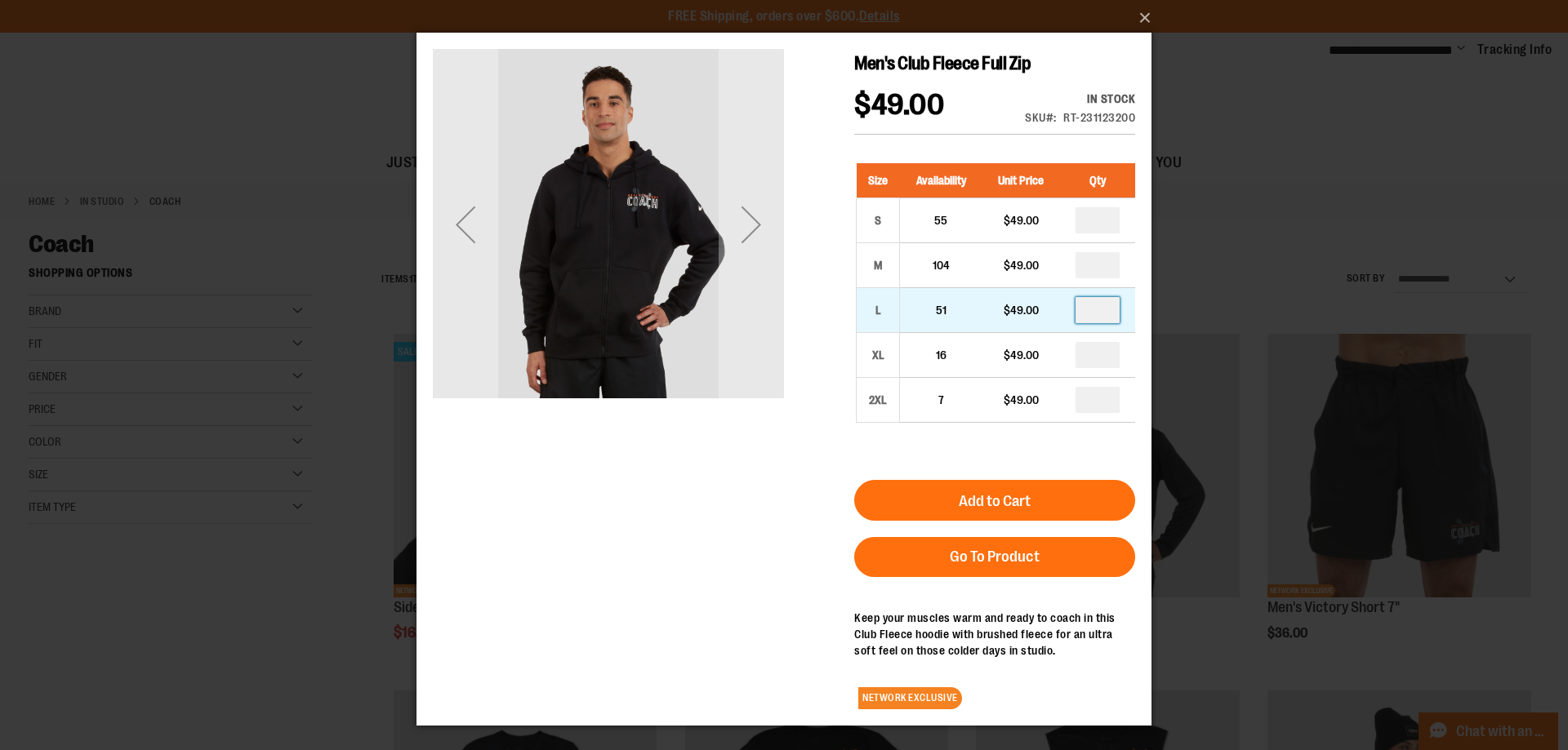
click at [1094, 311] on input "number" at bounding box center [1097, 310] width 44 height 26
type input "*"
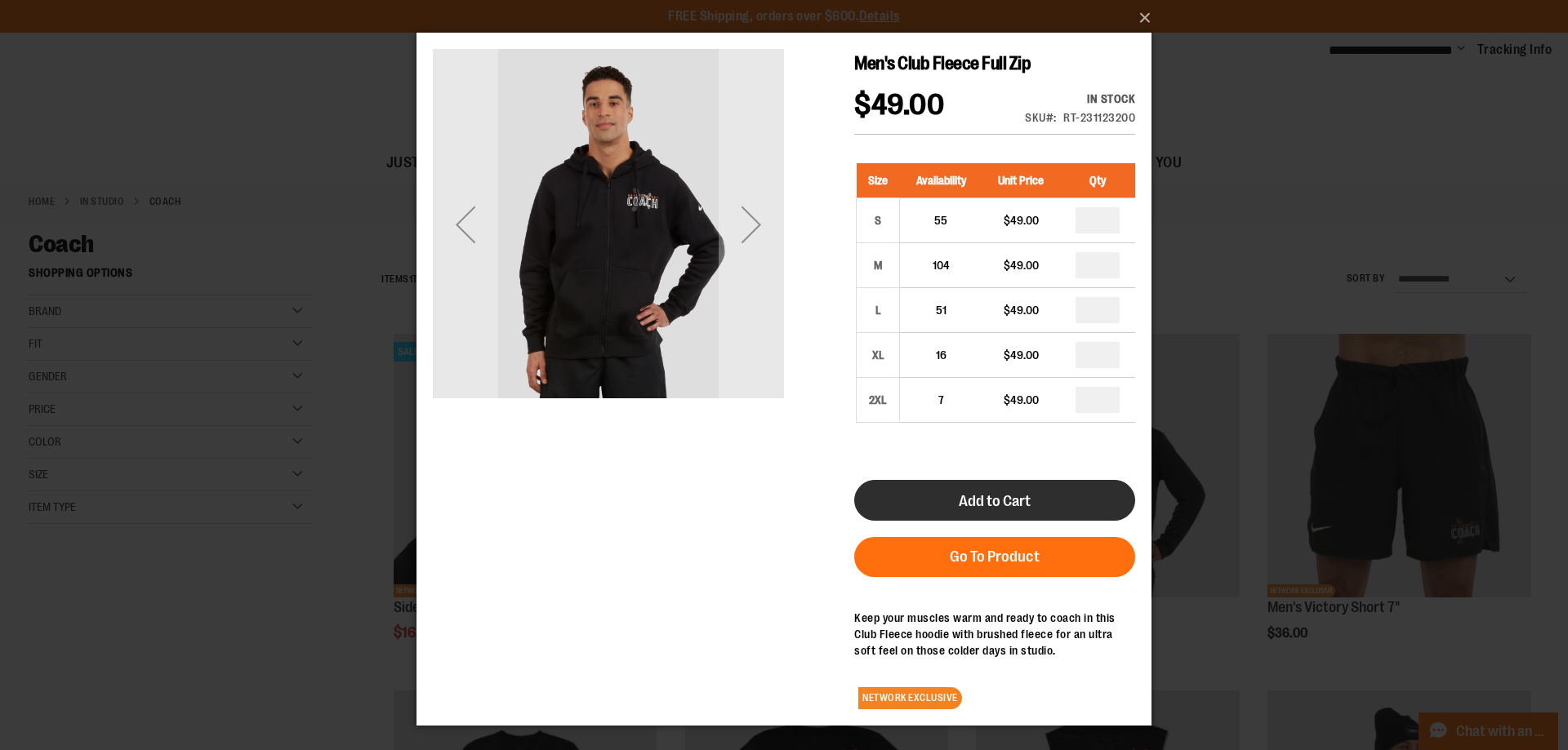
click at [908, 490] on button "Add to Cart" at bounding box center [994, 500] width 281 height 41
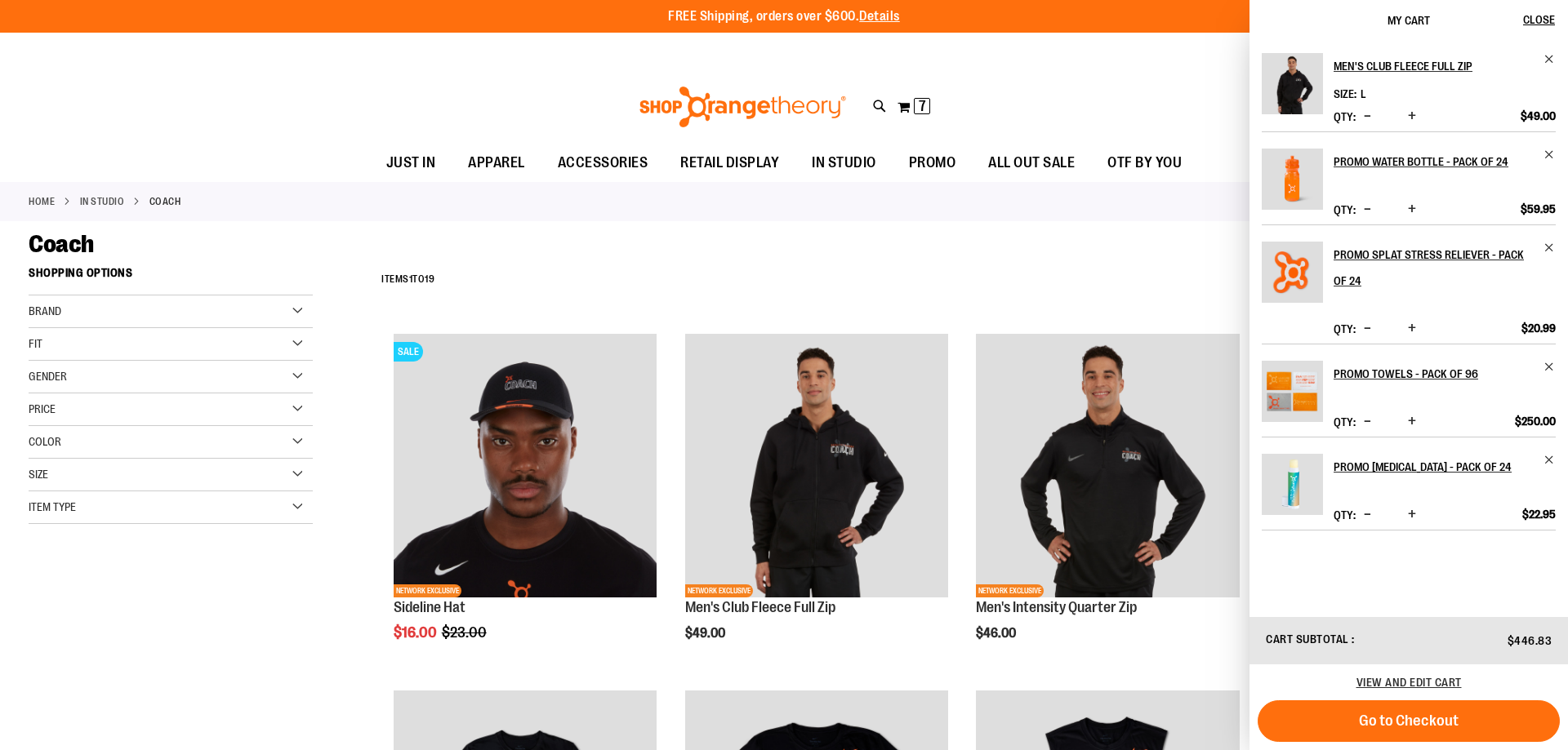
click at [301, 76] on div "Toggle Nav Search Popular Suggestions Advanced Search" at bounding box center [784, 108] width 1568 height 76
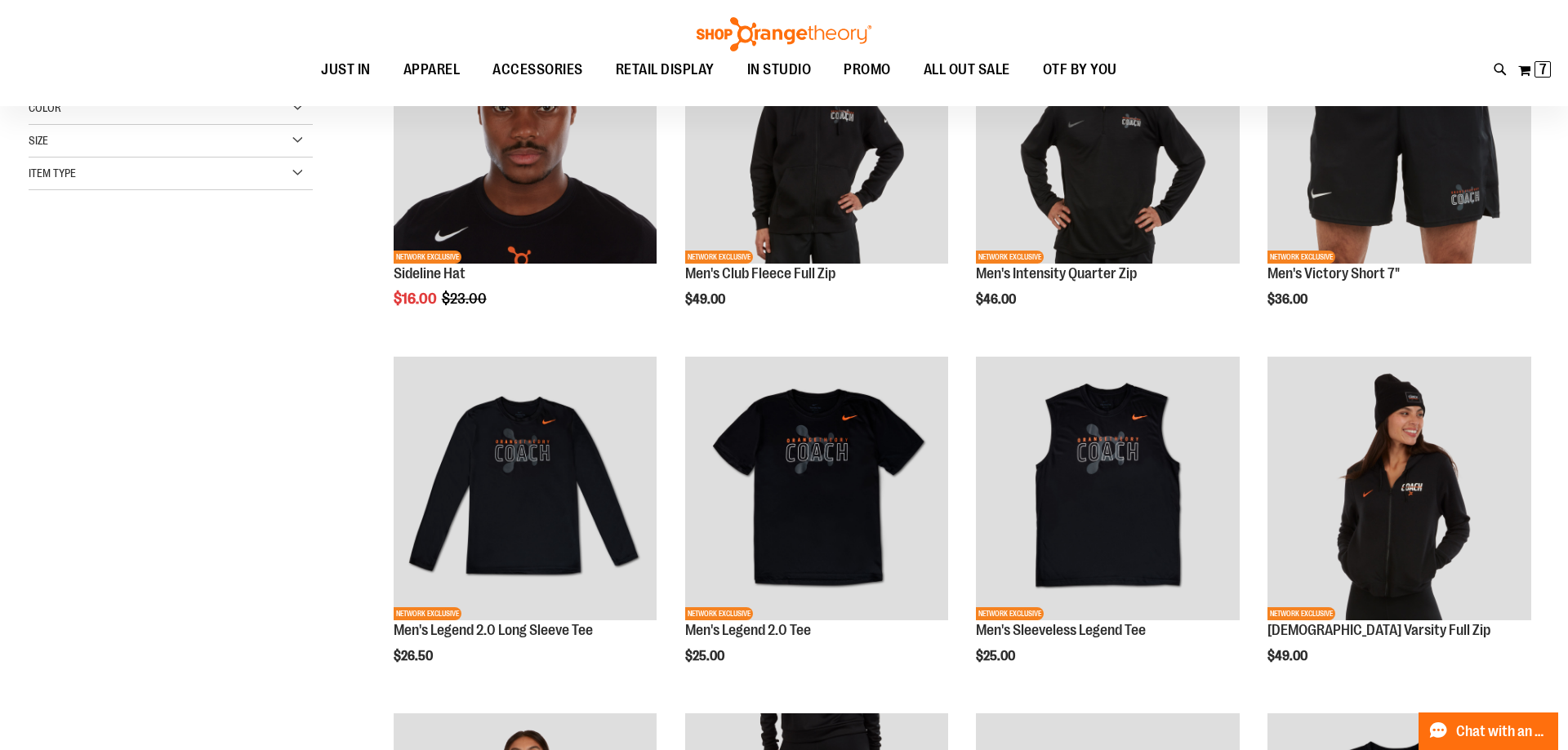
scroll to position [82, 0]
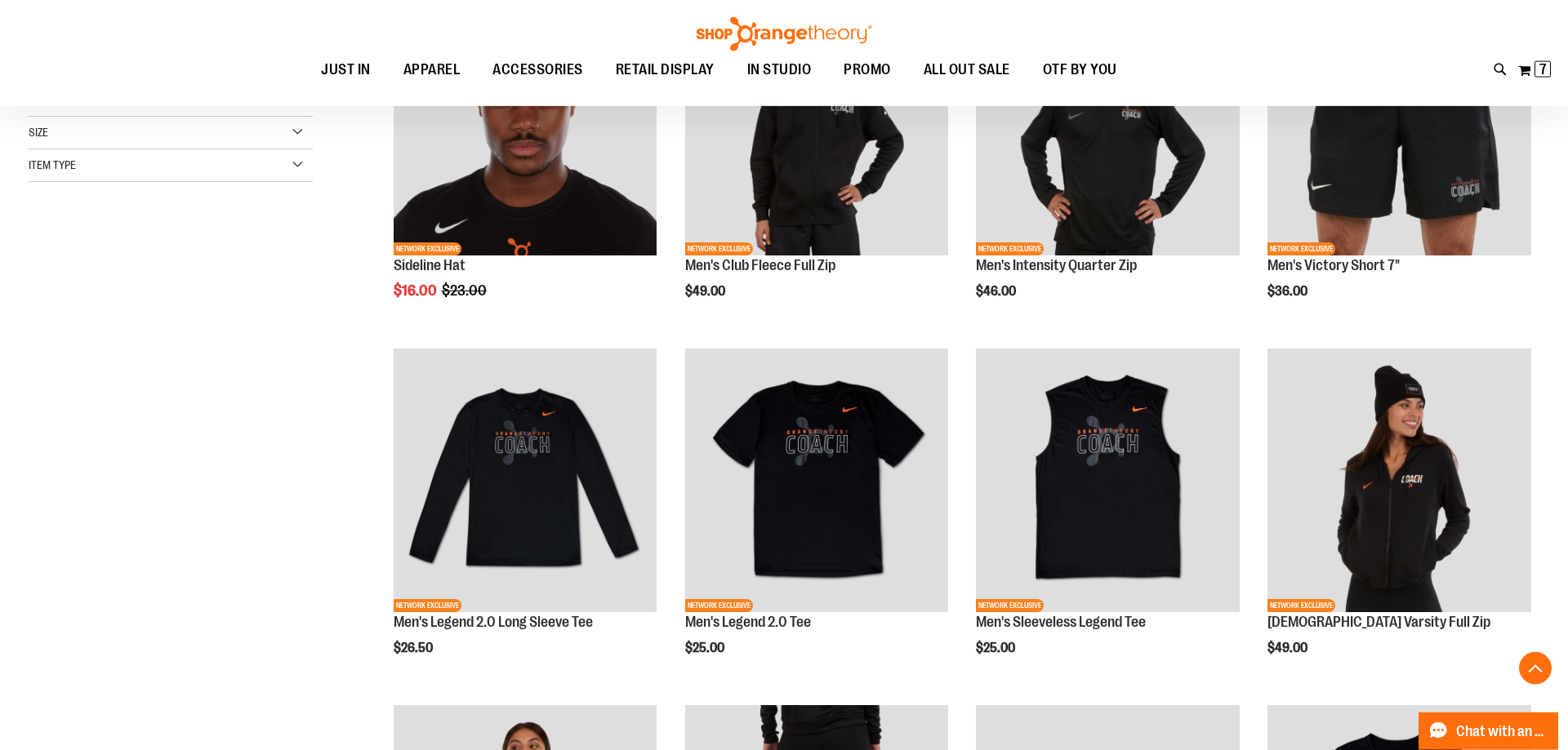
scroll to position [332, 0]
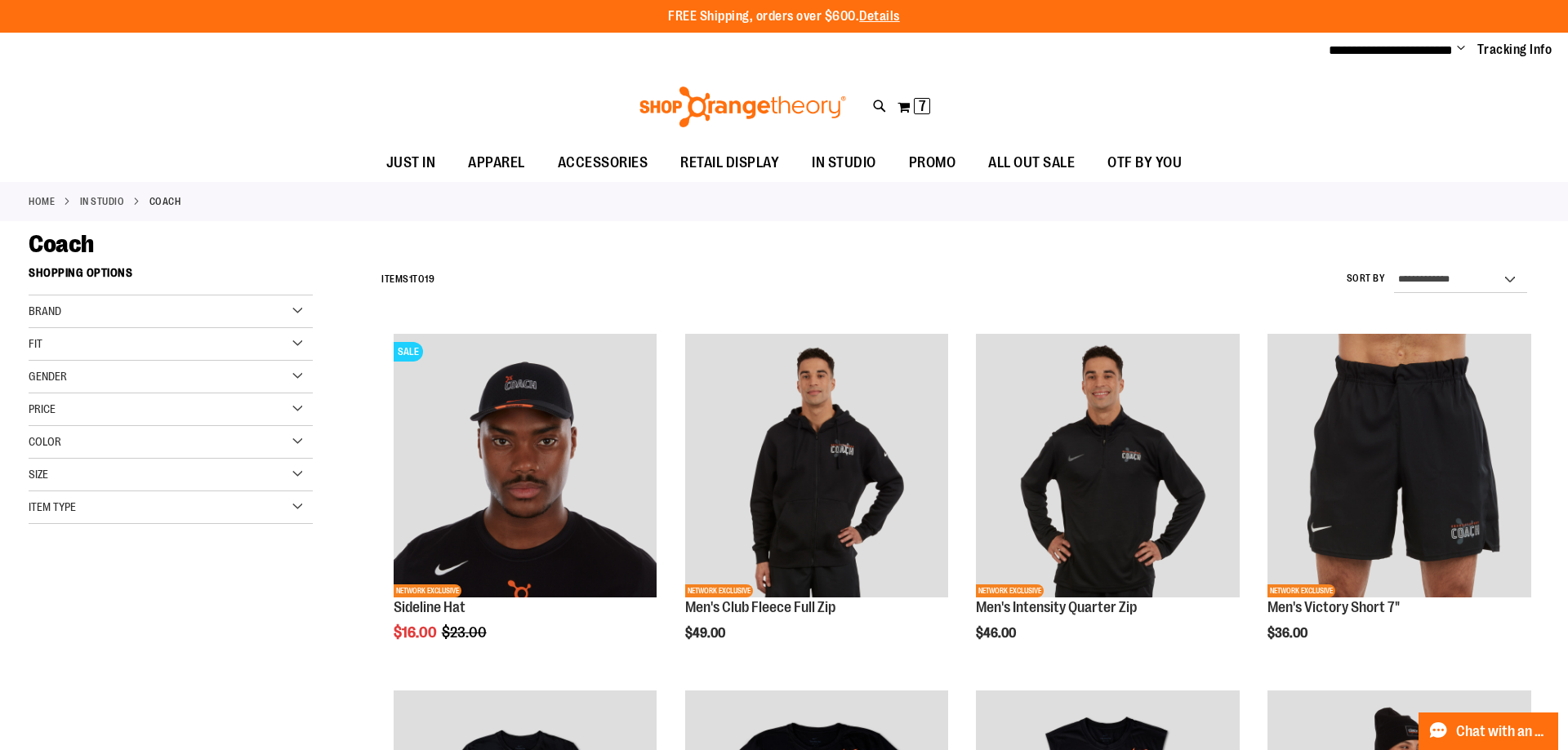
click at [158, 379] on div "Gender" at bounding box center [170, 377] width 284 height 33
click at [43, 407] on link "Men 8 items" at bounding box center [160, 411] width 272 height 17
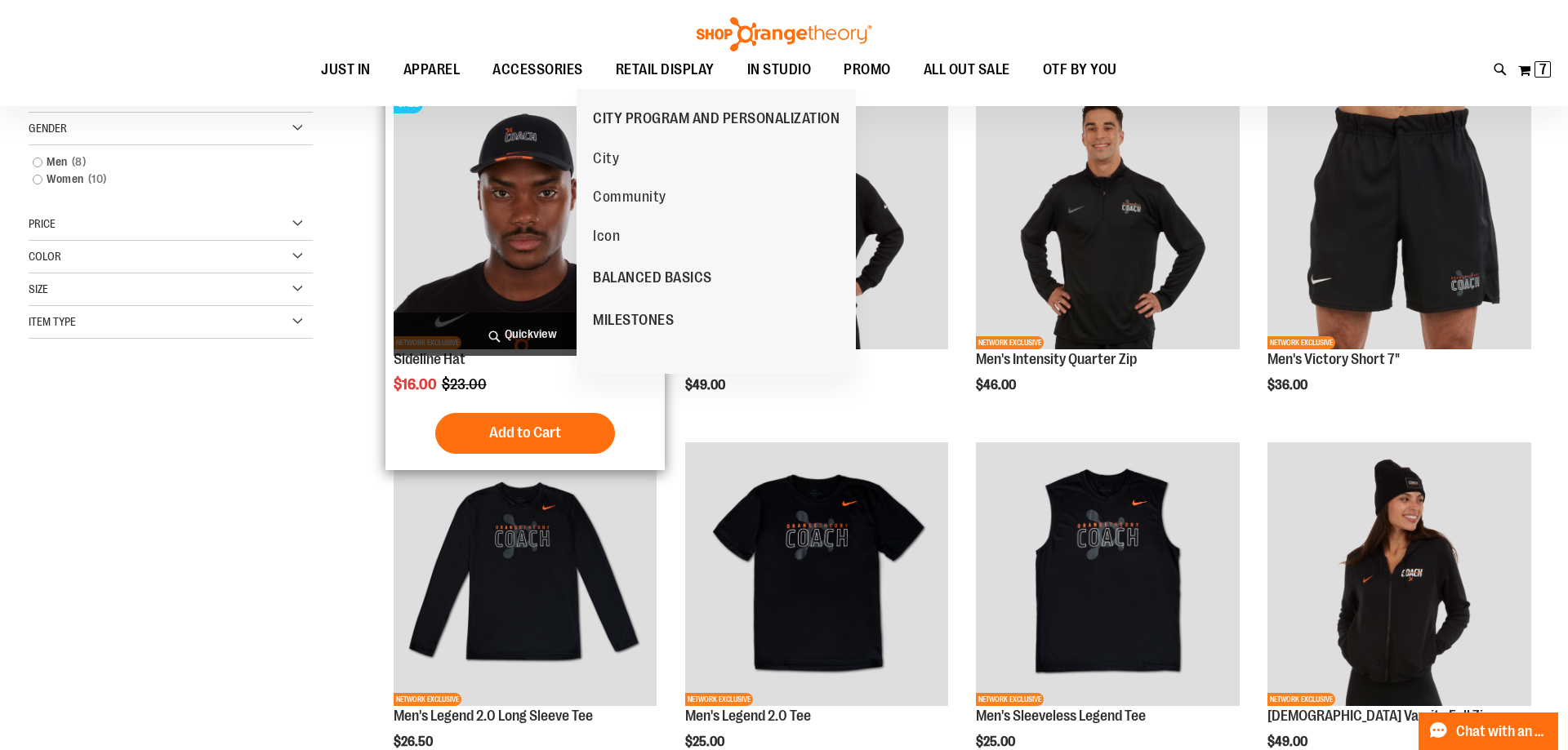
scroll to position [258, 0]
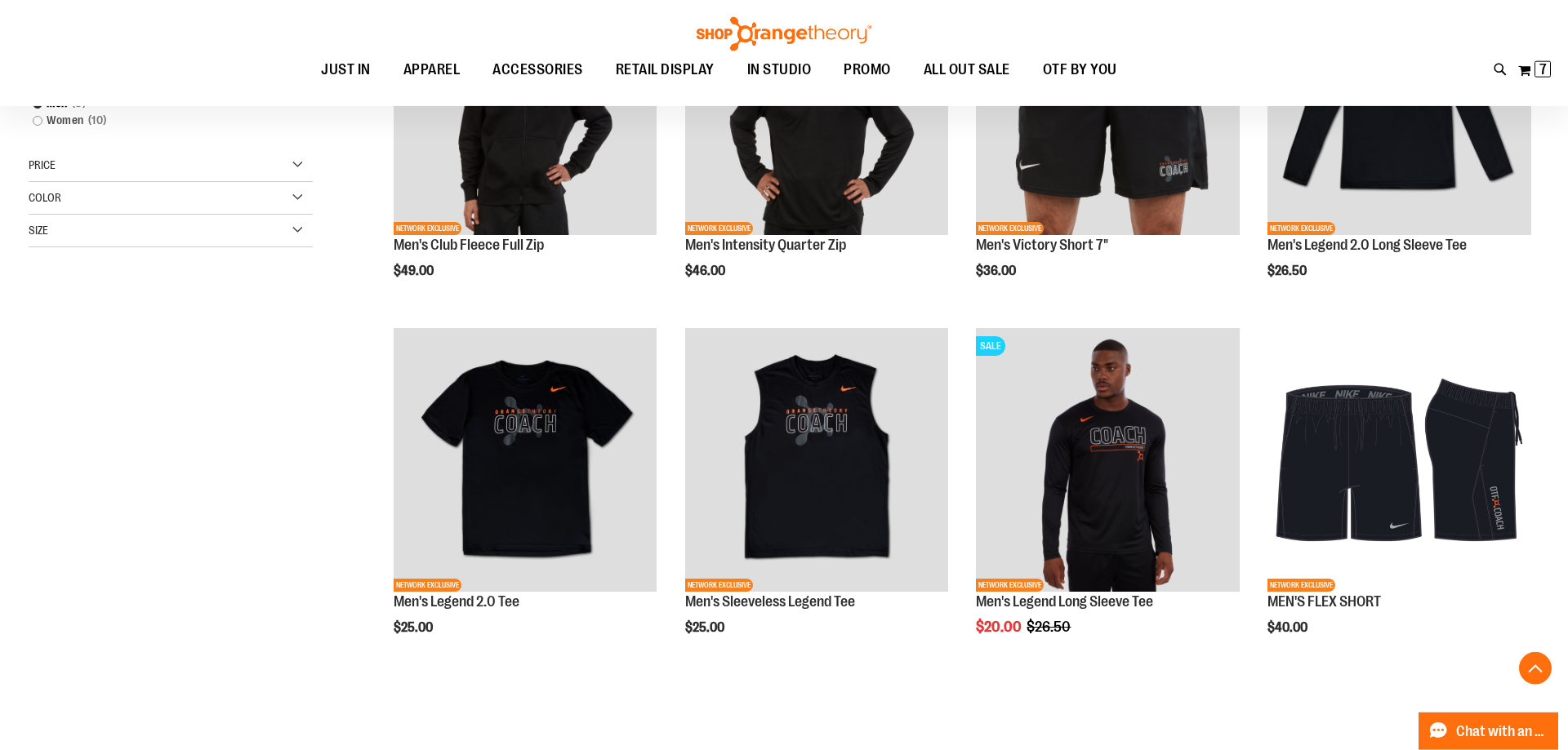
scroll to position [416, 0]
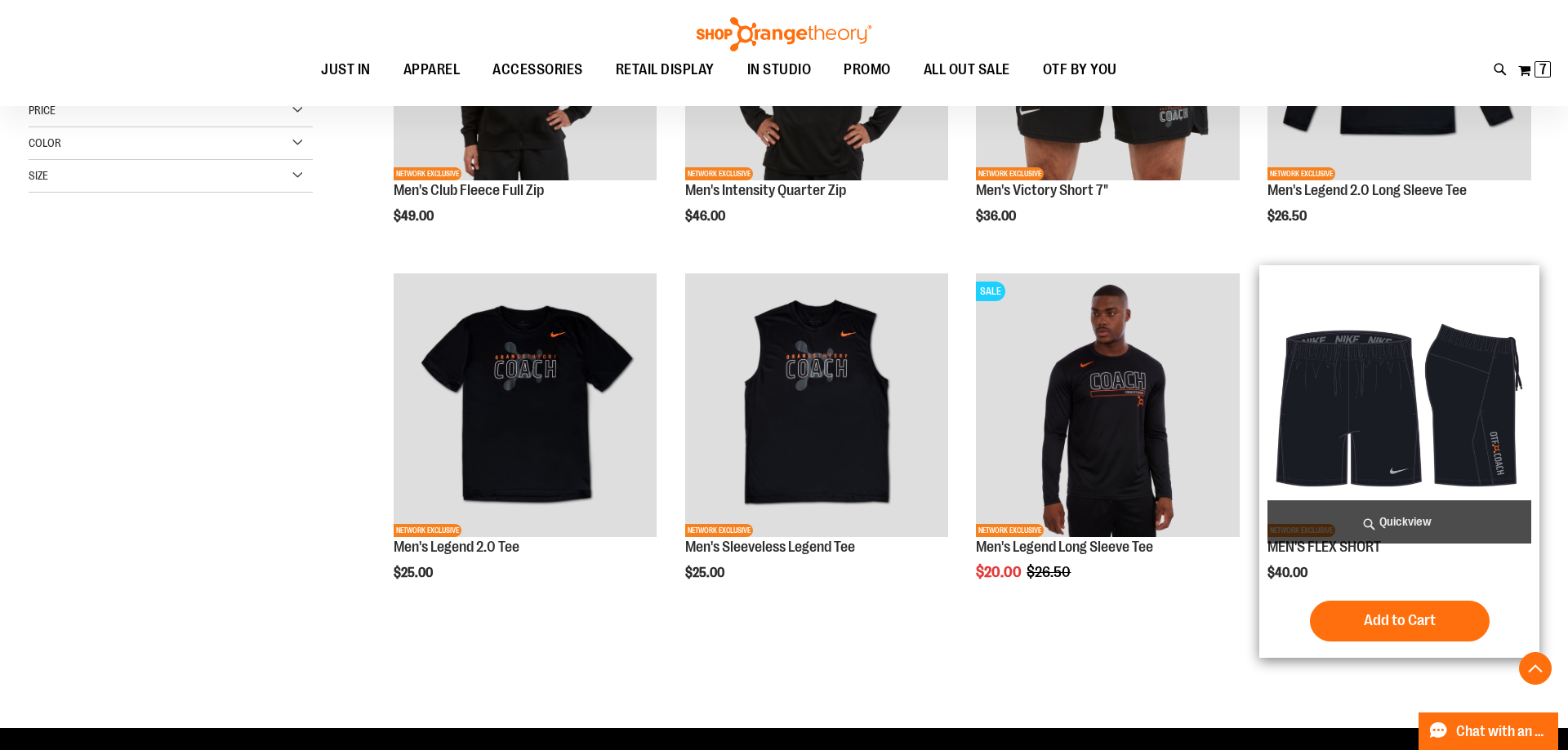
click at [1385, 521] on span "Quickview" at bounding box center [1399, 521] width 264 height 44
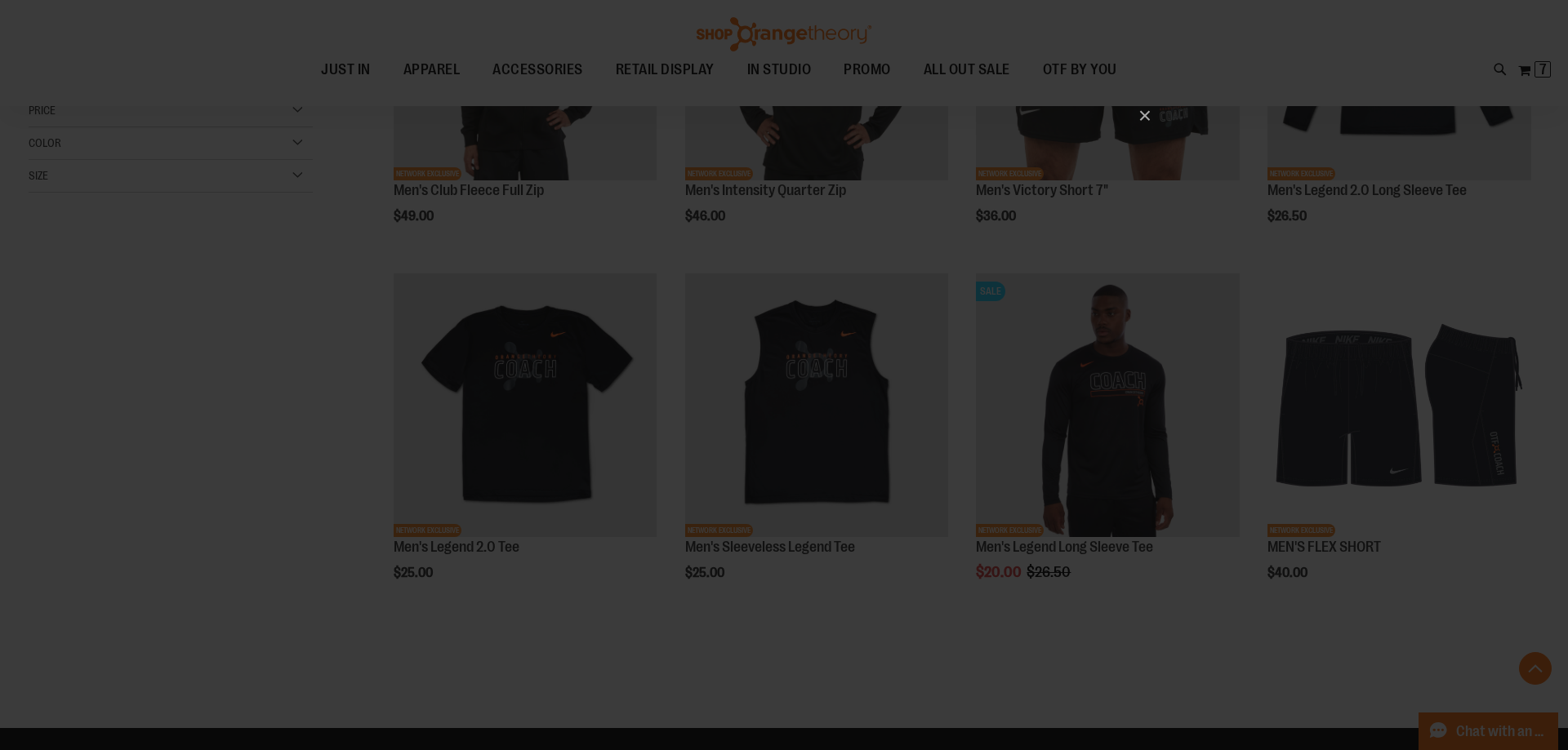
scroll to position [0, 0]
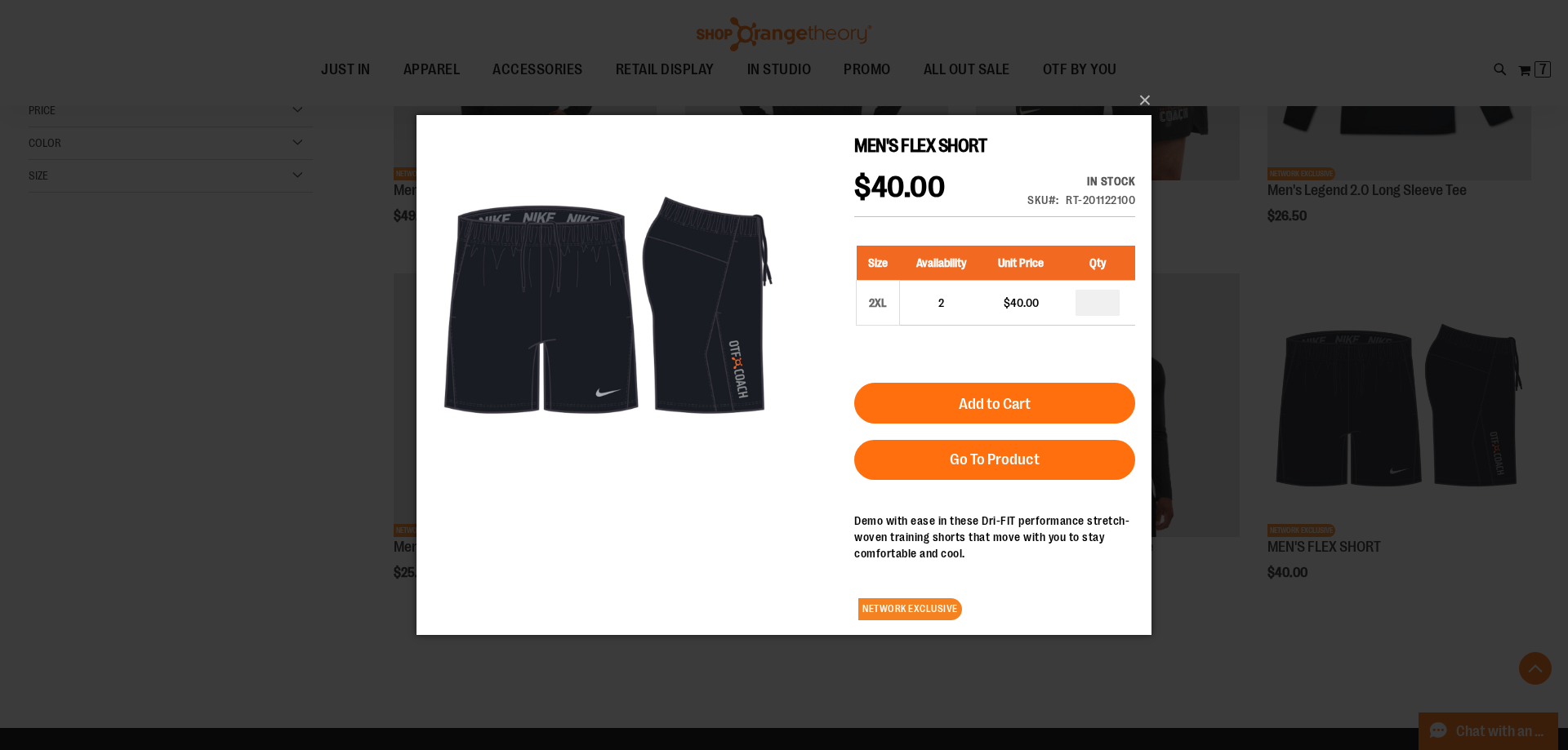
click at [175, 450] on div "×" at bounding box center [784, 375] width 1568 height 750
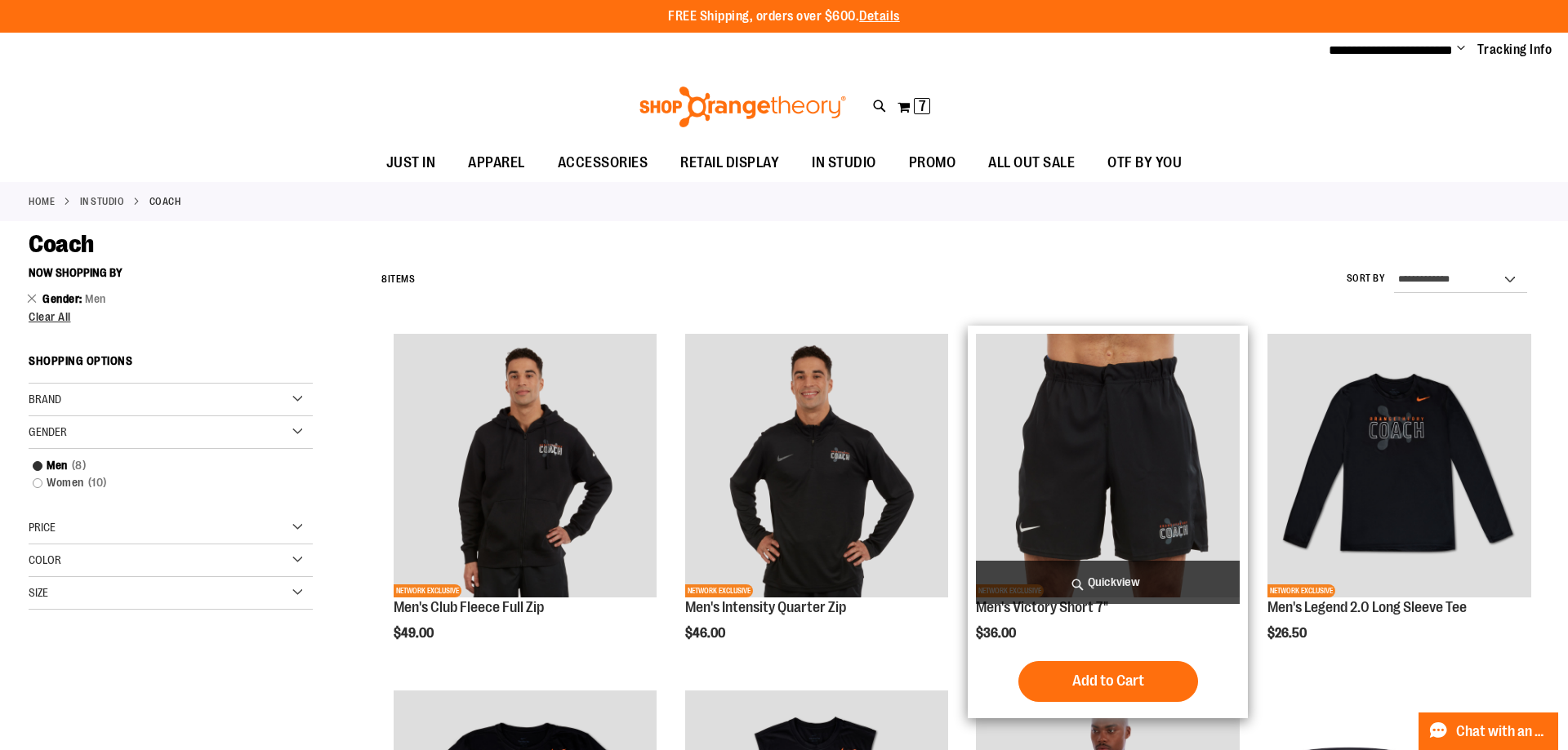
click at [1145, 575] on span "Quickview" at bounding box center [1108, 582] width 264 height 44
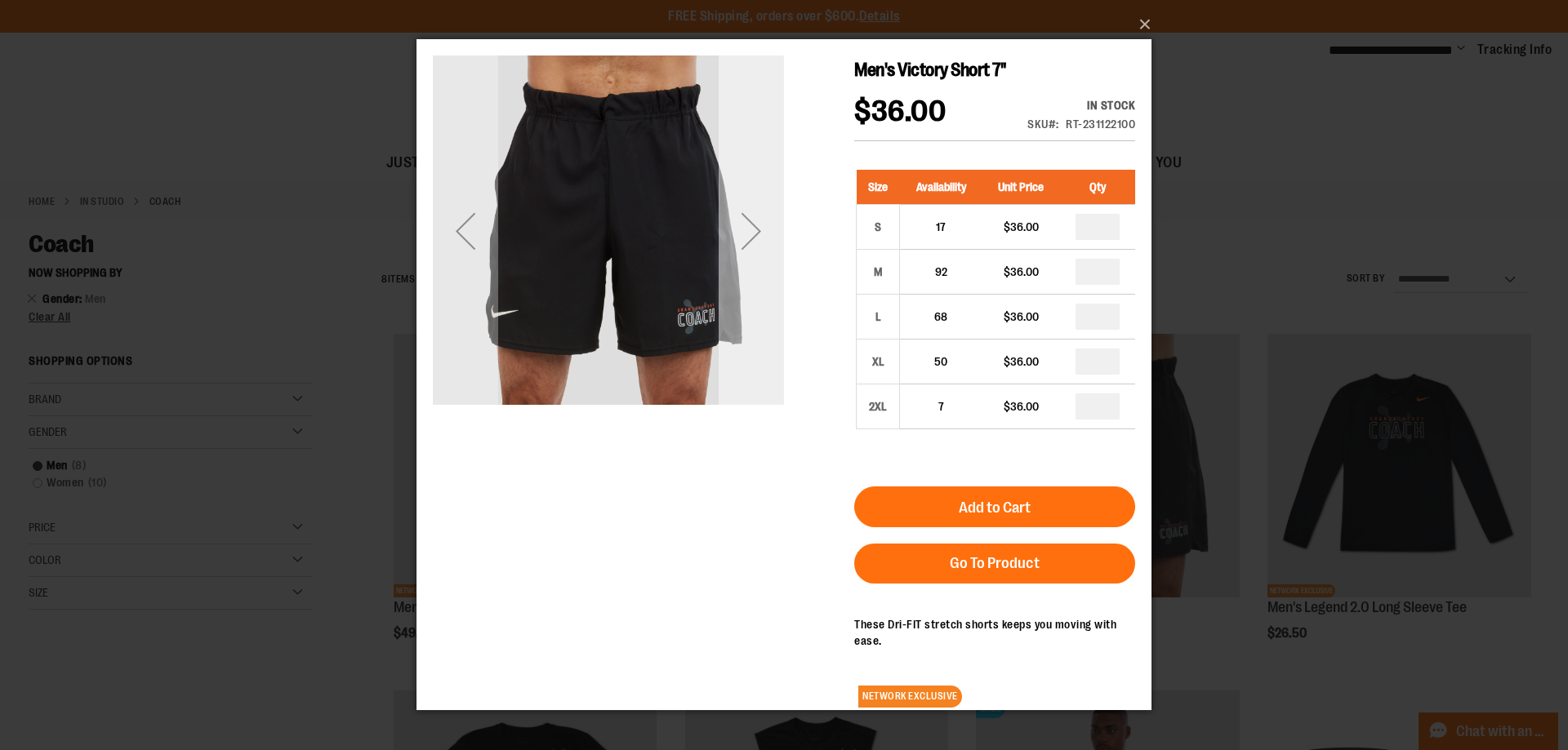
click at [762, 227] on div "Next" at bounding box center [750, 231] width 65 height 65
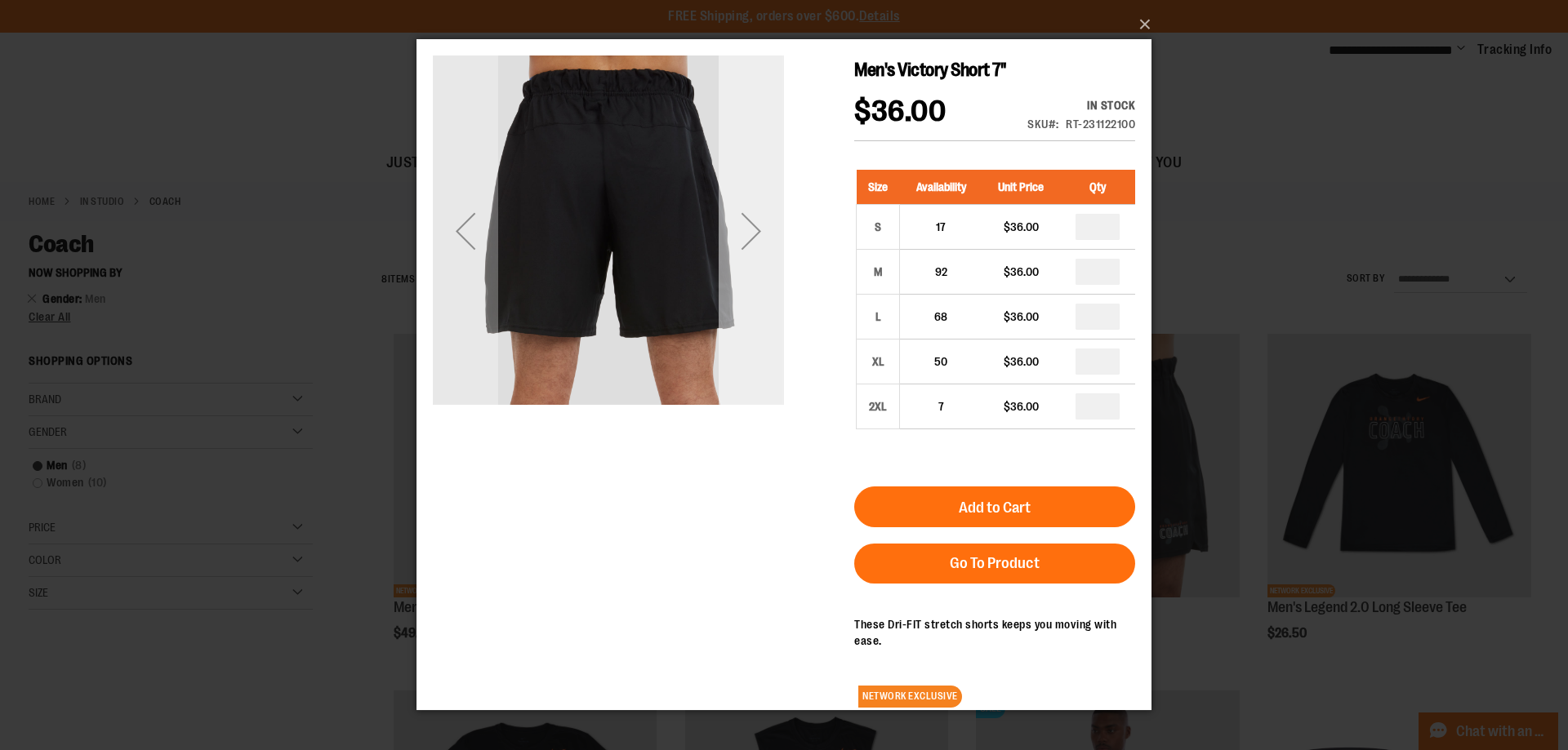
click at [763, 228] on div "Next" at bounding box center [750, 231] width 65 height 65
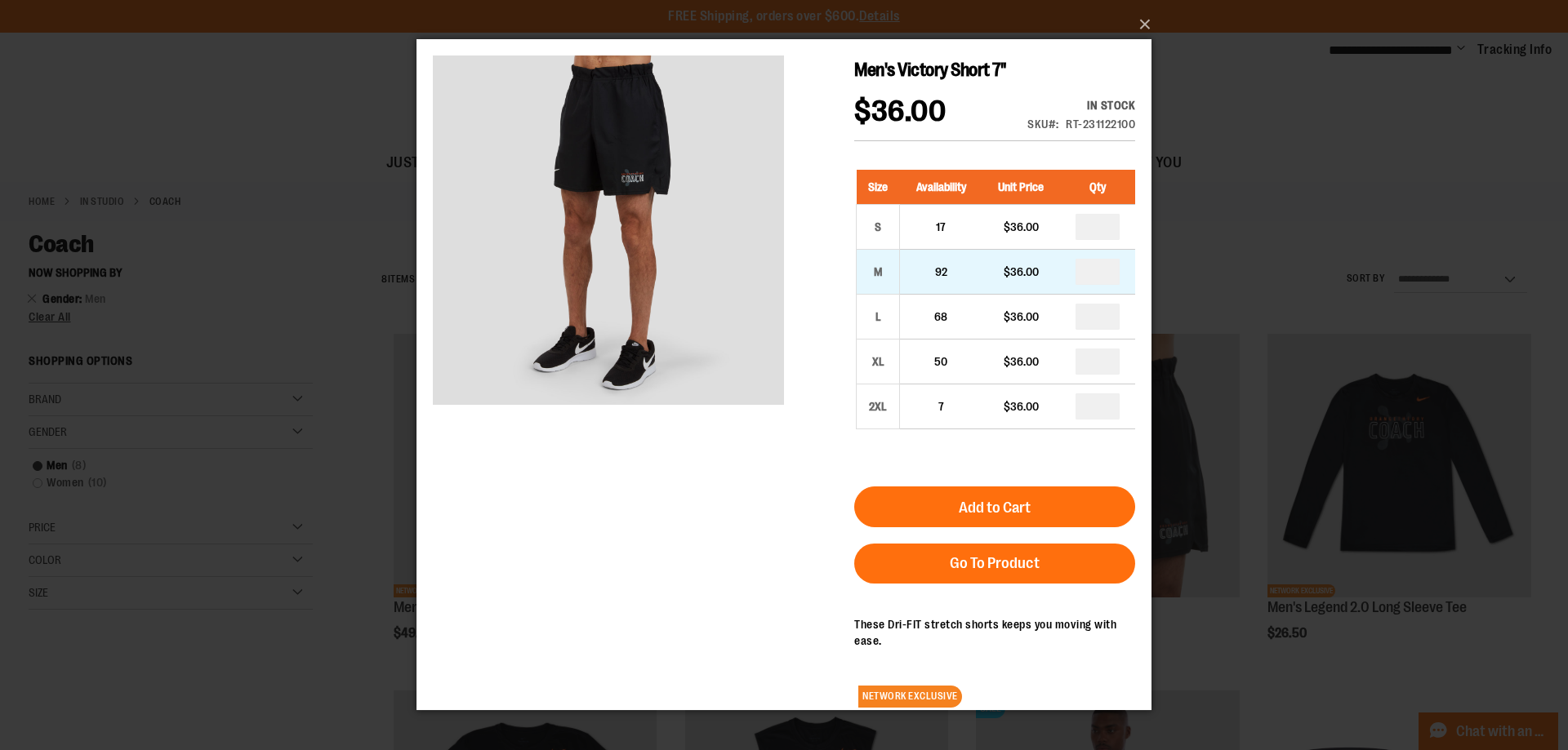
click at [1112, 251] on td "*" at bounding box center [1098, 272] width 76 height 45
drag, startPoint x: 1107, startPoint y: 267, endPoint x: 1028, endPoint y: 279, distance: 79.9
click at [1076, 278] on input "number" at bounding box center [1097, 271] width 44 height 26
type input "*"
click at [635, 583] on div "Men's Victory Short 7" $36.00 In stock Only %1 left SKU RT-231122100 Size Avail…" at bounding box center [784, 388] width 703 height 665
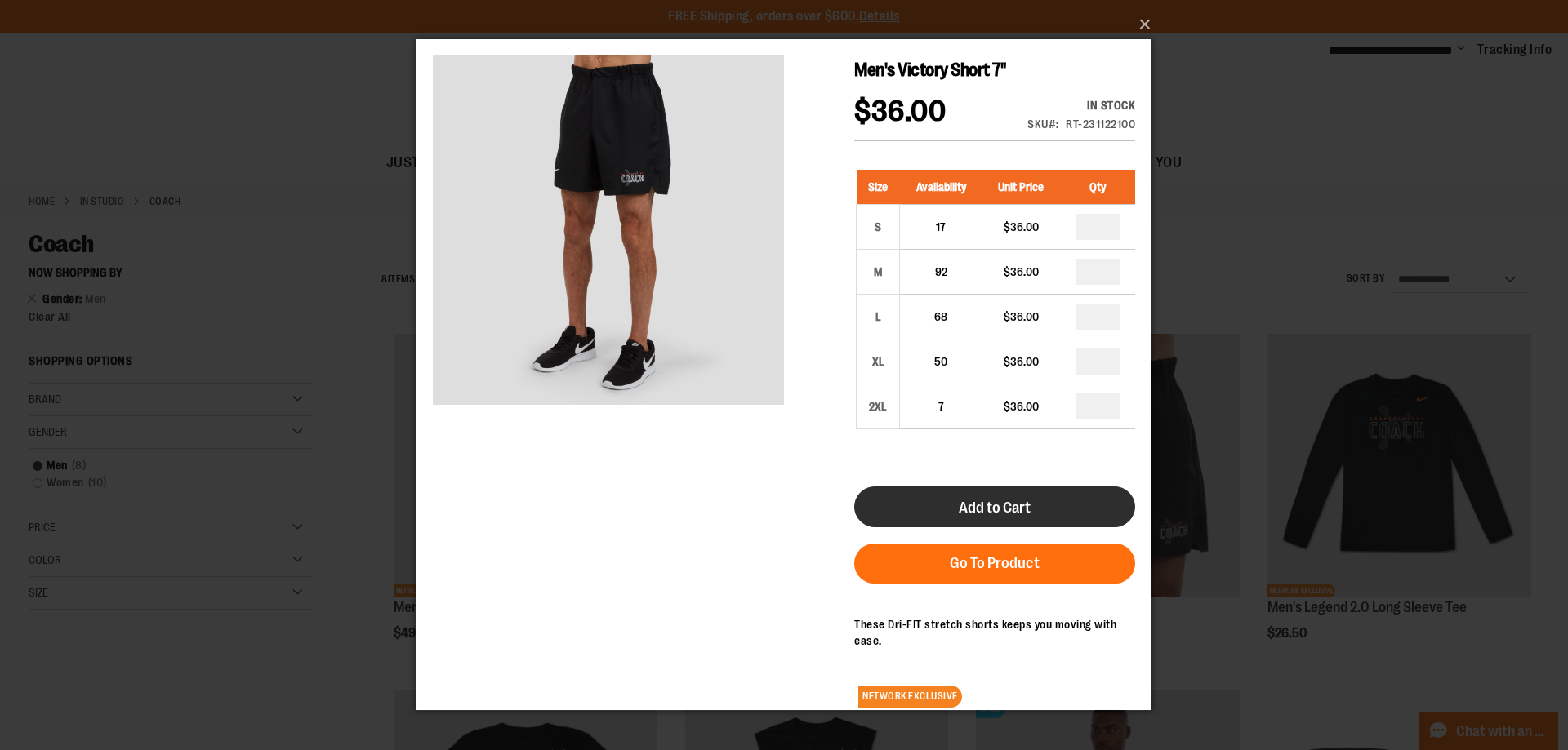
click at [967, 499] on span "Add to Cart" at bounding box center [994, 508] width 72 height 18
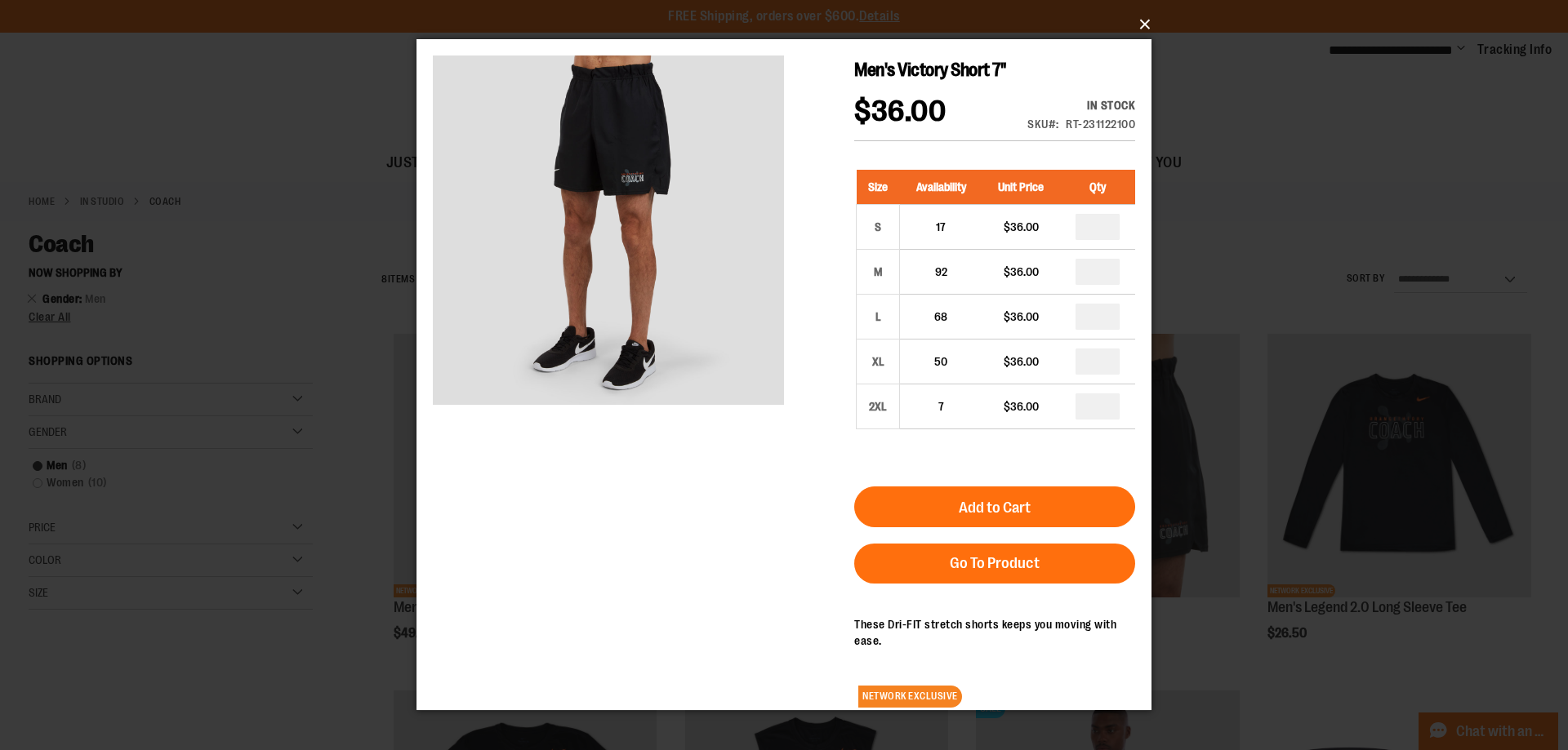
click at [1148, 26] on button "×" at bounding box center [789, 24] width 735 height 36
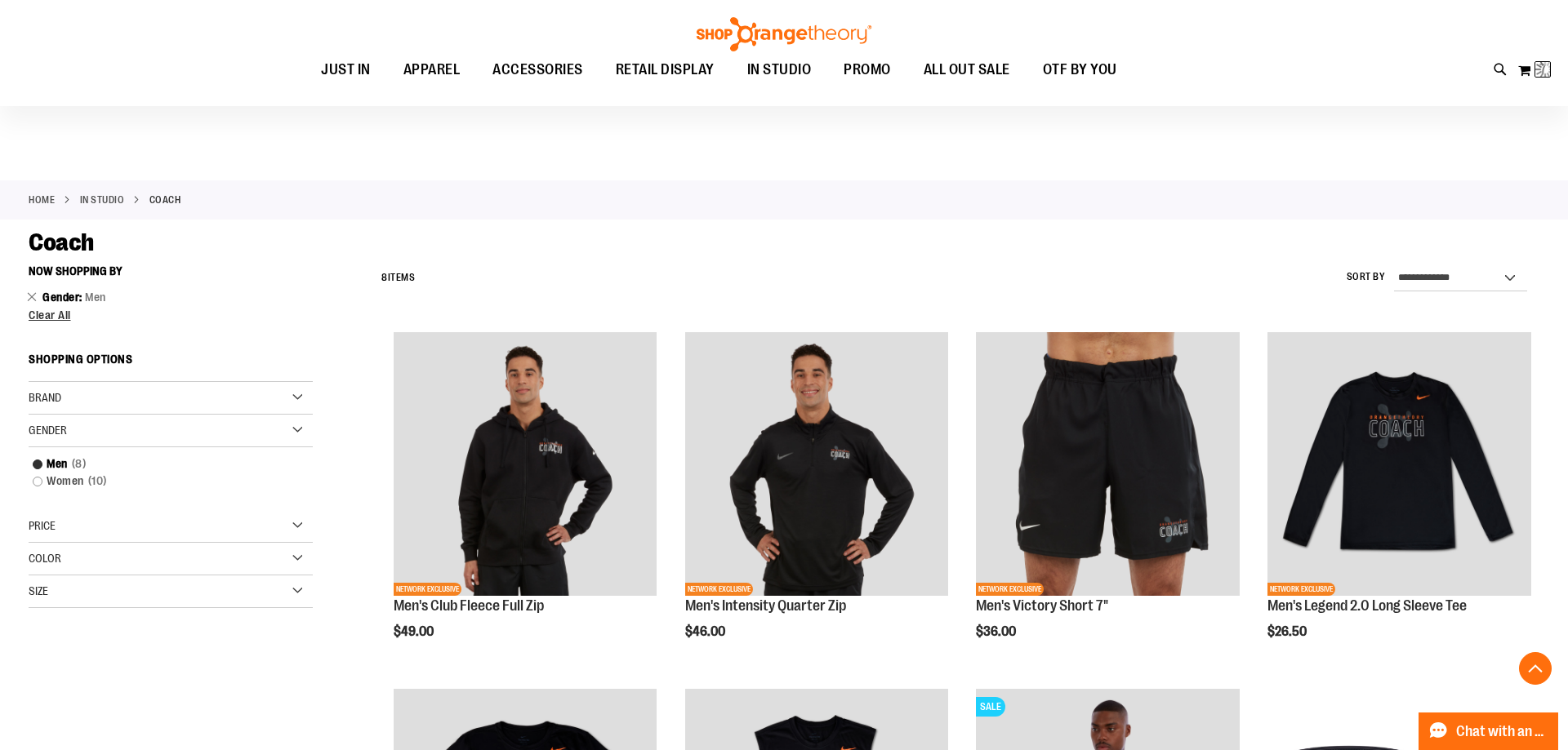
click at [143, 557] on div "**********" at bounding box center [783, 696] width 1511 height 879
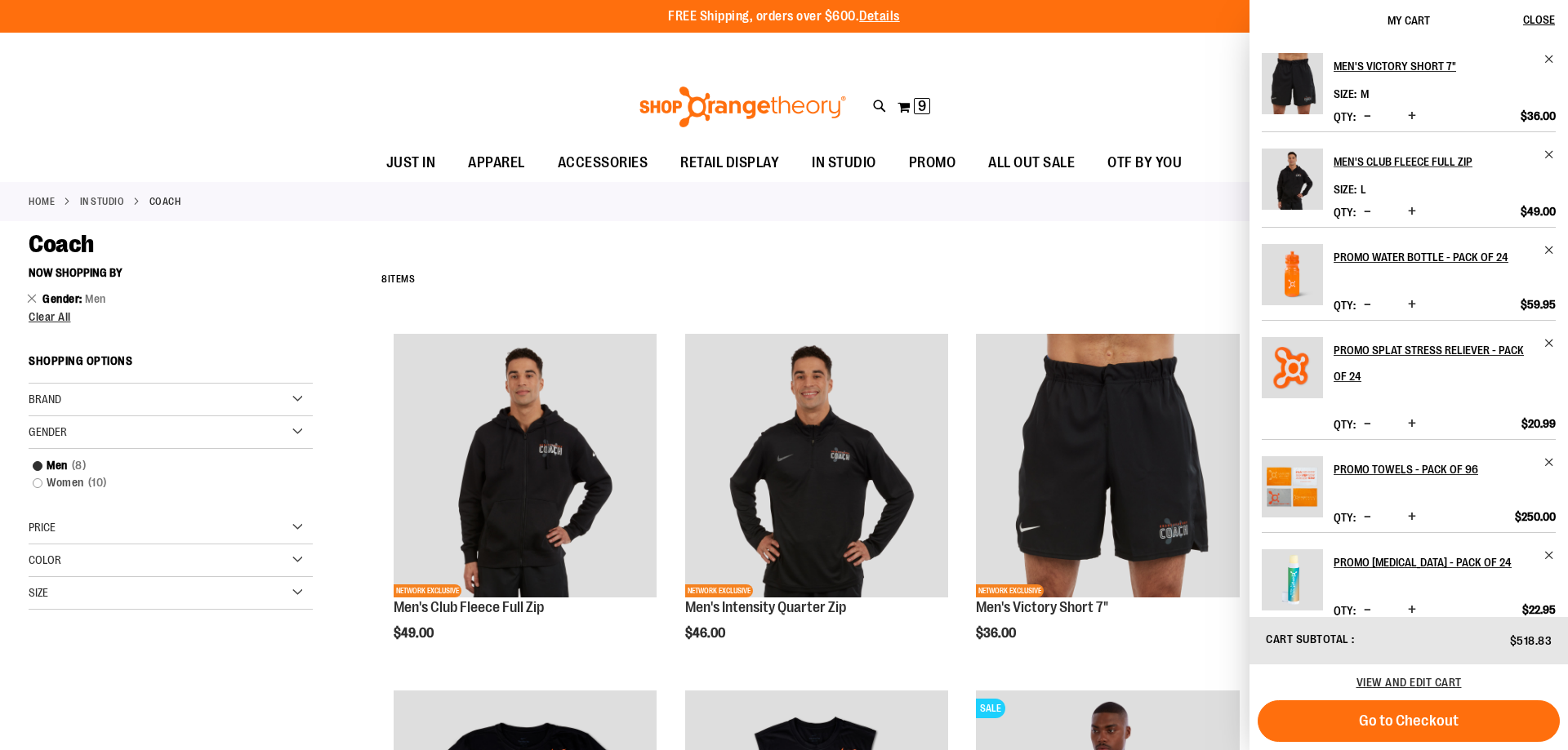
click at [156, 677] on div "**********" at bounding box center [783, 698] width 1511 height 879
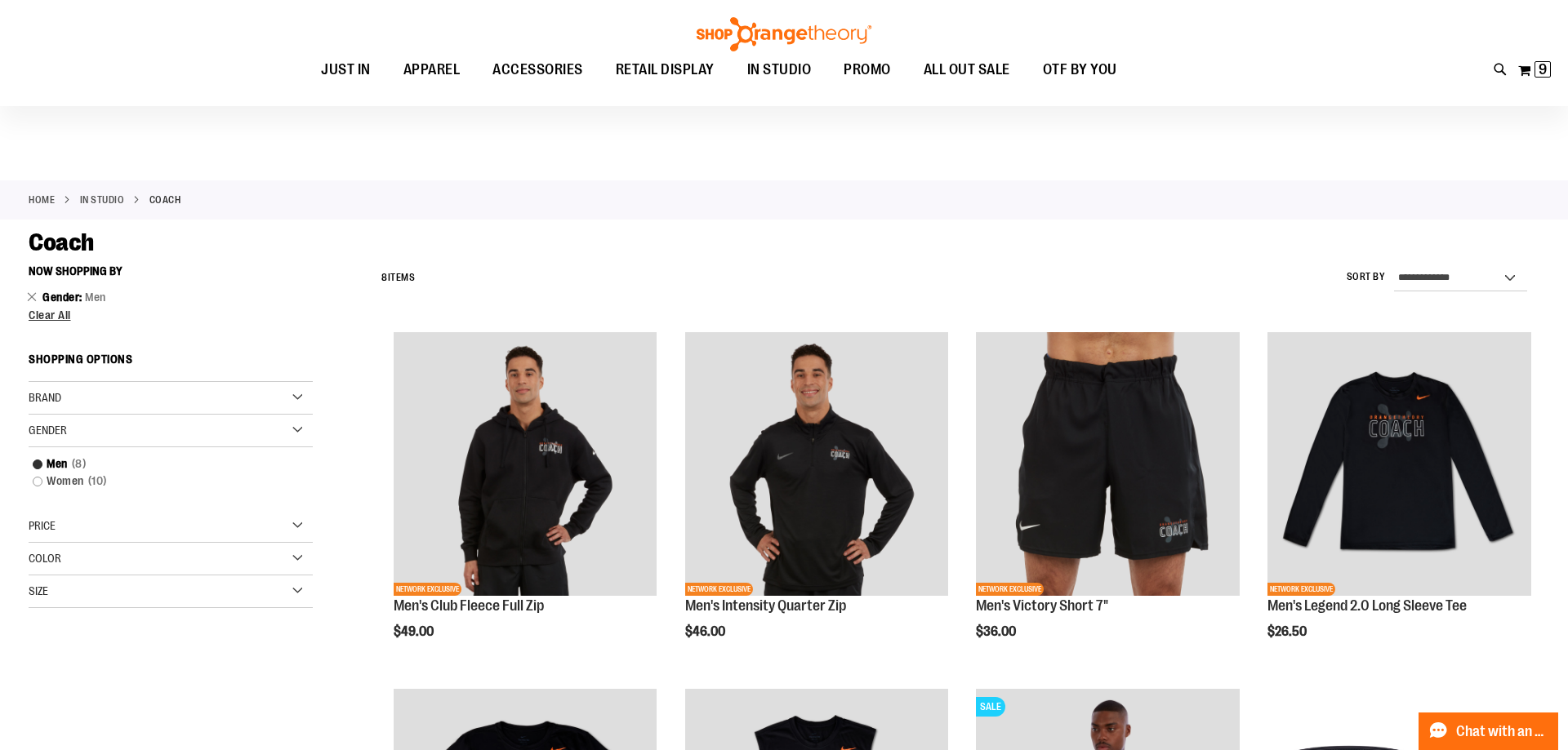
scroll to position [499, 0]
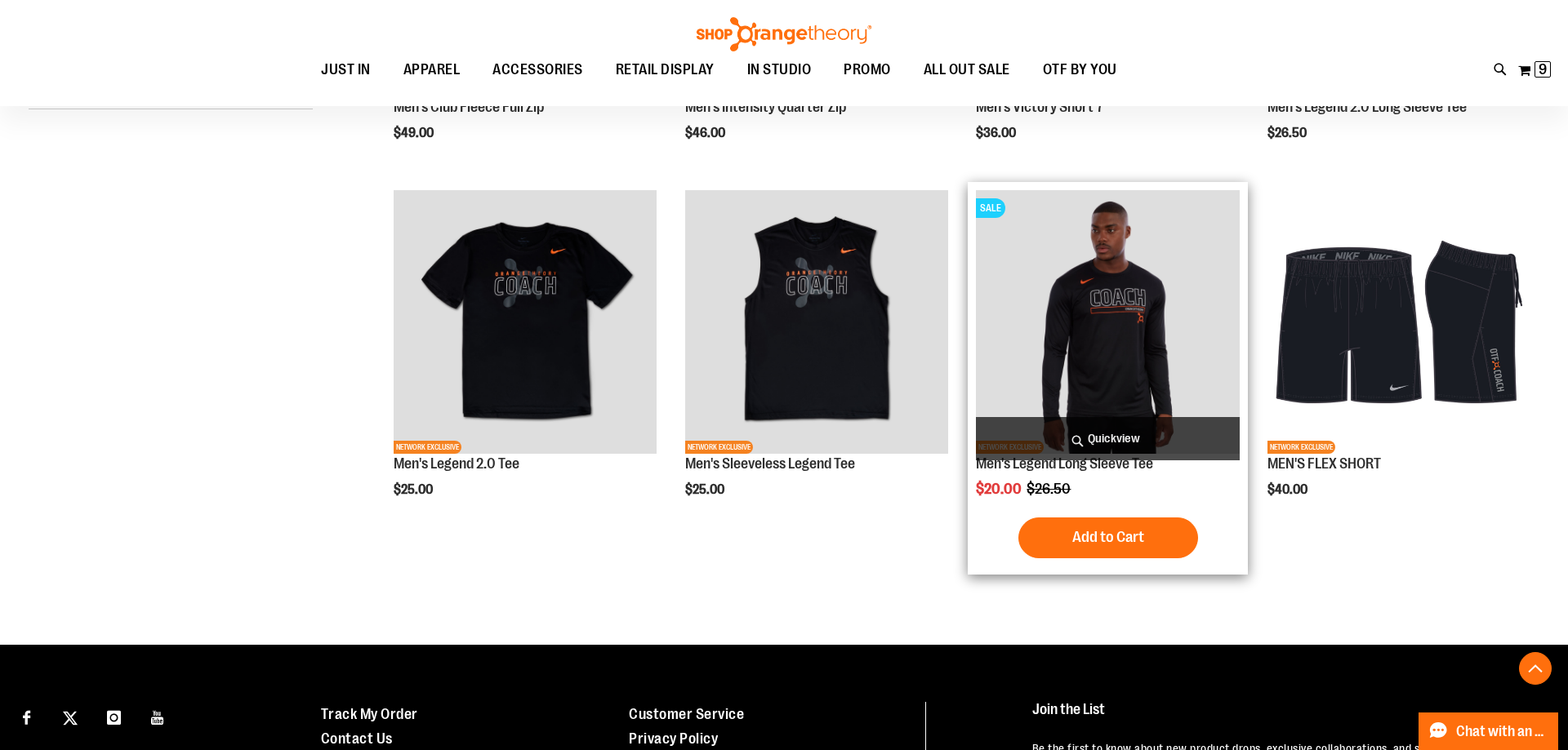
click at [1090, 437] on span "Quickview" at bounding box center [1108, 439] width 264 height 44
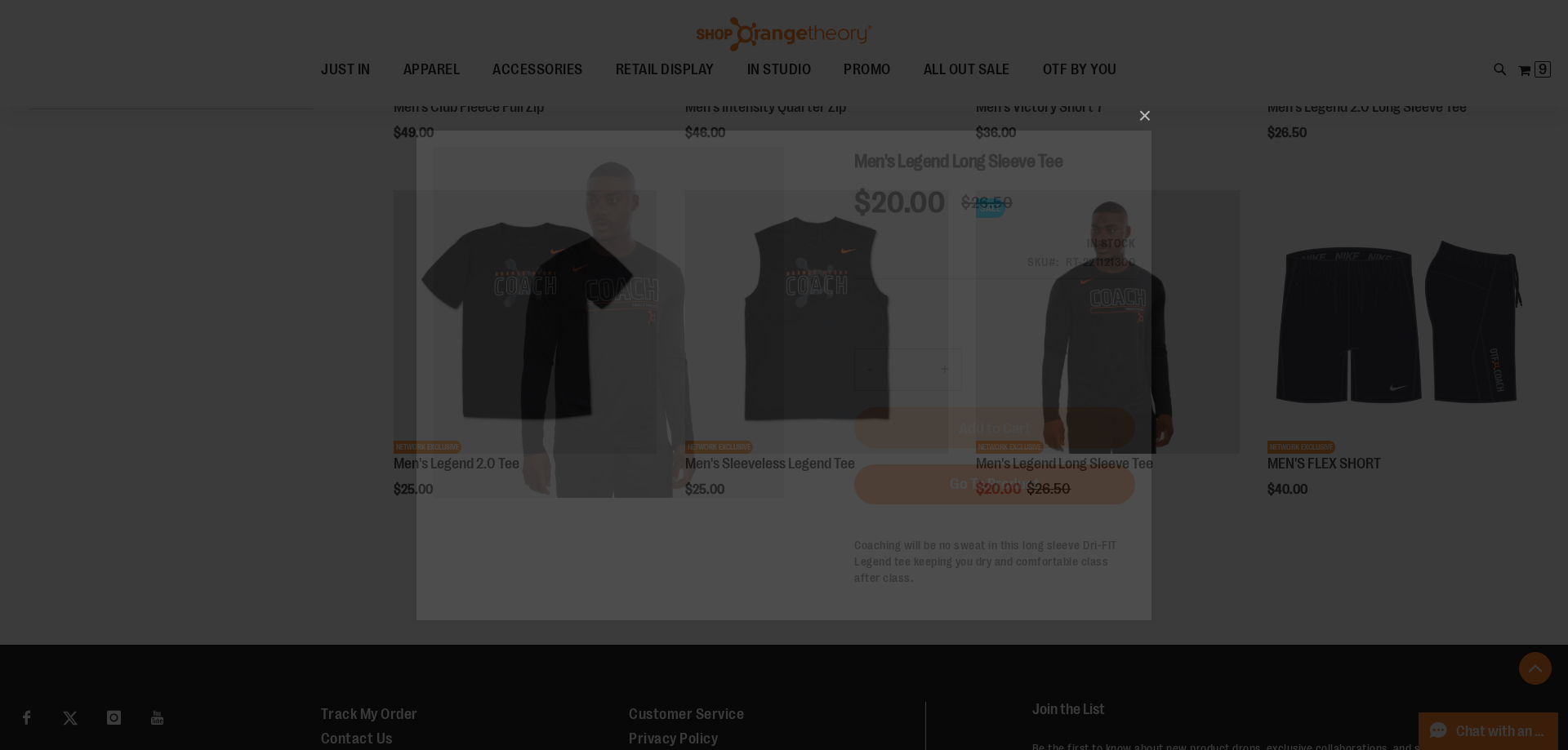
scroll to position [0, 0]
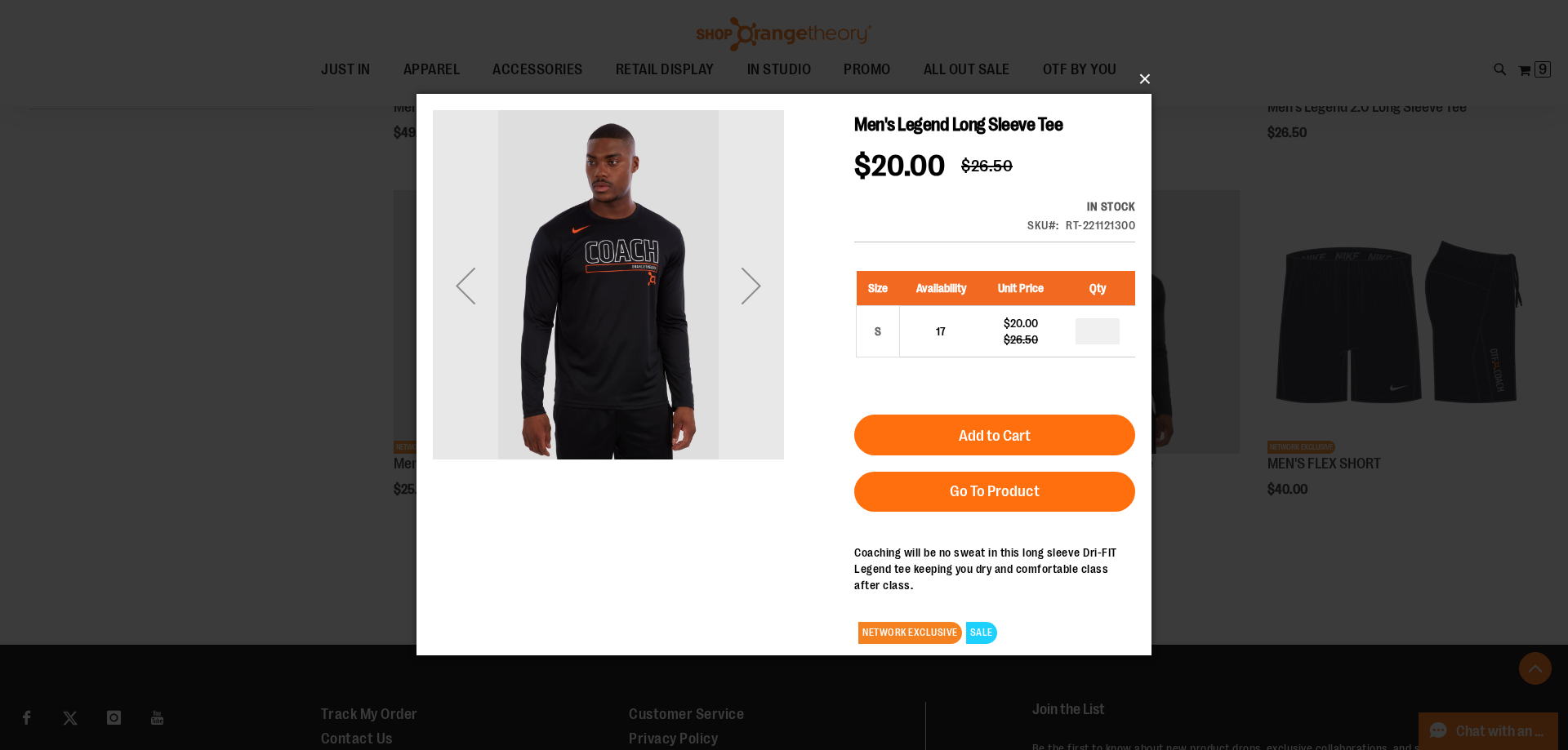
click at [1145, 86] on button "×" at bounding box center [789, 78] width 735 height 36
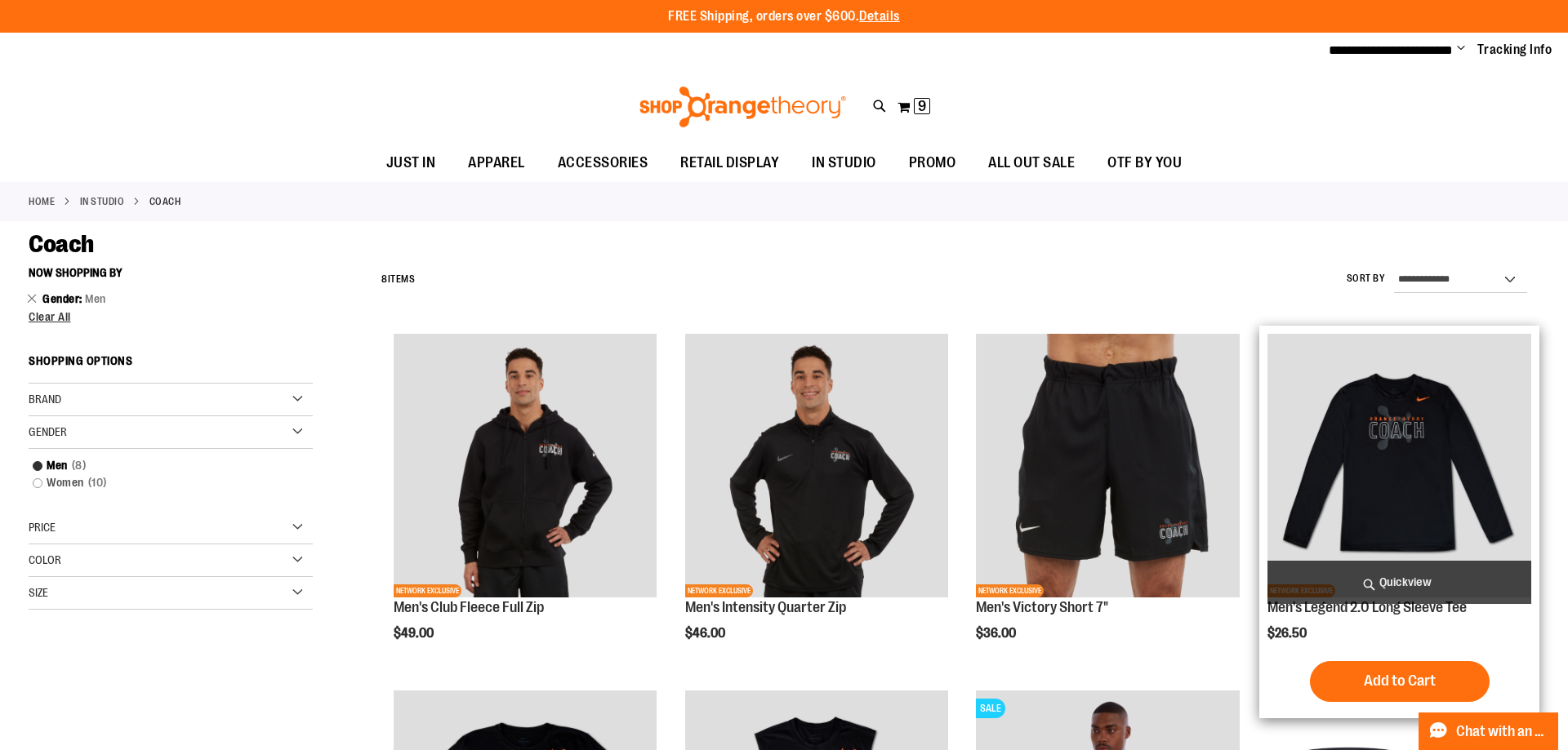
click at [1410, 576] on span "Quickview" at bounding box center [1399, 582] width 264 height 44
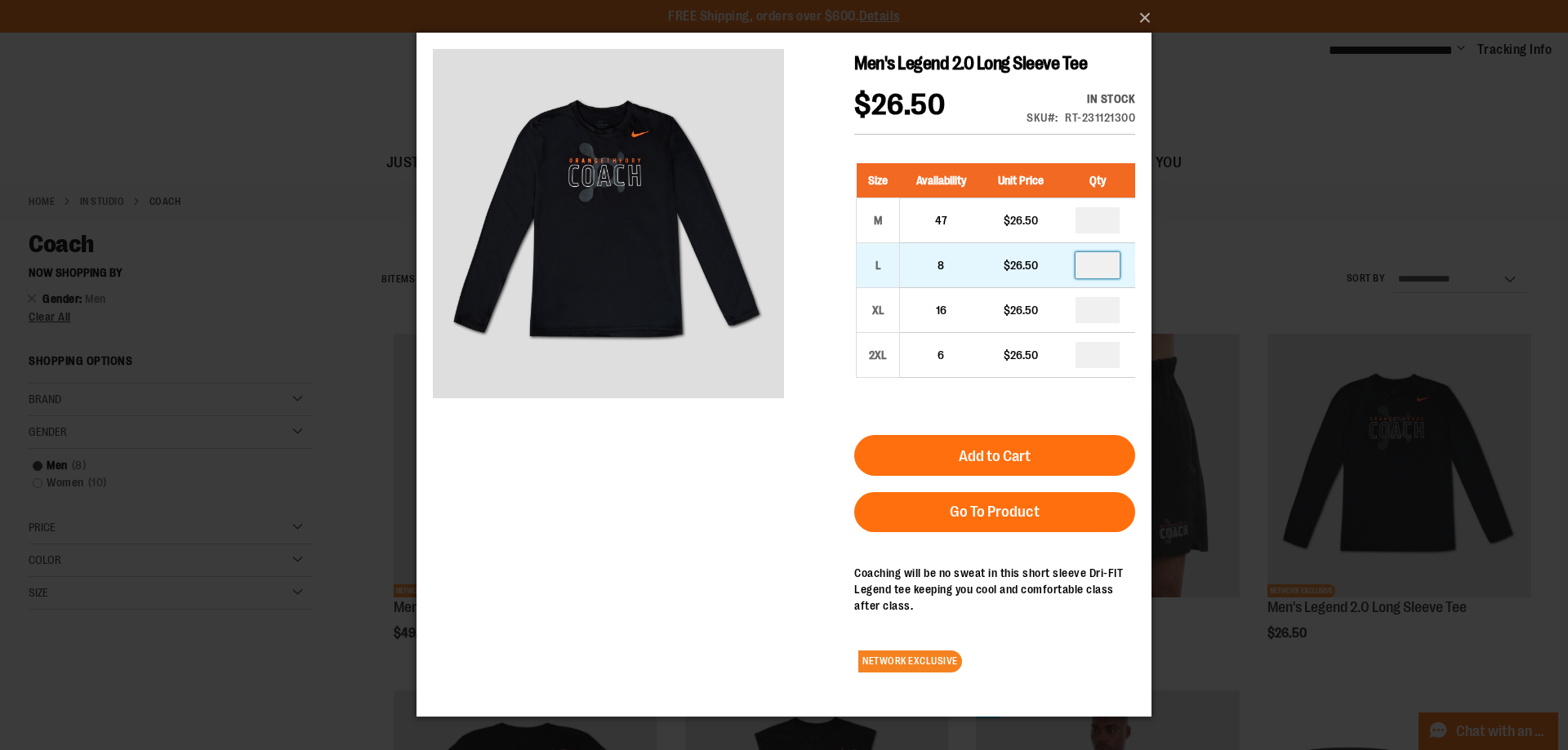
click at [1093, 278] on input "number" at bounding box center [1097, 265] width 44 height 26
type input "*"
click at [597, 500] on div "Men's Legend 2.0 Long Sleeve Tee $26.50 In stock Only %1 left SKU RT-231121300 …" at bounding box center [784, 367] width 703 height 636
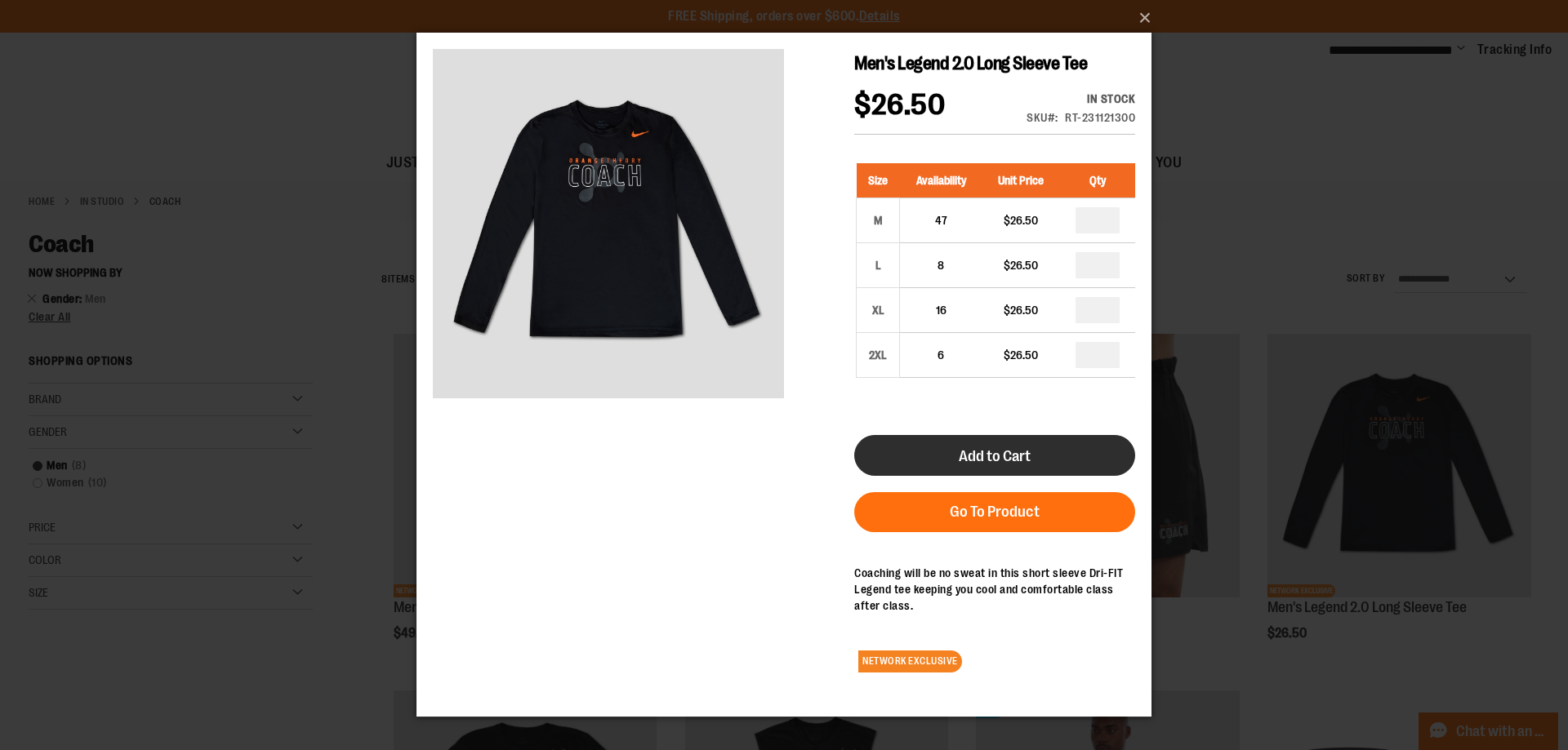
click at [906, 470] on button "Add to Cart" at bounding box center [994, 455] width 281 height 41
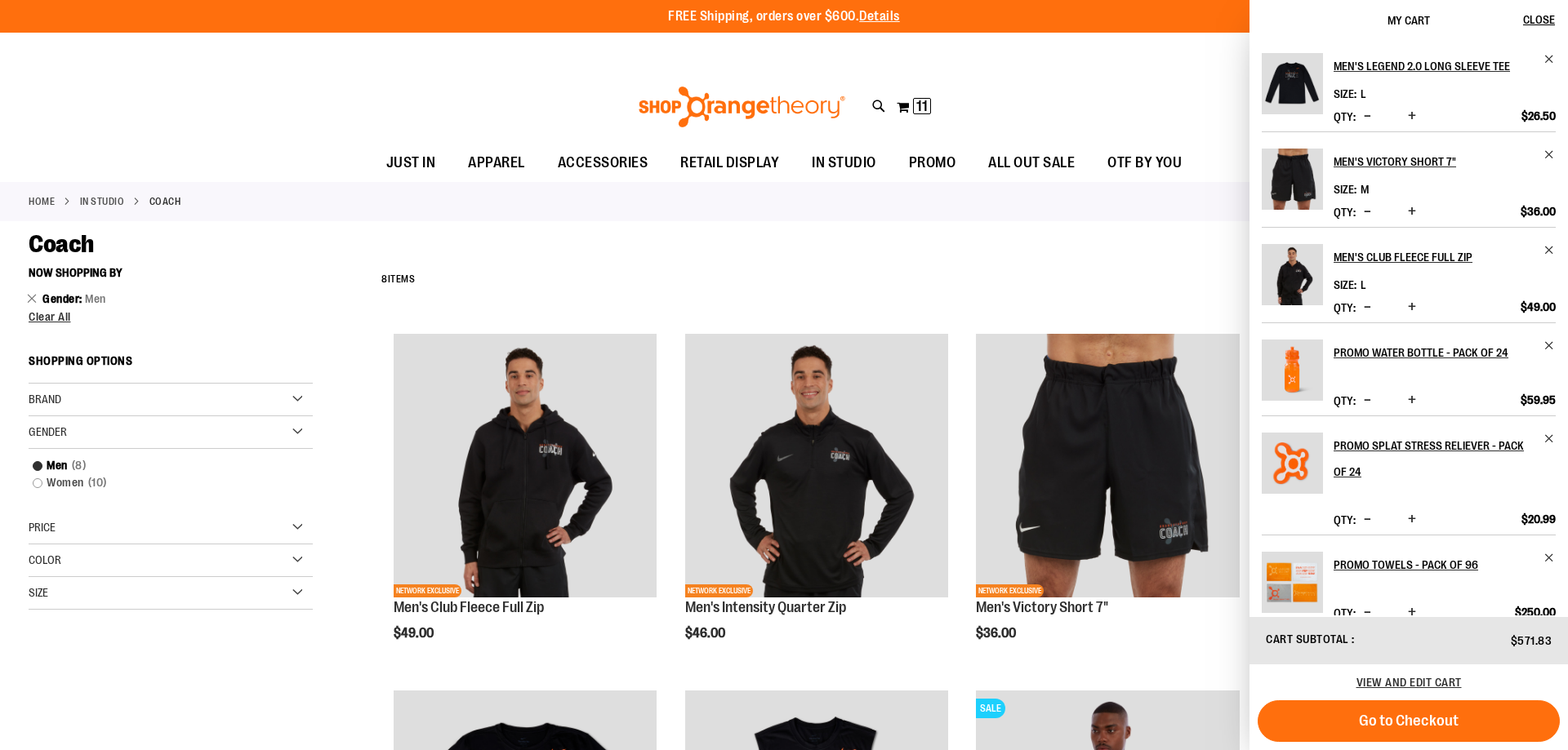
click at [205, 703] on div "**********" at bounding box center [783, 698] width 1511 height 879
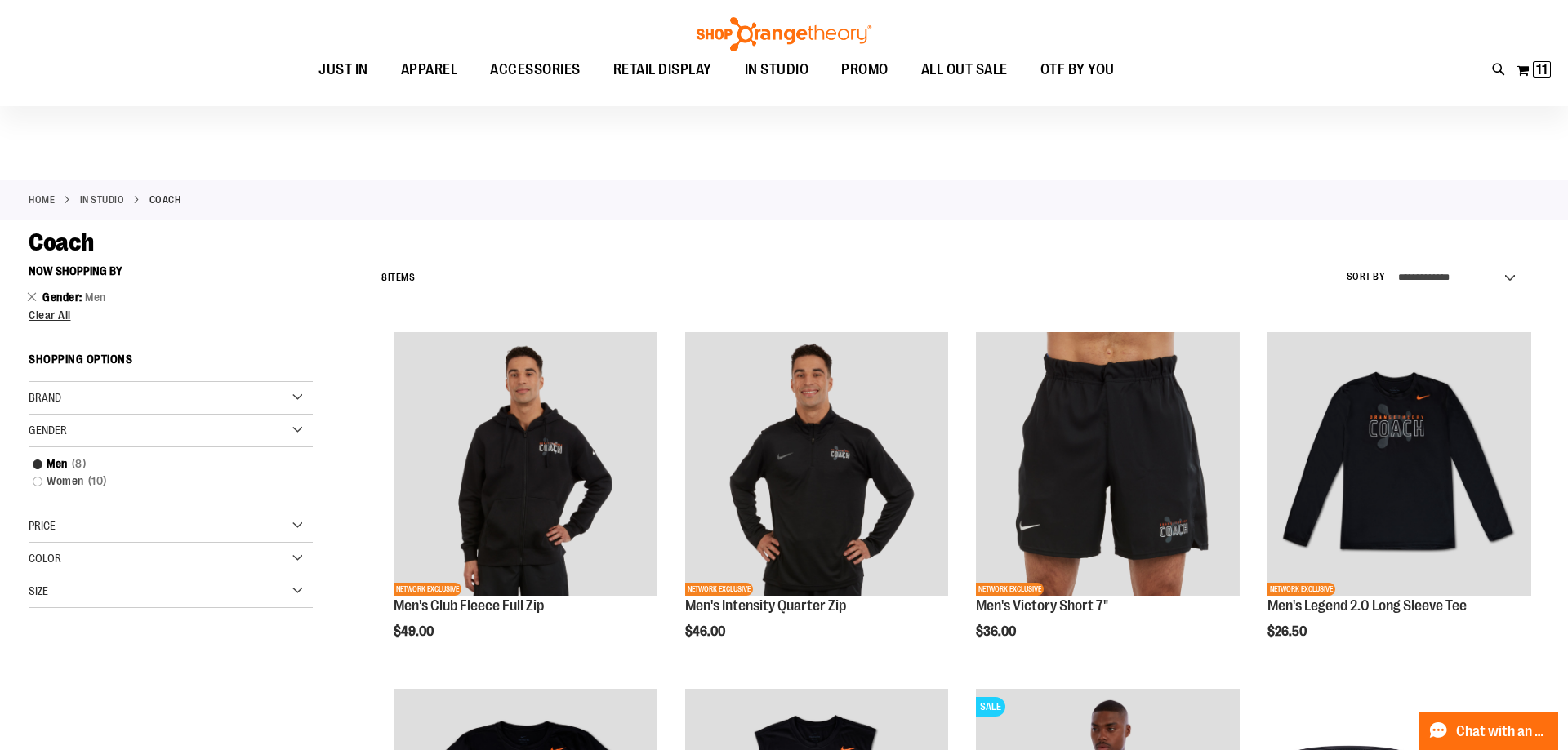
scroll to position [416, 0]
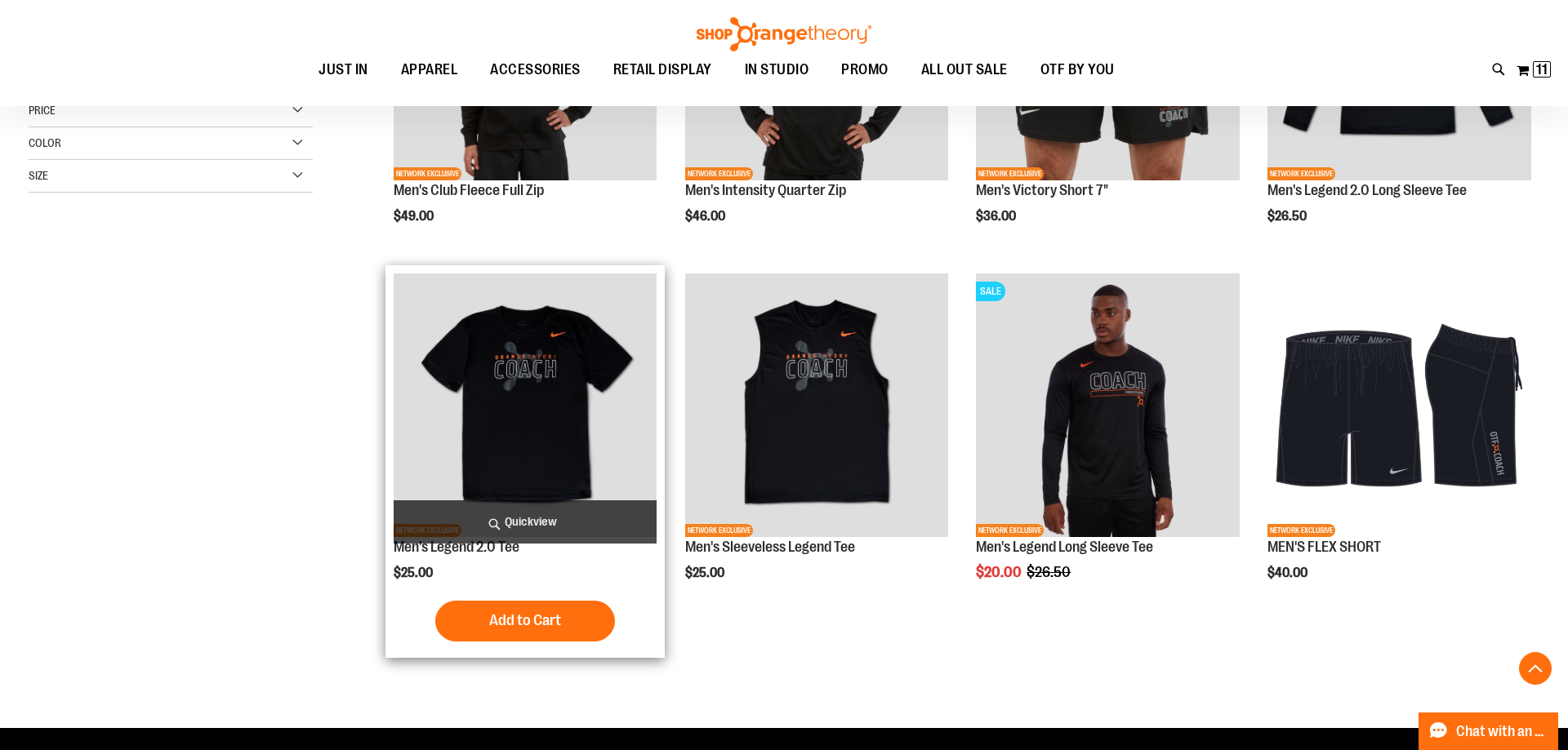
click at [501, 516] on span "Quickview" at bounding box center [525, 521] width 264 height 44
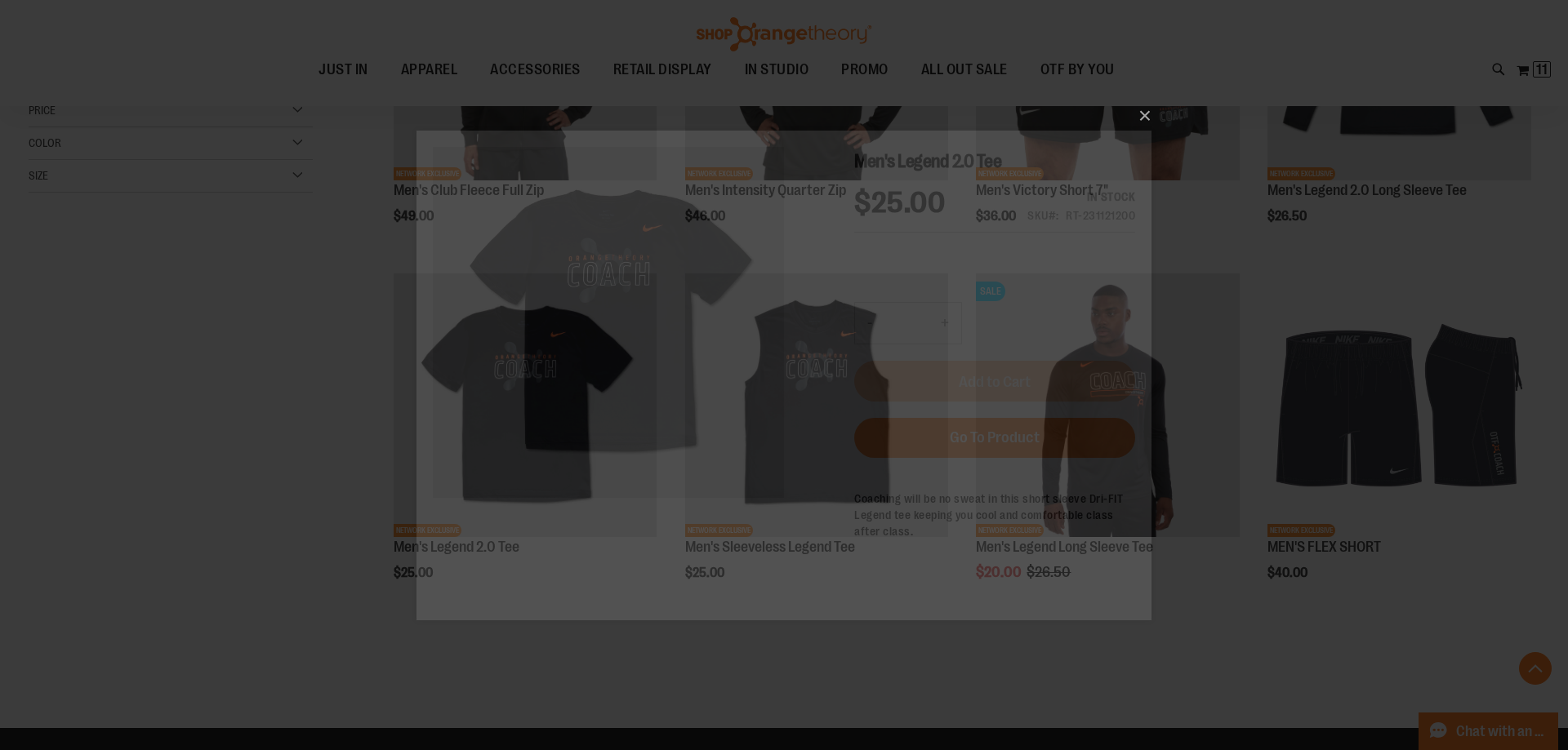
scroll to position [0, 0]
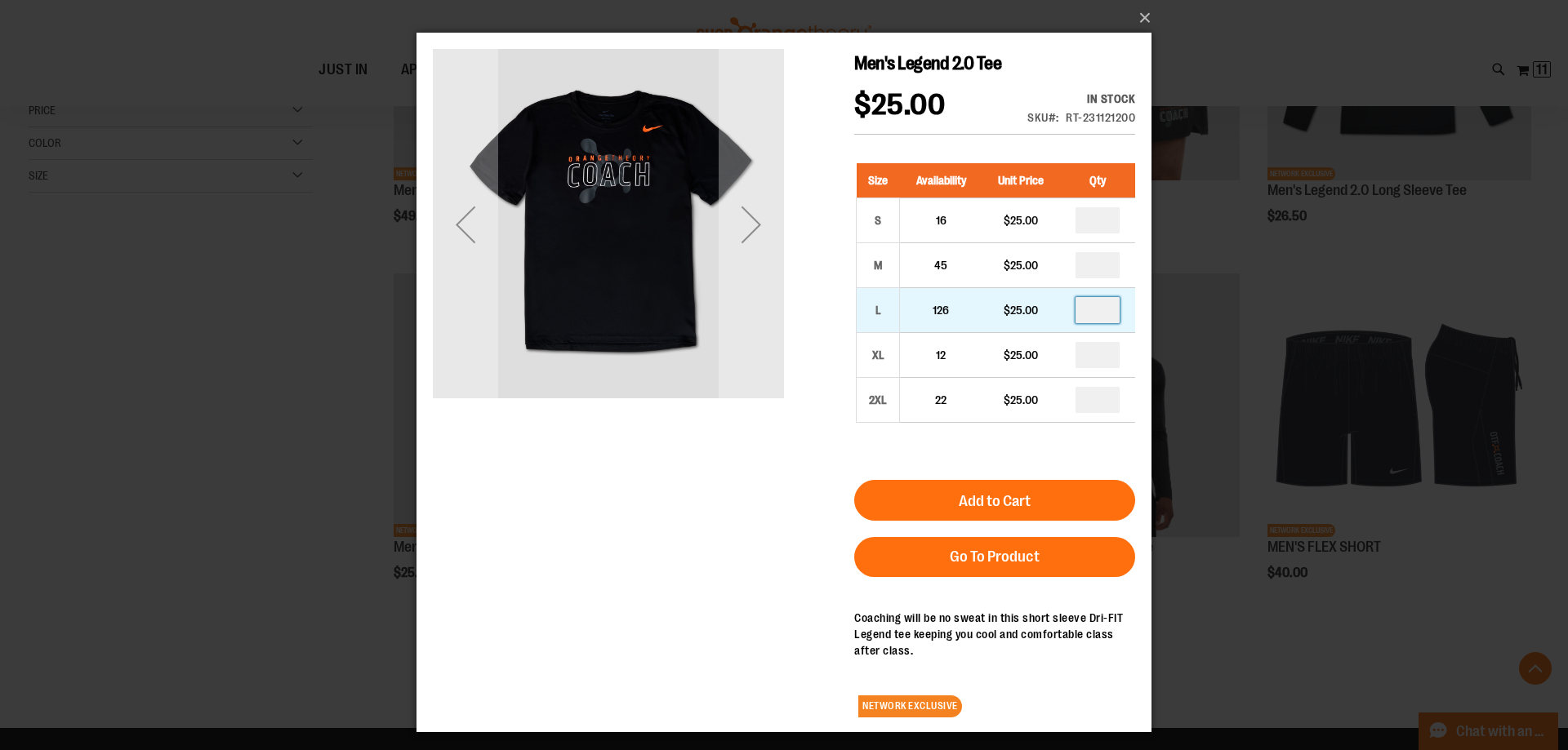
drag, startPoint x: 1102, startPoint y: 299, endPoint x: 1044, endPoint y: 308, distance: 58.7
click at [1076, 308] on input "number" at bounding box center [1097, 310] width 44 height 26
type input "*"
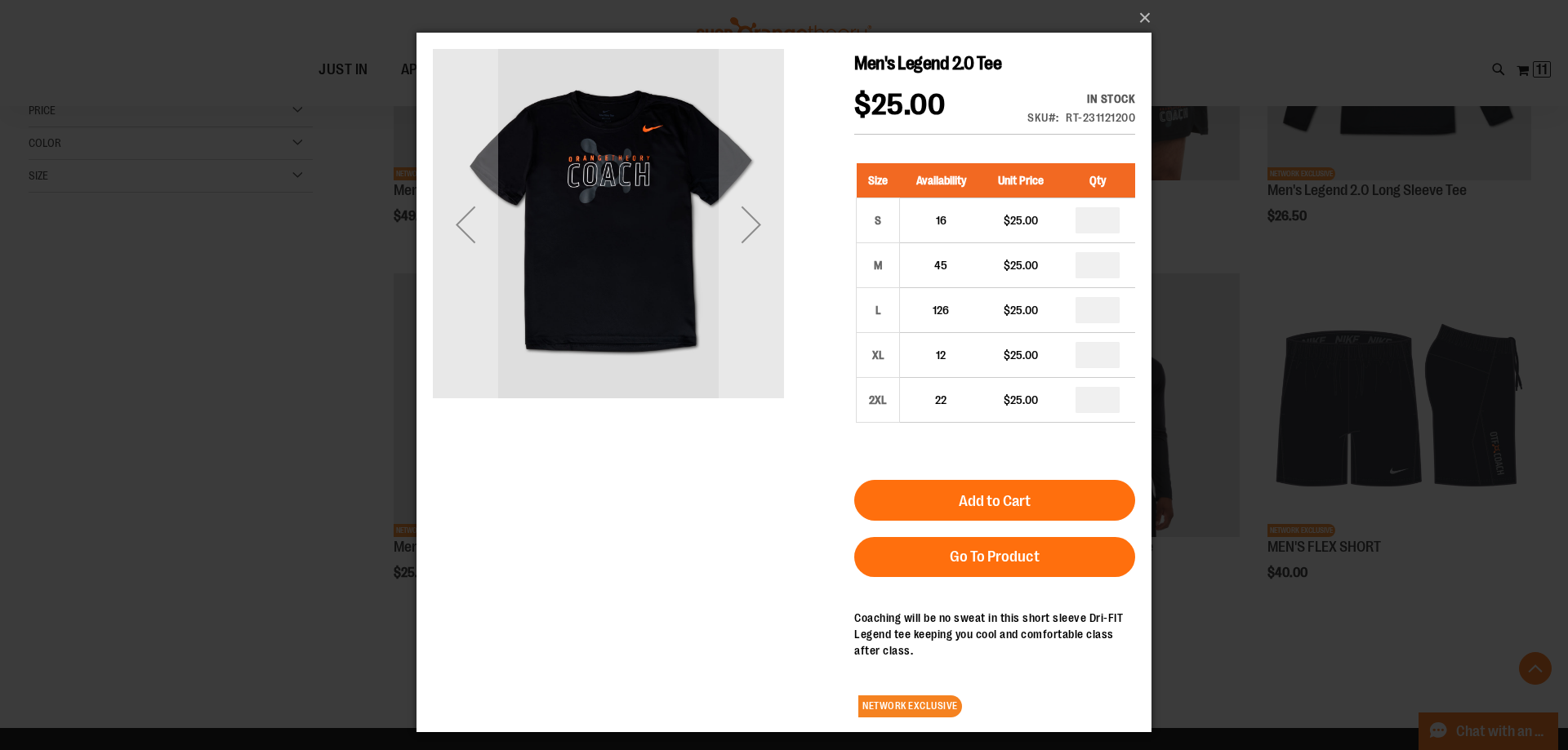
click at [548, 558] on div "Men's Legend 2.0 Tee $25.00 In stock Only %1 left SKU RT-231121200 Size Availab…" at bounding box center [784, 390] width 703 height 681
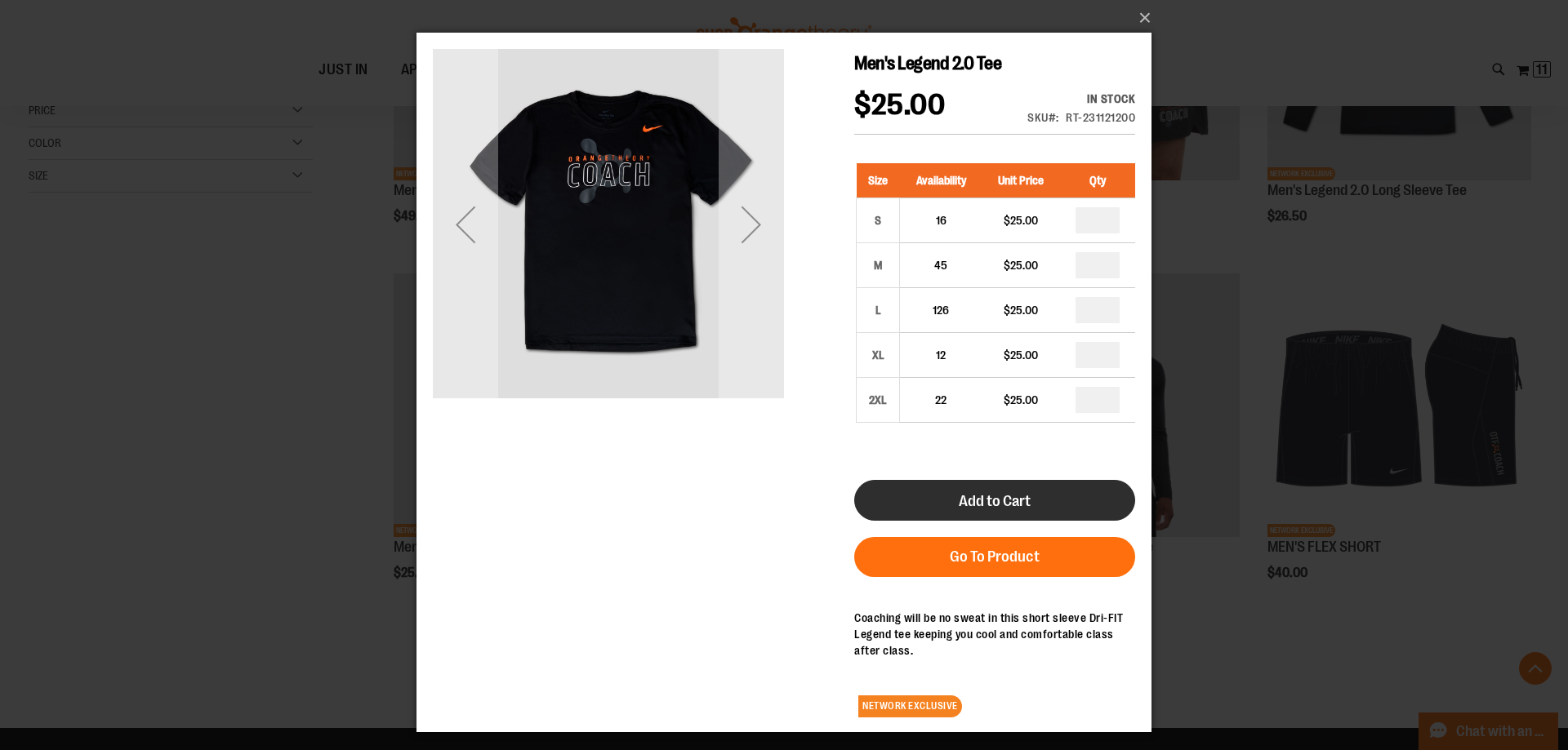
click at [1021, 484] on button "Add to Cart" at bounding box center [994, 500] width 281 height 41
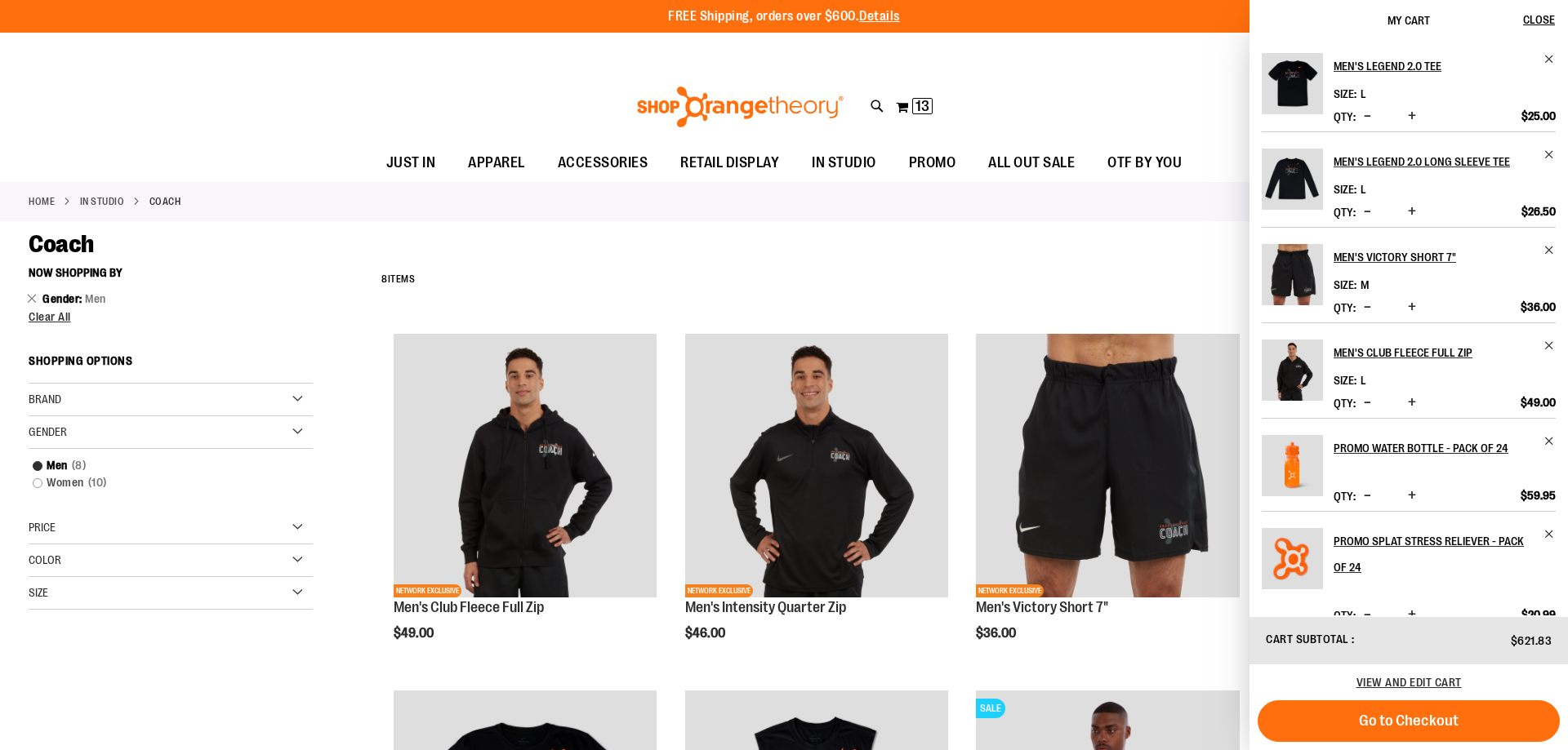
click at [107, 640] on div "Filter Shop By Now Shopping by Gender Men Remove This Item Clear All Shopping O…" at bounding box center [185, 451] width 314 height 384
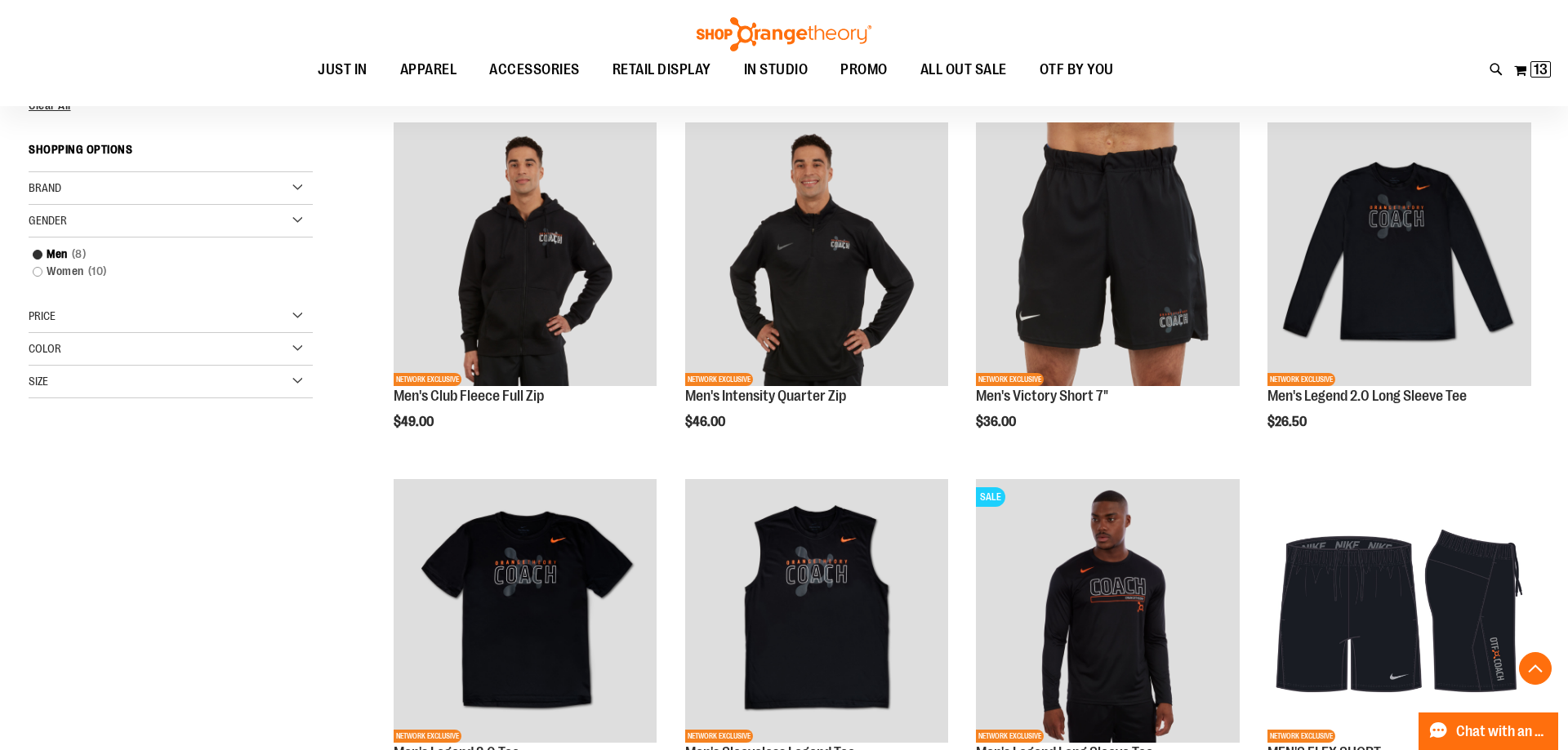
scroll to position [249, 0]
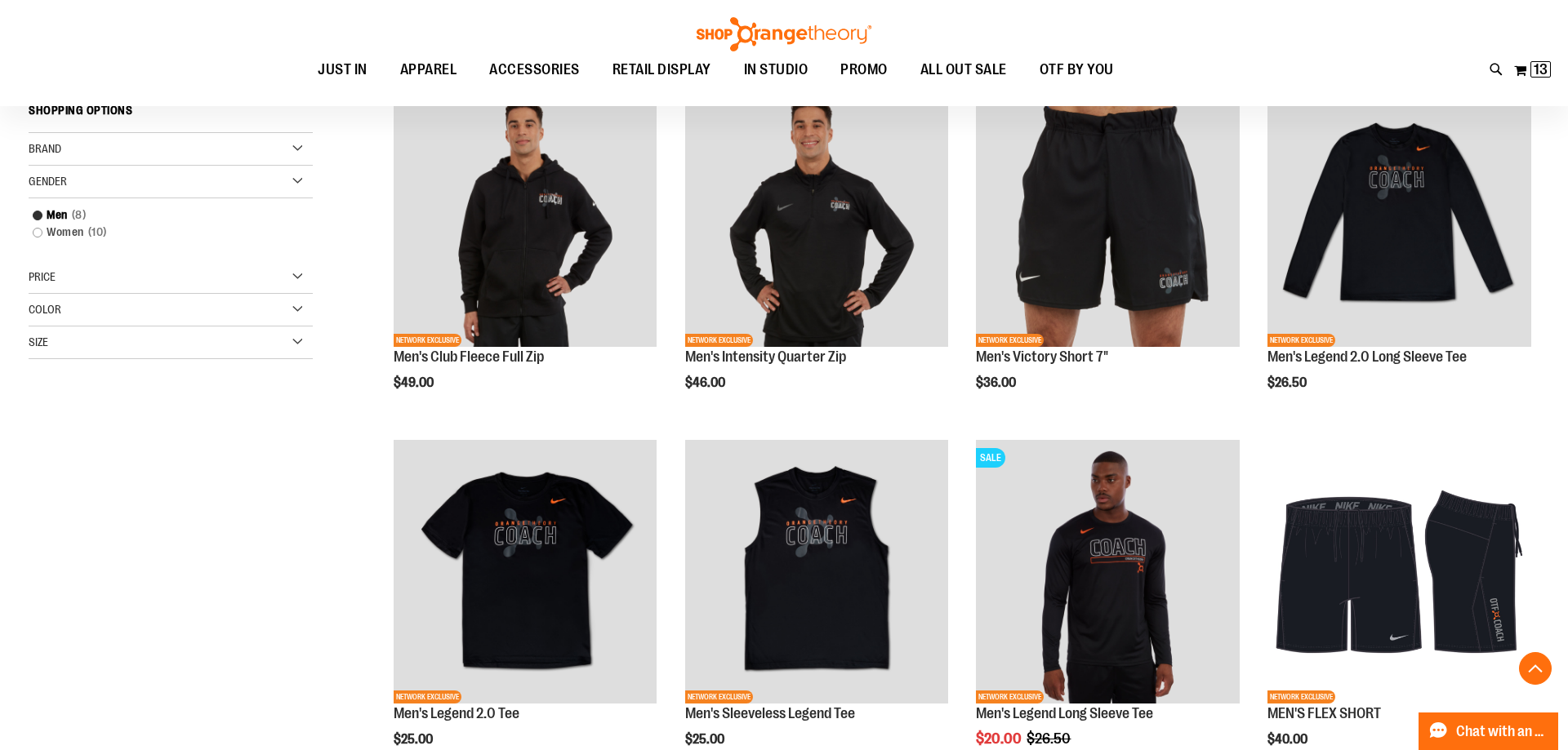
click at [1552, 56] on div "Toggle Nav Search Popular Suggestions Advanced Search" at bounding box center [784, 53] width 1568 height 107
click at [1547, 67] on span "13" at bounding box center [1540, 69] width 14 height 16
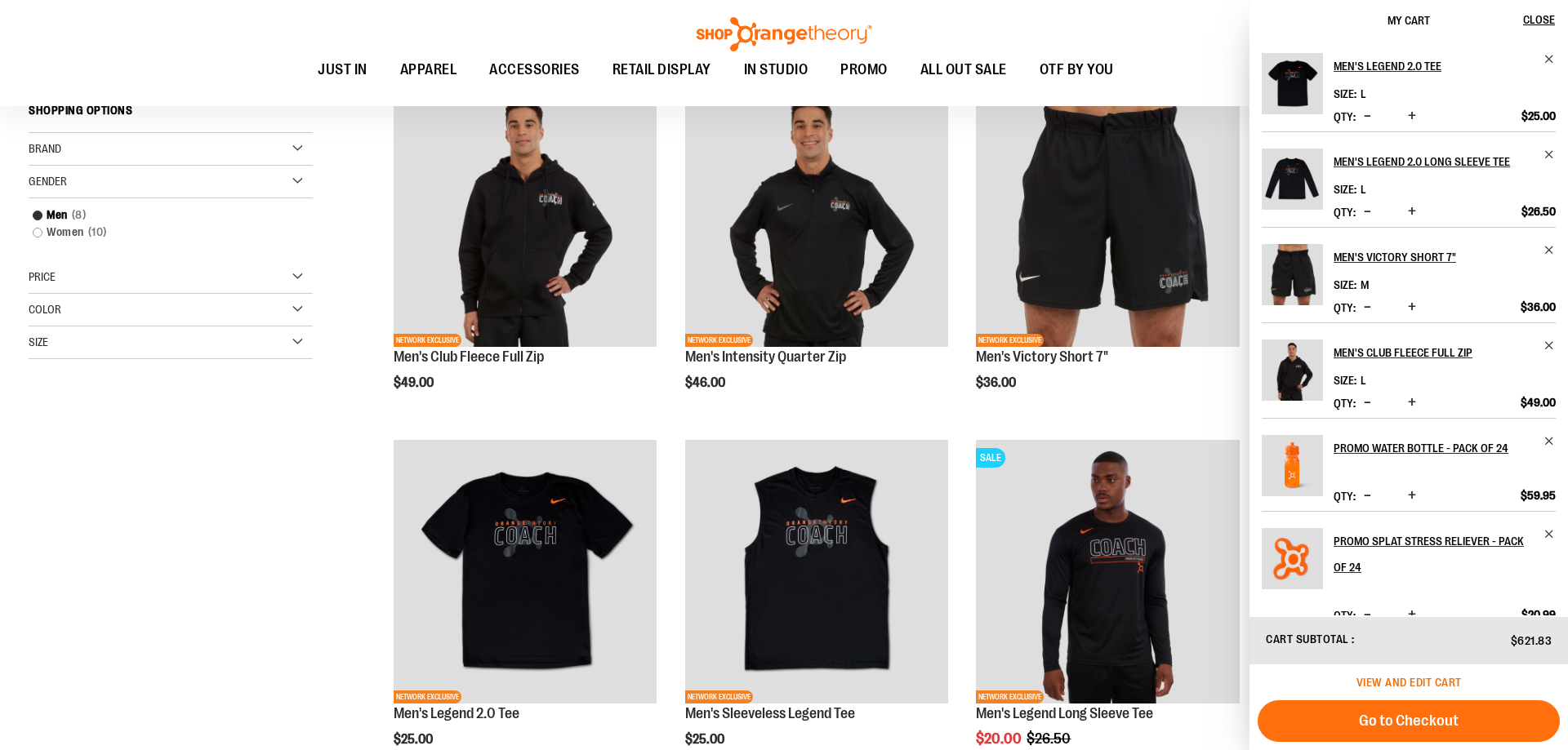
click at [1433, 681] on span "View and edit cart" at bounding box center [1408, 682] width 106 height 13
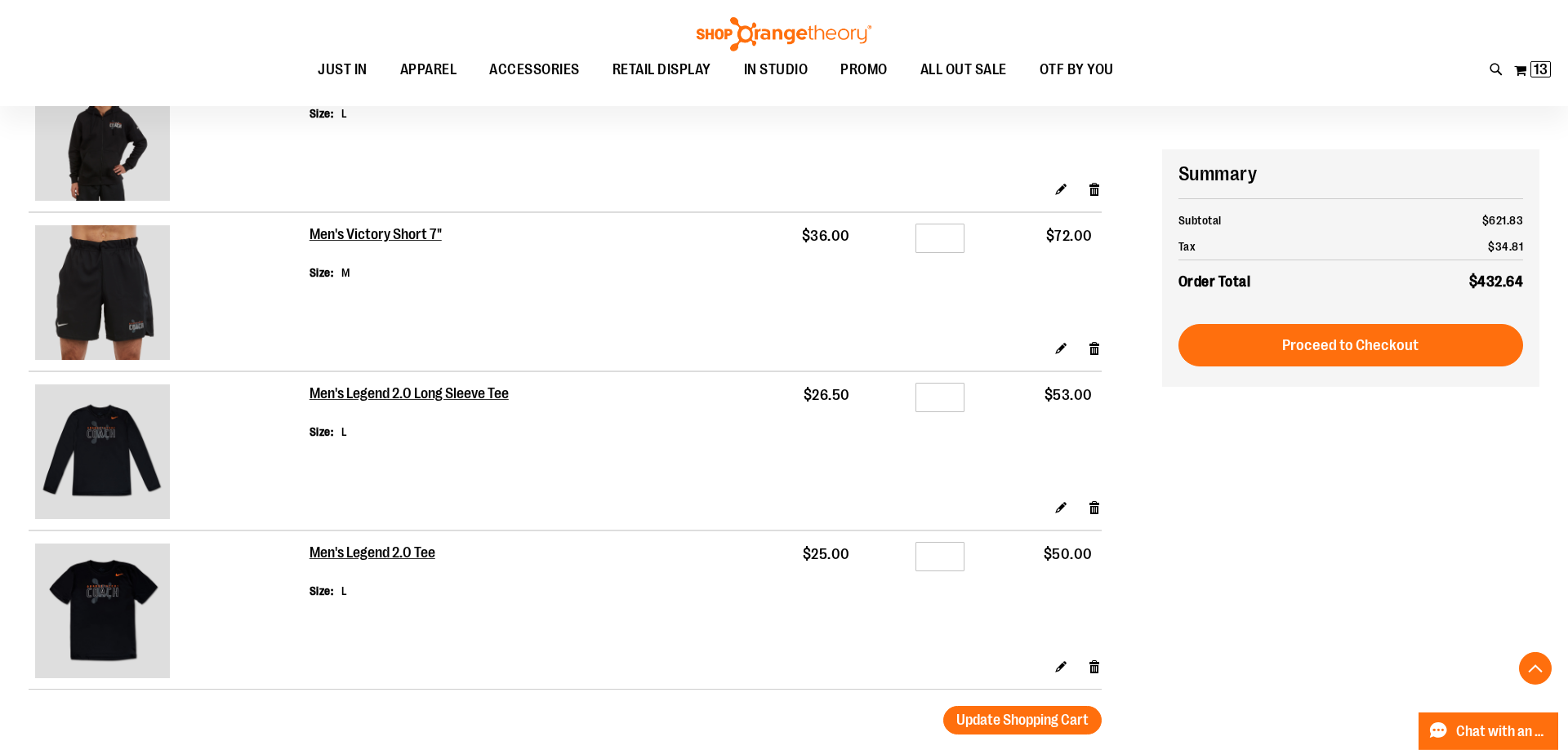
scroll to position [915, 0]
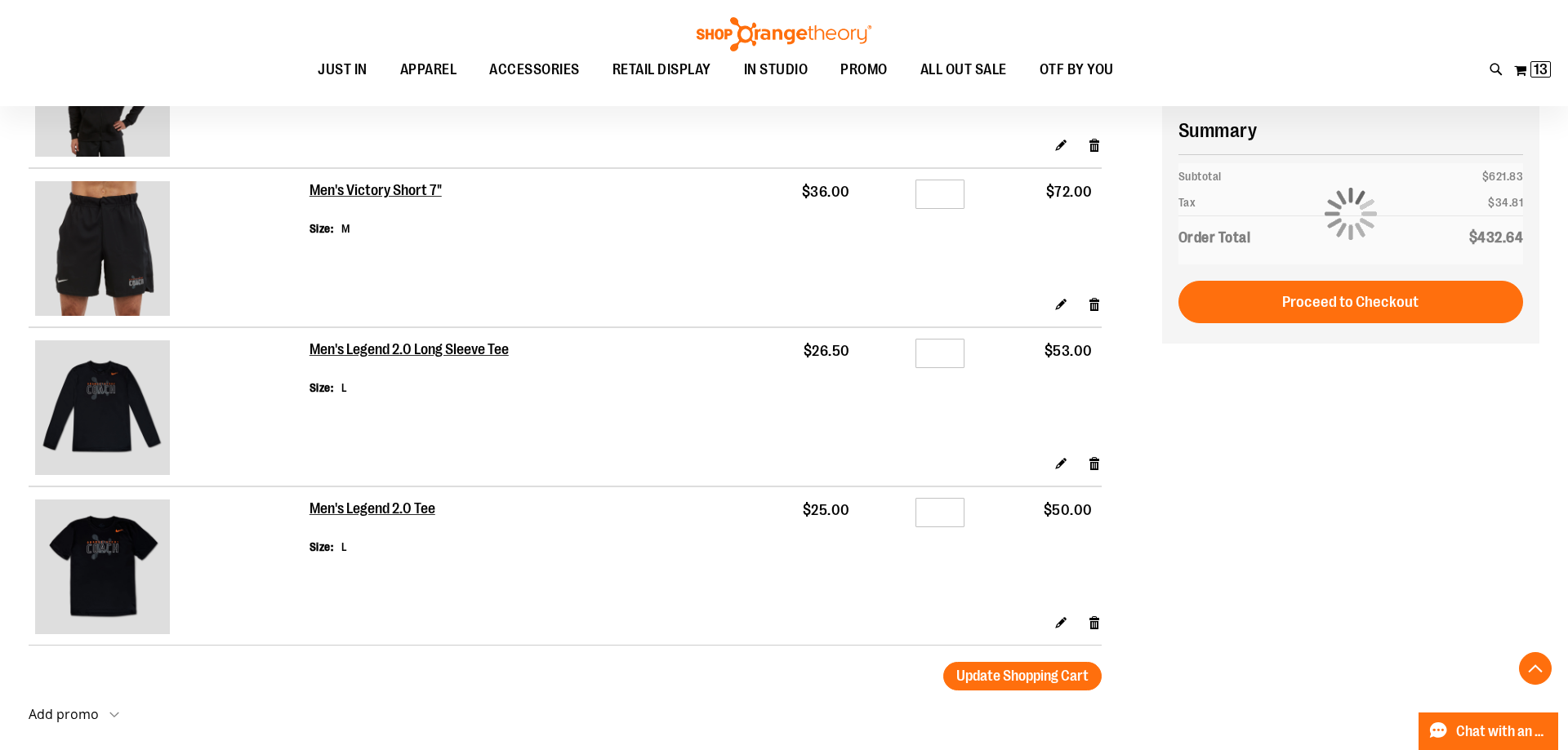
click at [1371, 311] on div "**********" at bounding box center [1351, 225] width 378 height 237
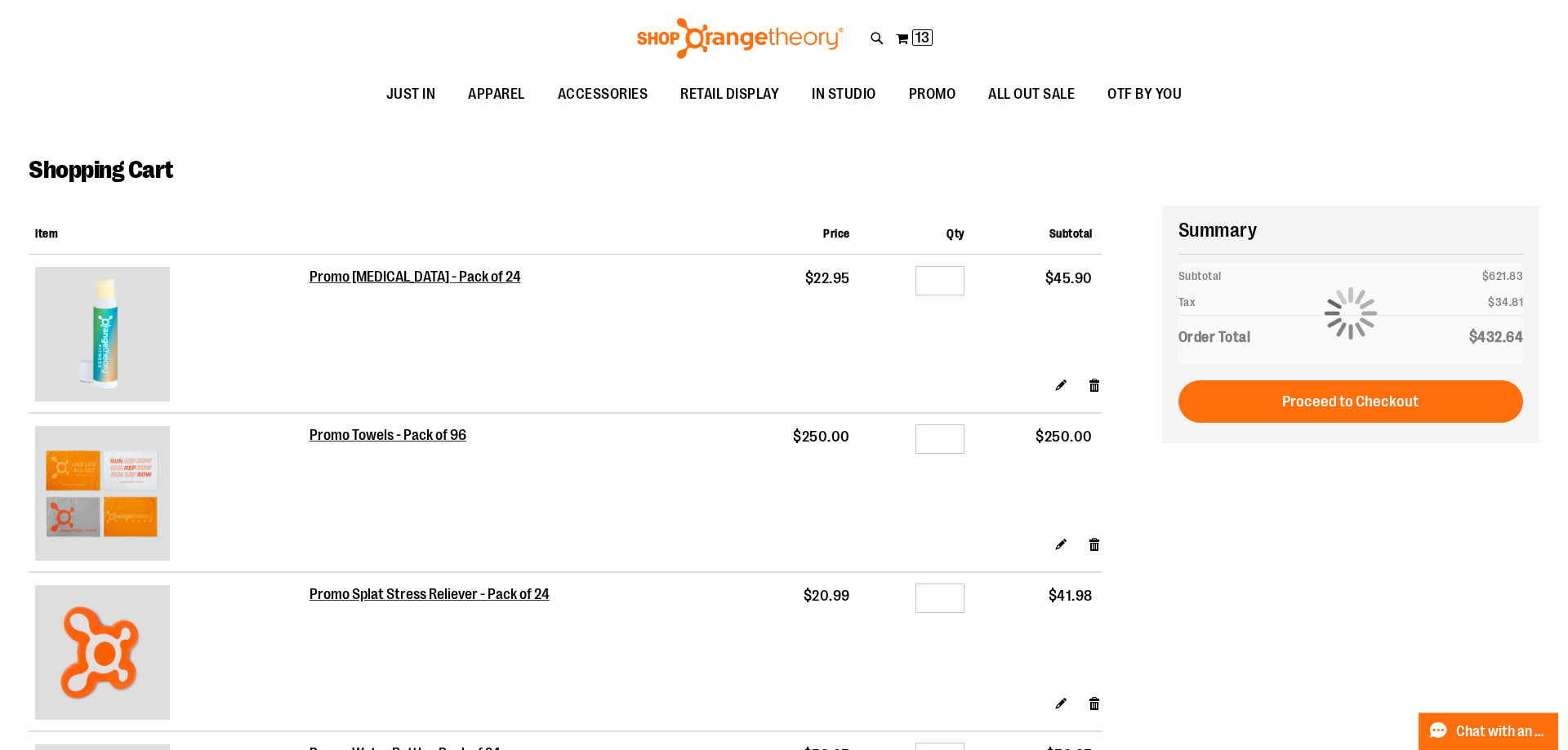
scroll to position [0, 0]
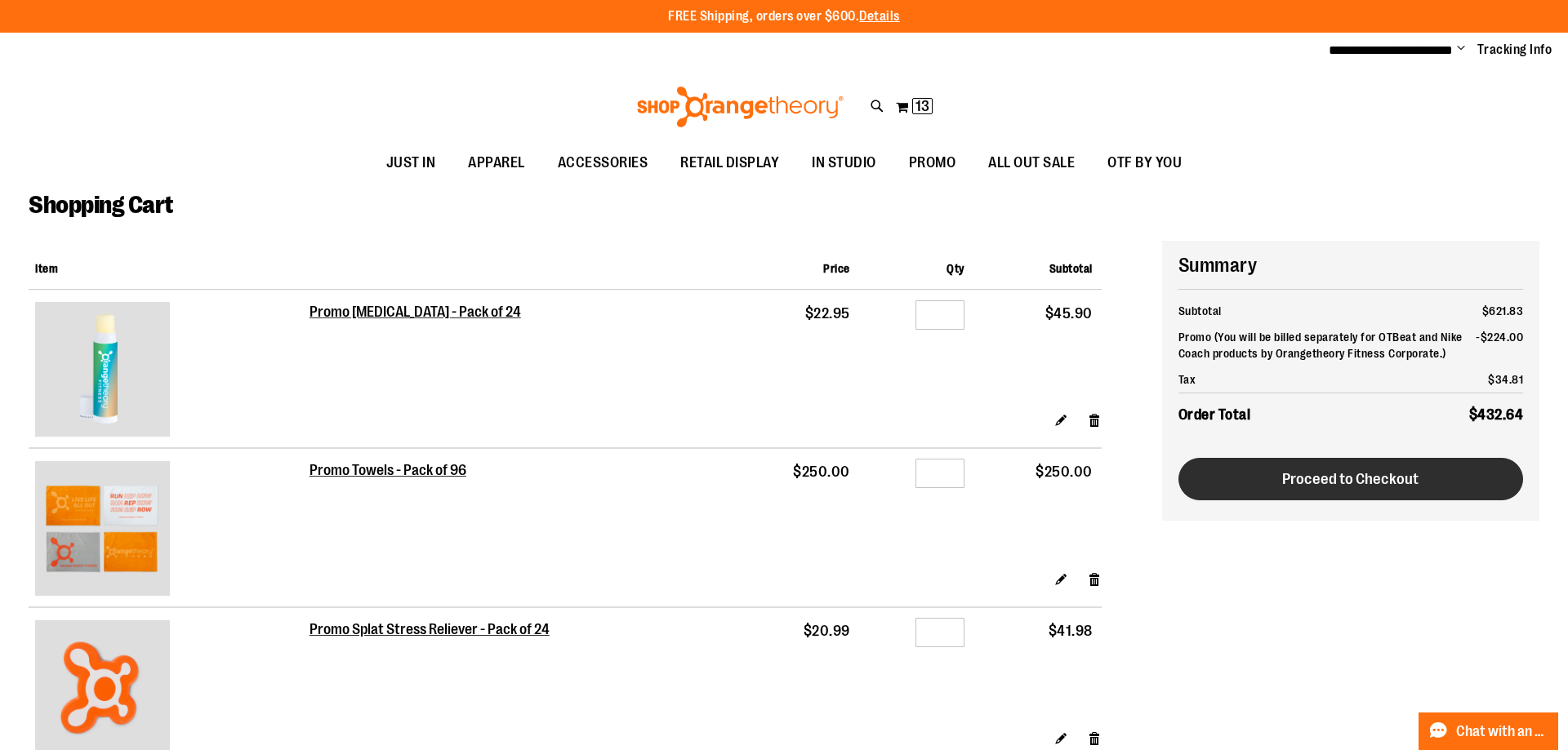
click at [1418, 470] on span "Proceed to Checkout" at bounding box center [1350, 479] width 137 height 18
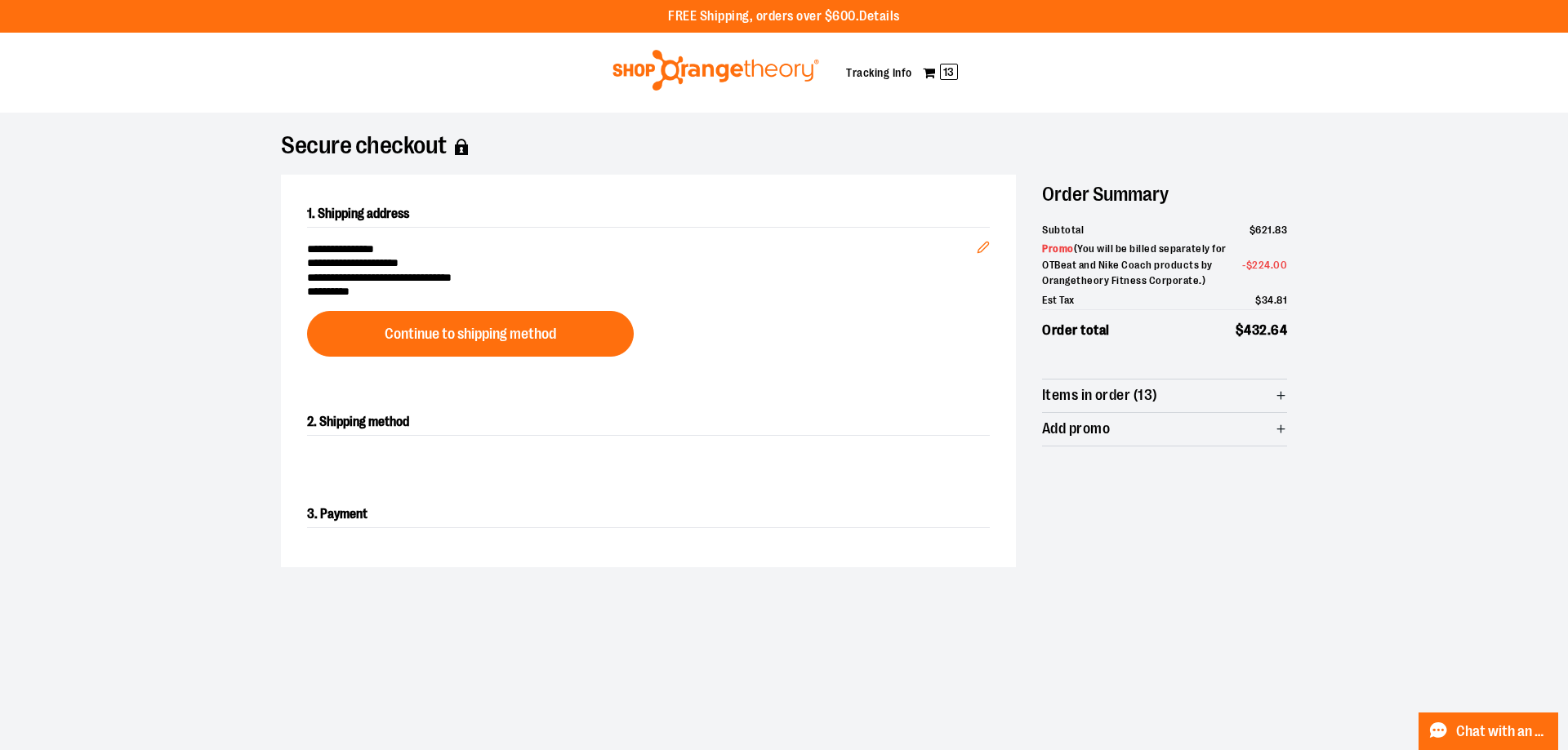
click at [780, 69] on img at bounding box center [715, 70] width 211 height 41
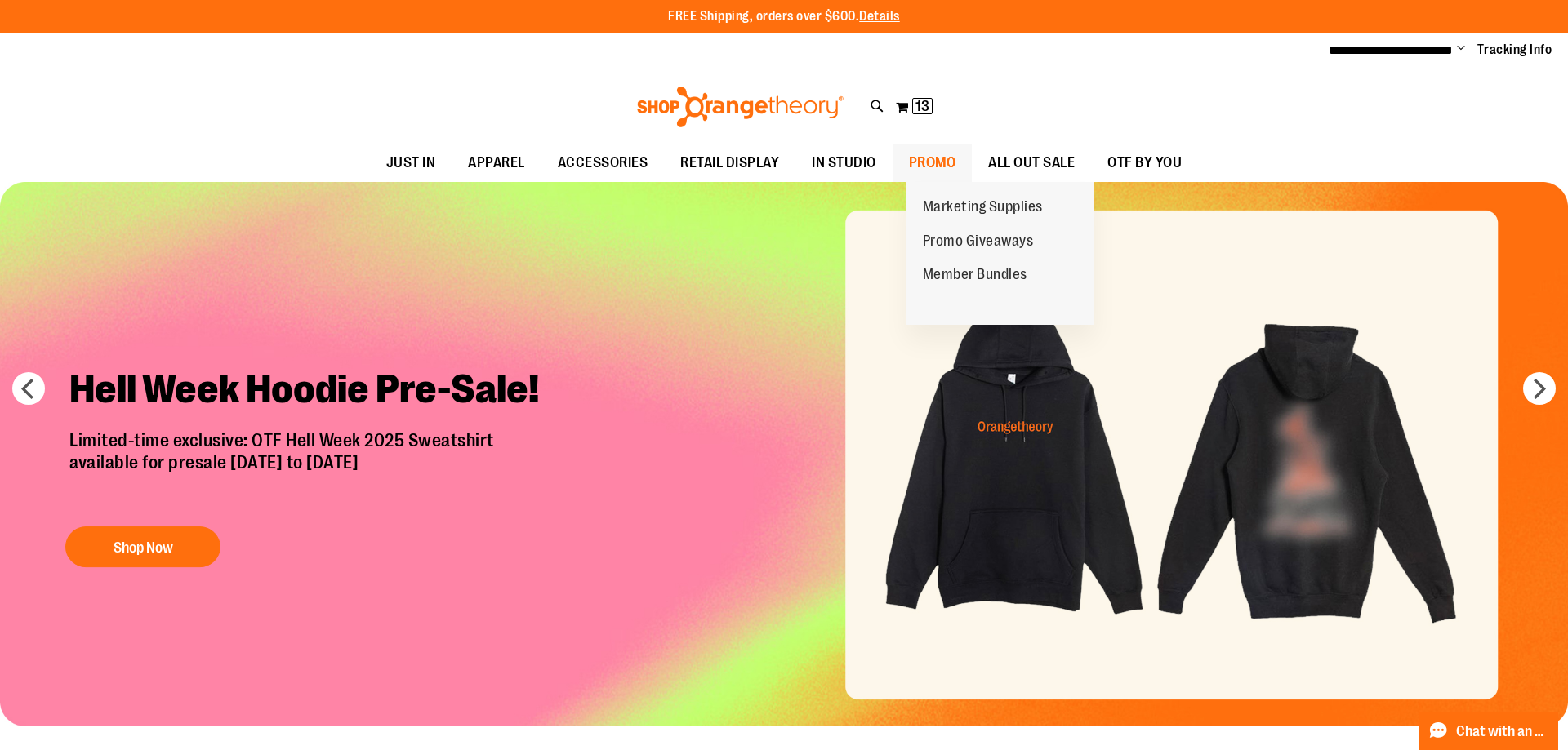
click at [941, 158] on span "PROMO" at bounding box center [932, 163] width 47 height 37
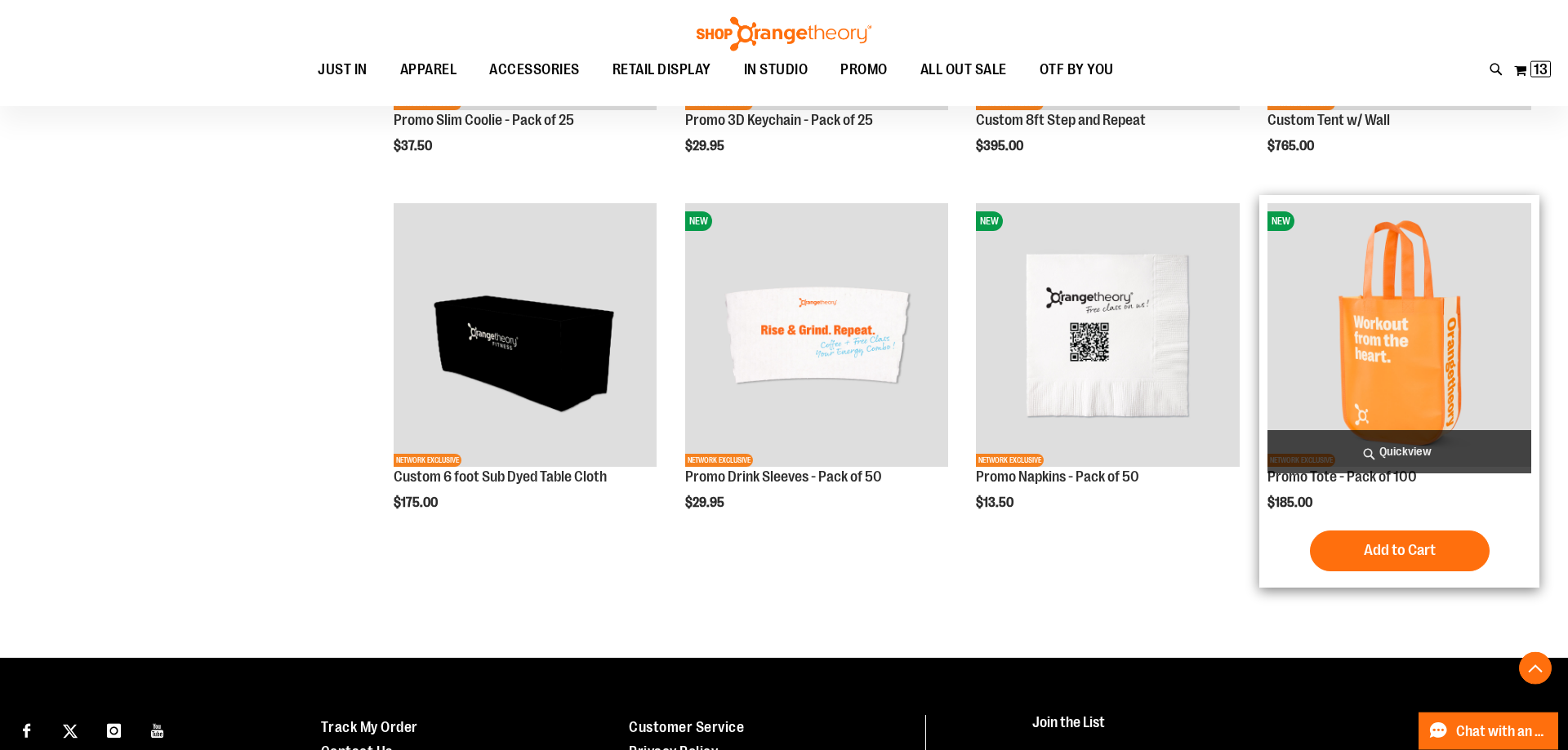
scroll to position [734, 0]
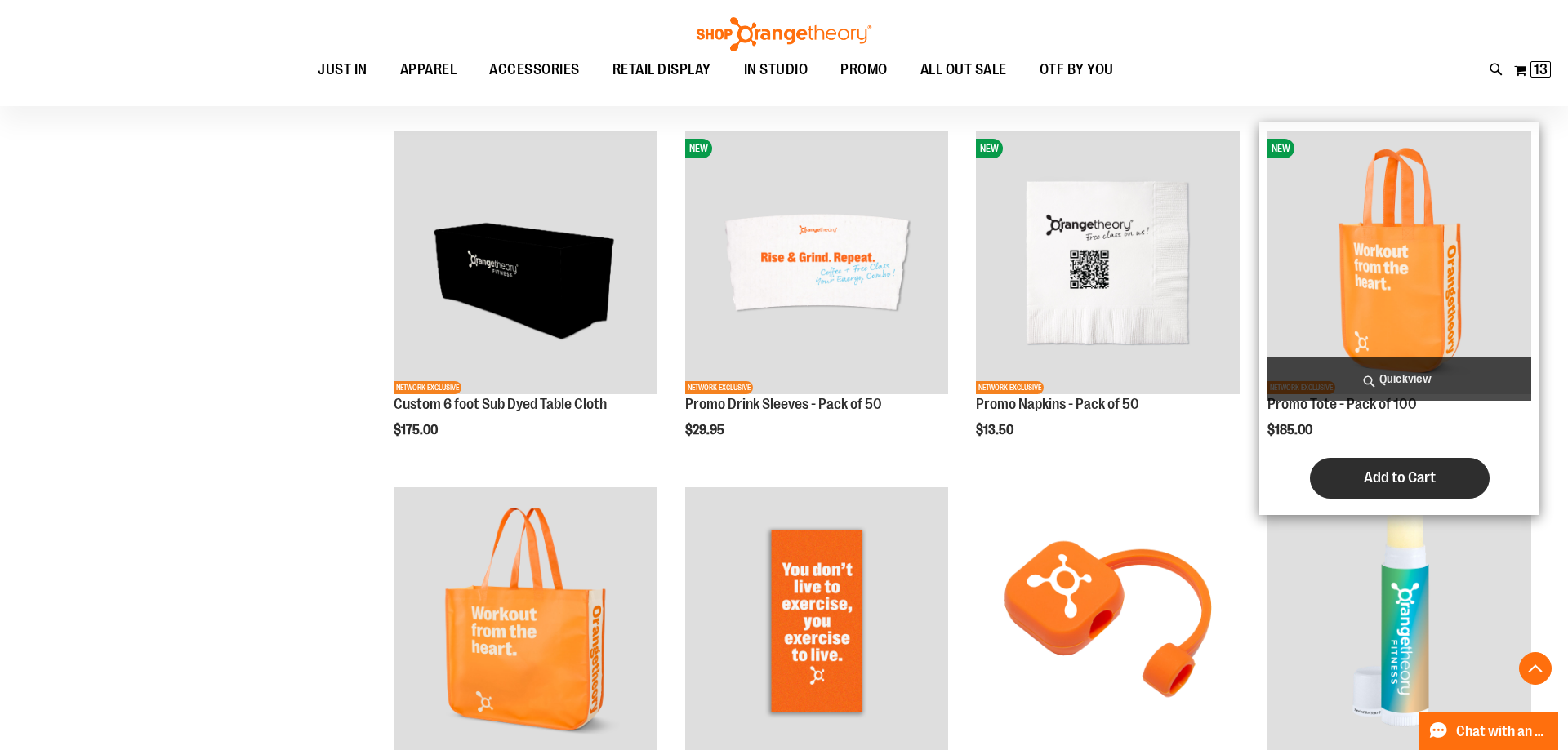
click at [1388, 484] on span "Add to Cart" at bounding box center [1399, 478] width 72 height 18
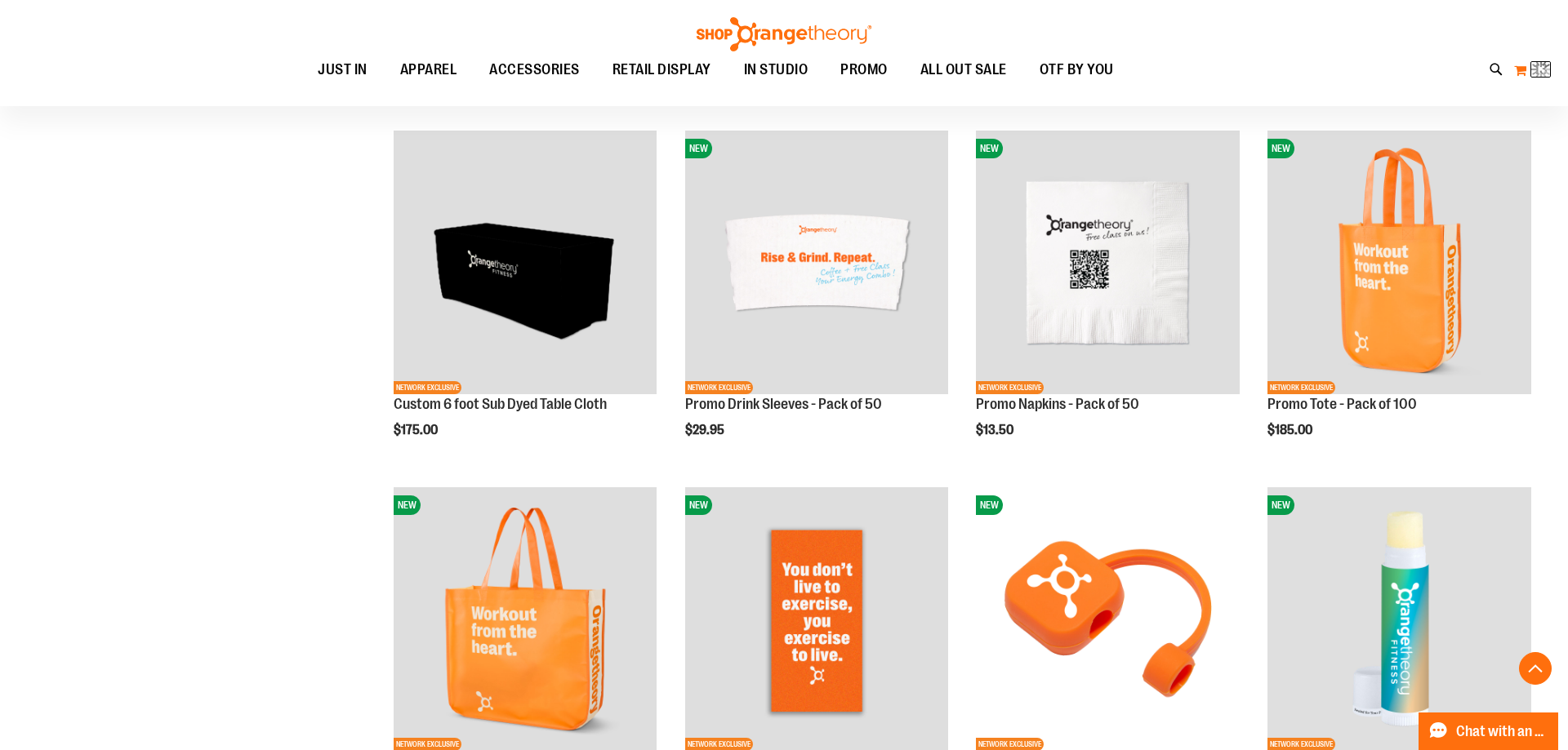
click at [1546, 65] on img at bounding box center [1541, 70] width 19 height 19
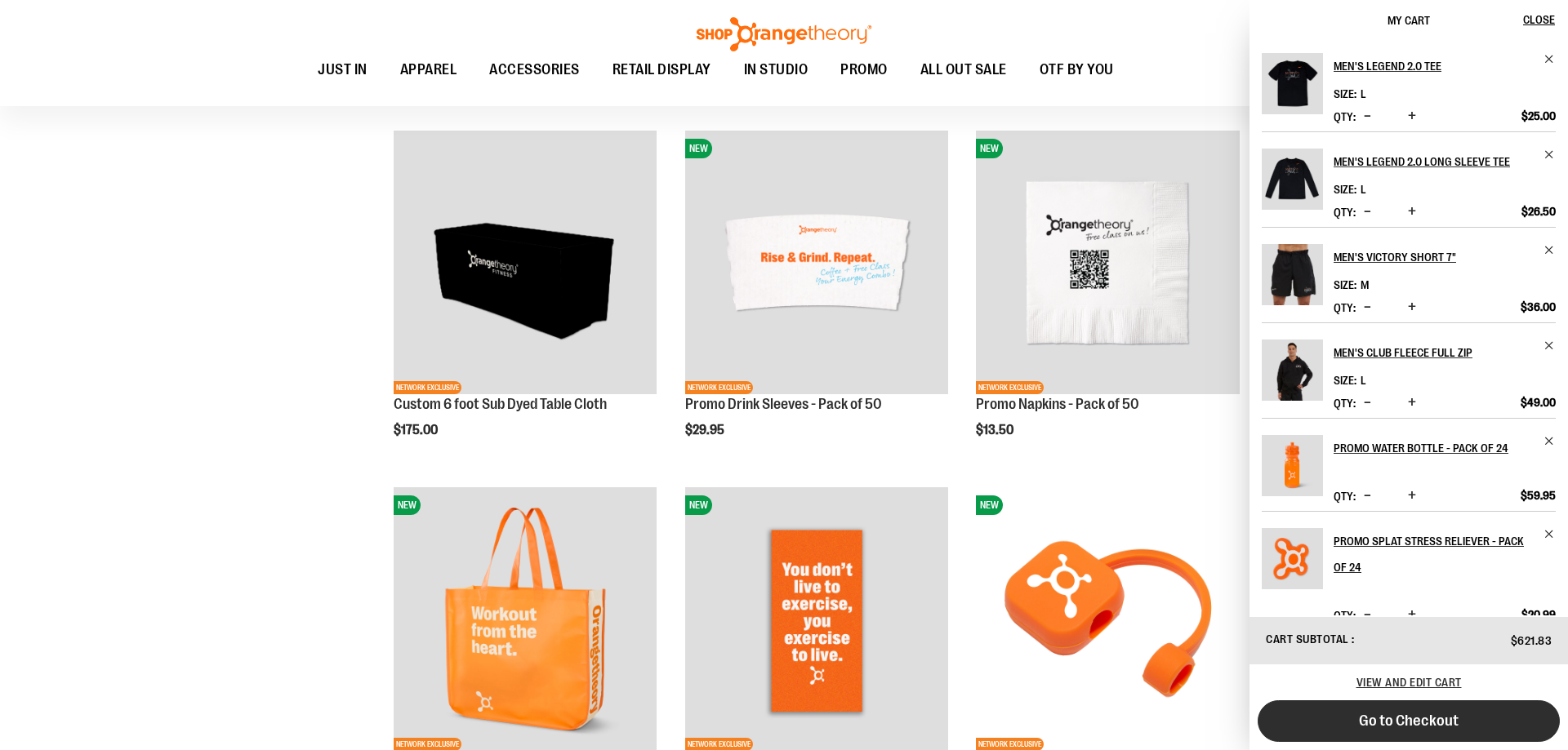
click at [1421, 734] on button "Go to Checkout" at bounding box center [1408, 721] width 302 height 42
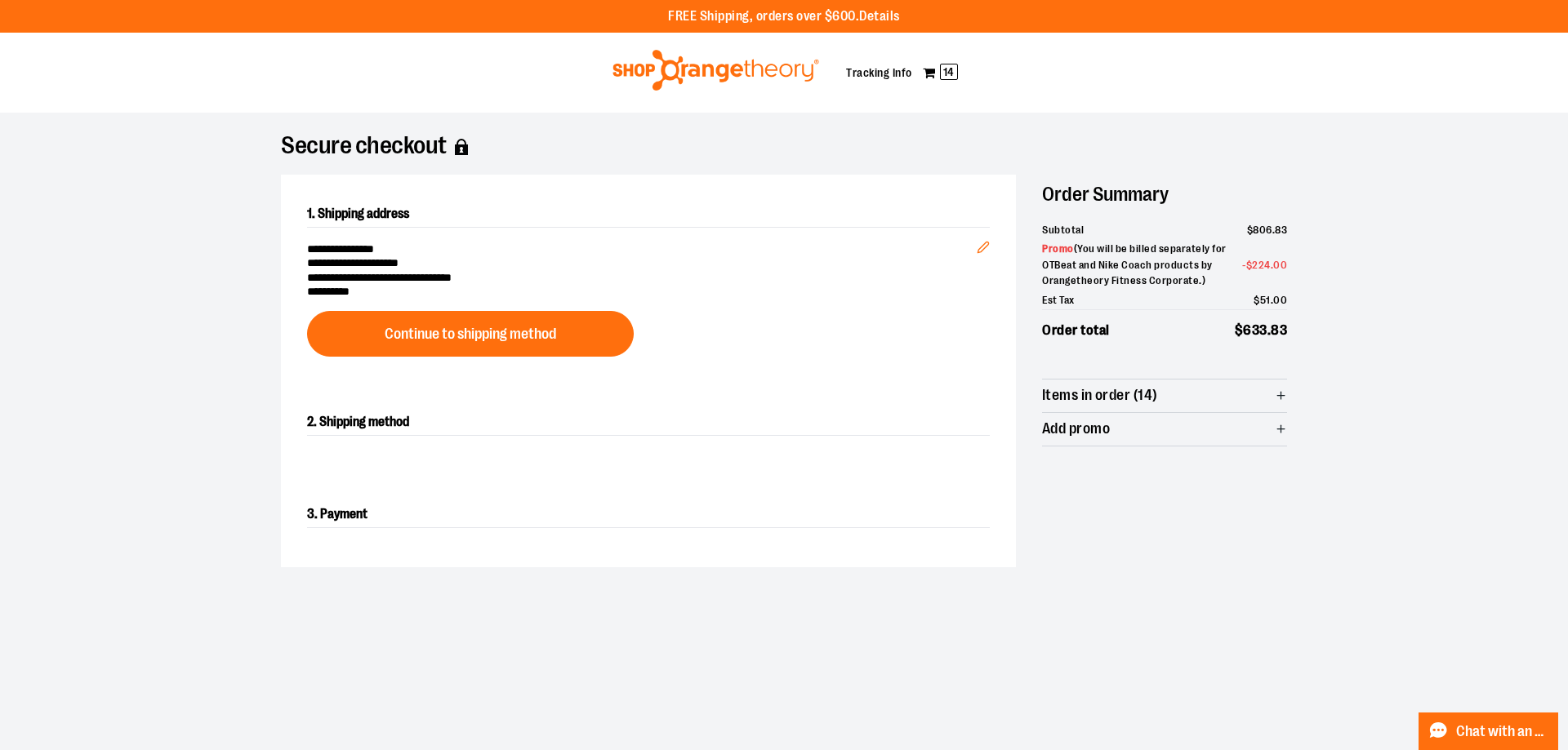
click at [519, 290] on div "**********" at bounding box center [648, 278] width 735 height 208
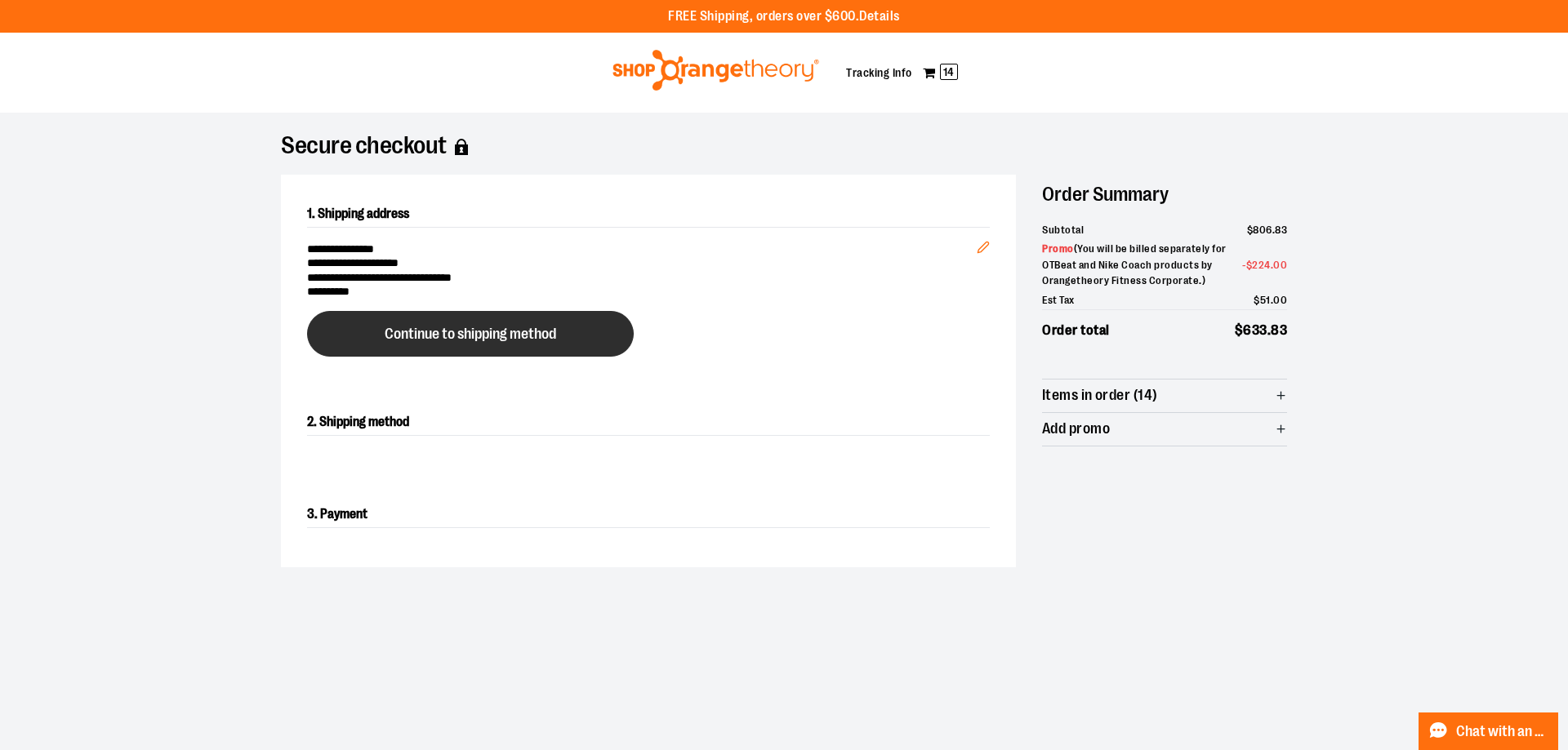
click at [516, 327] on span "Continue to shipping method" at bounding box center [470, 334] width 172 height 16
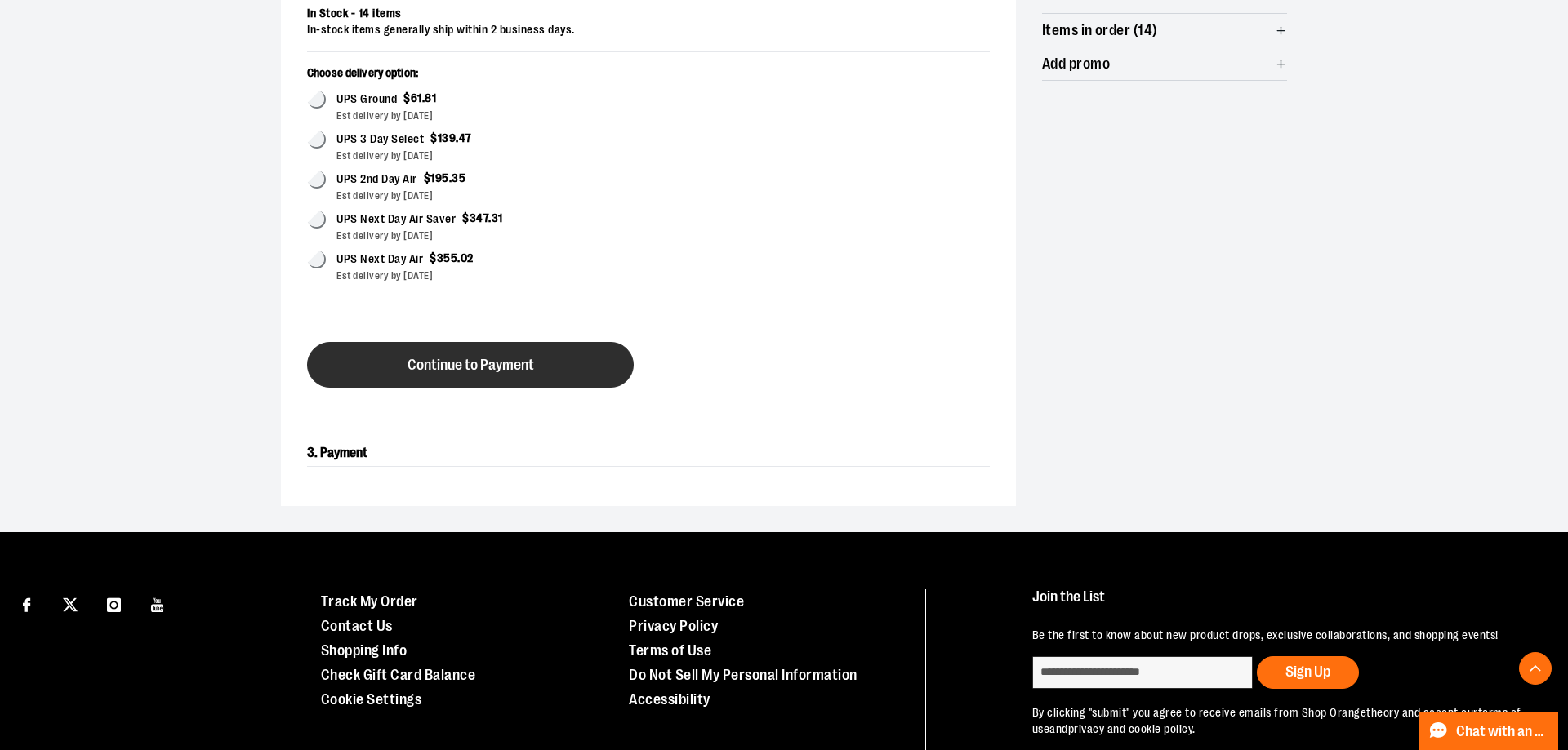
click at [426, 342] on button "Continue to Payment" at bounding box center [470, 364] width 327 height 46
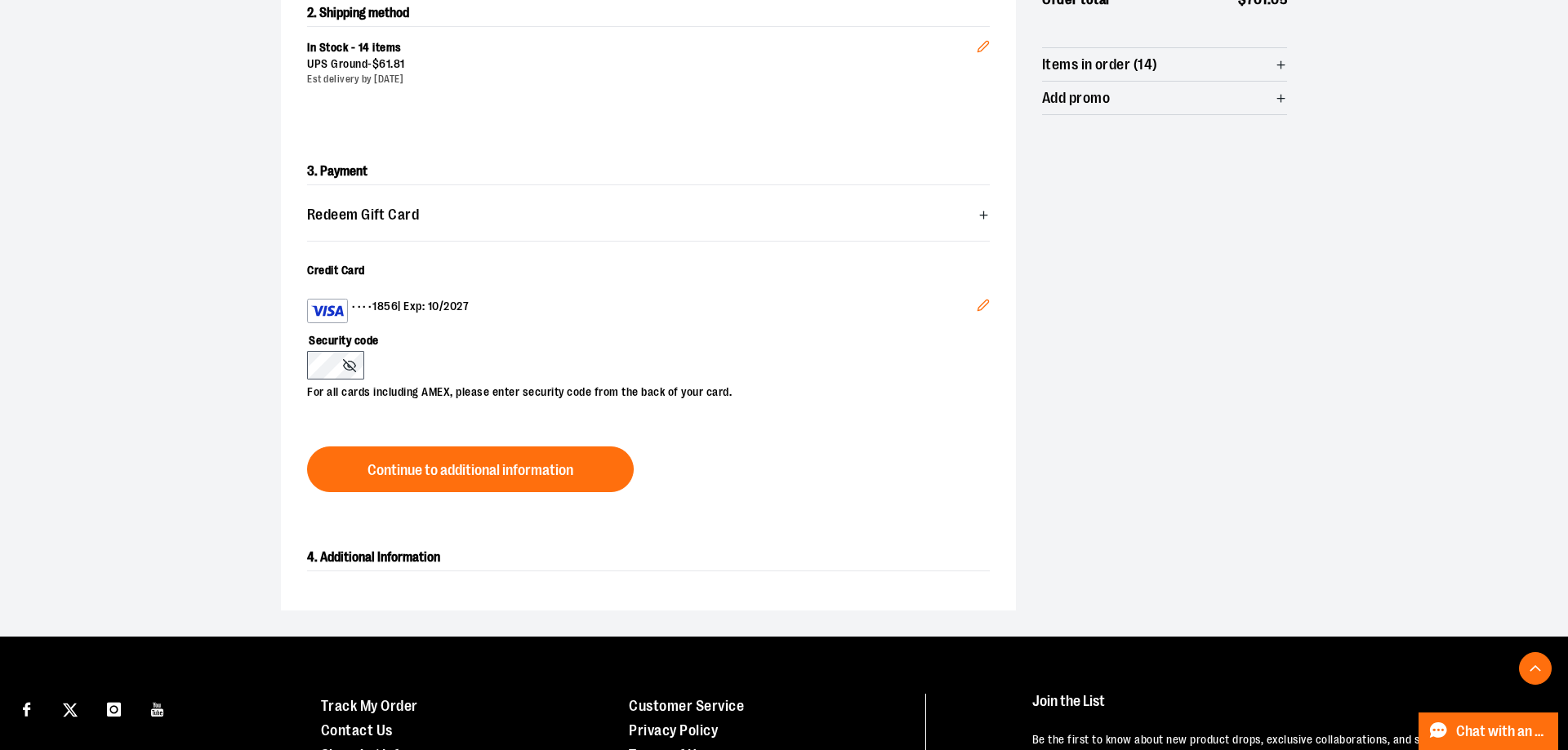
click at [139, 381] on section "**********" at bounding box center [784, 200] width 1568 height 874
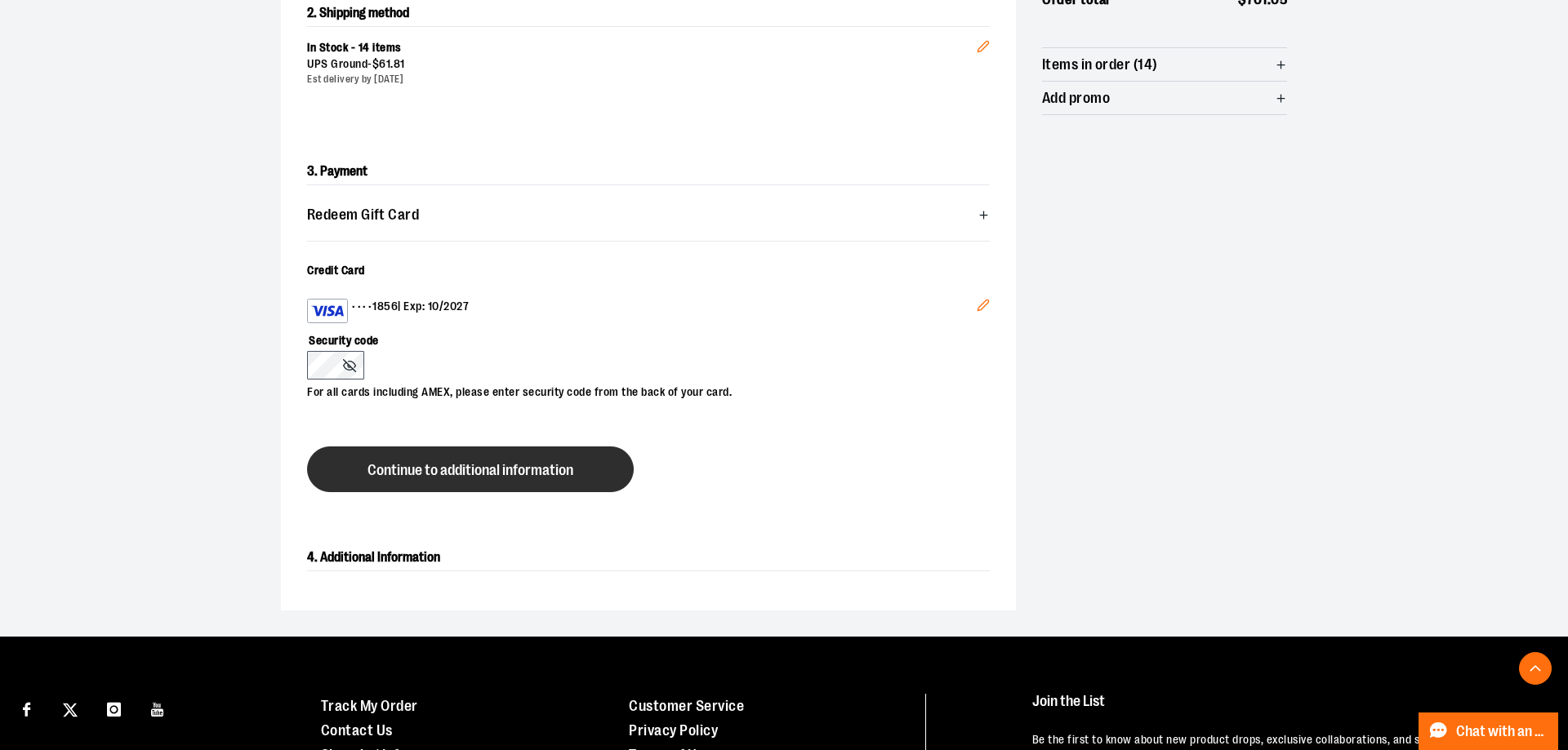
click at [416, 463] on span "Continue to additional information" at bounding box center [470, 471] width 205 height 16
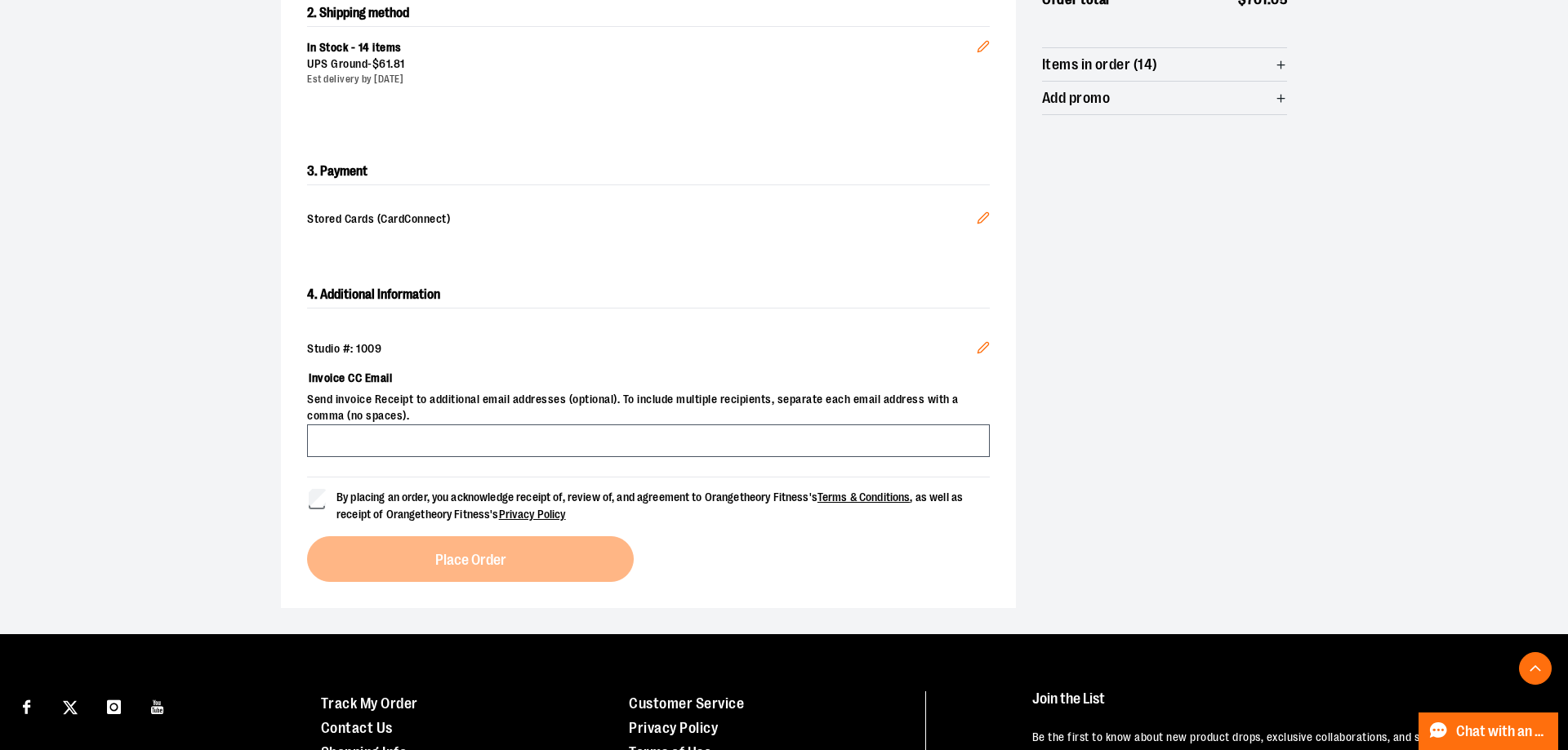
scroll to position [267, 0]
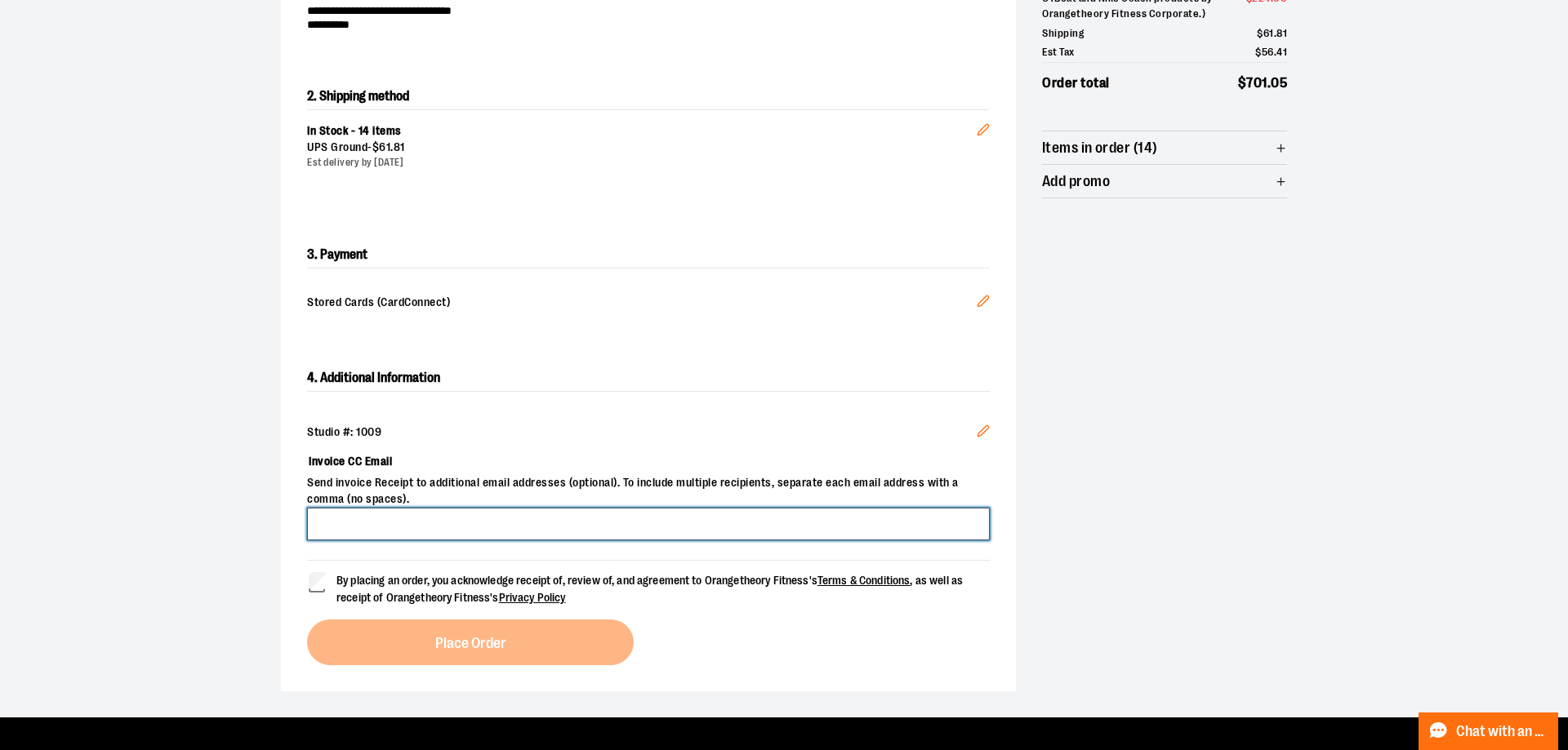
click at [385, 508] on input "Invoice CC Email" at bounding box center [648, 524] width 682 height 33
drag, startPoint x: 454, startPoint y: 458, endPoint x: 75, endPoint y: 439, distance: 379.5
click at [307, 508] on input "****" at bounding box center [648, 524] width 682 height 33
paste input "**********"
type input "**********"
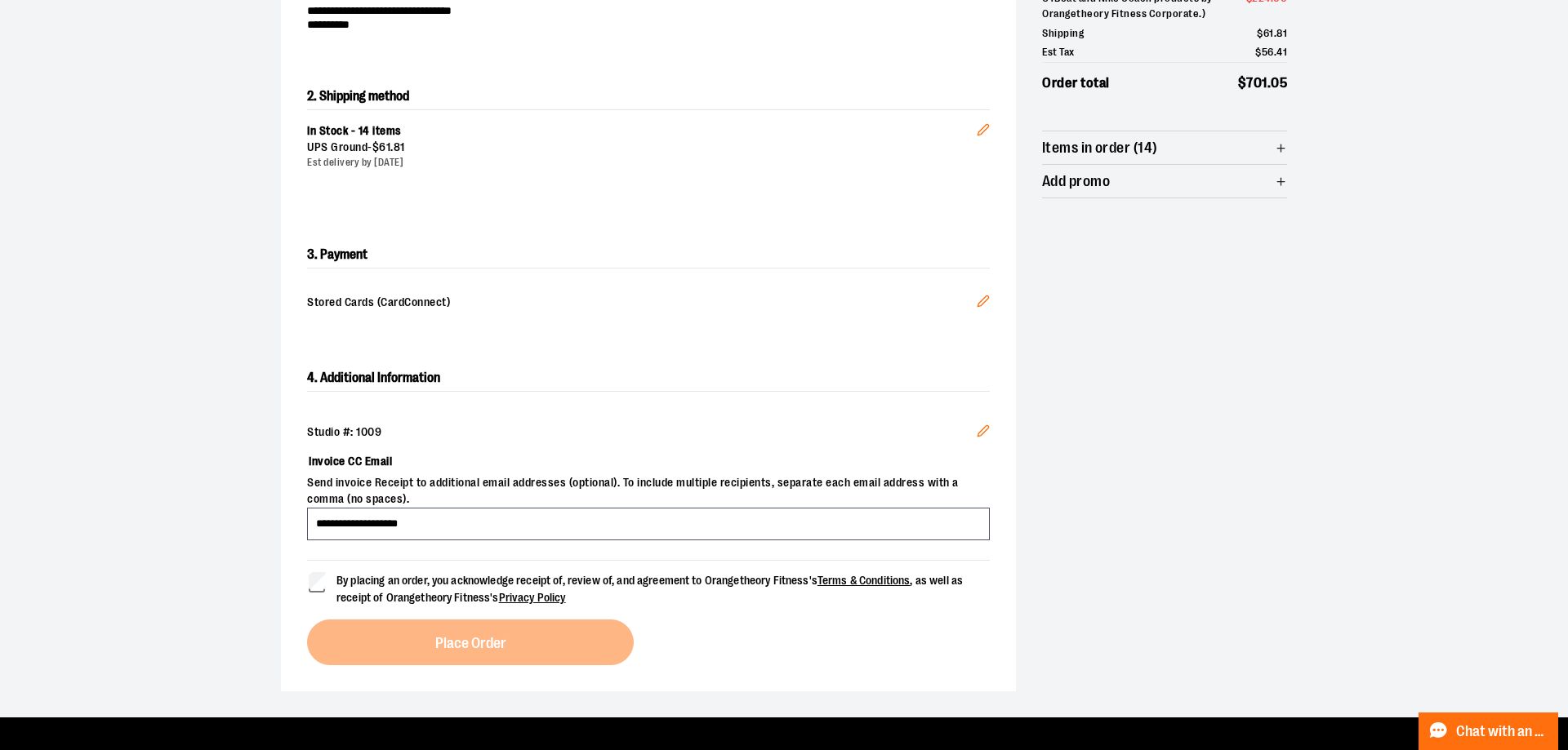
drag, startPoint x: 152, startPoint y: 373, endPoint x: 133, endPoint y: 350, distance: 29.8
click at [146, 347] on section "**********" at bounding box center [784, 282] width 1568 height 872
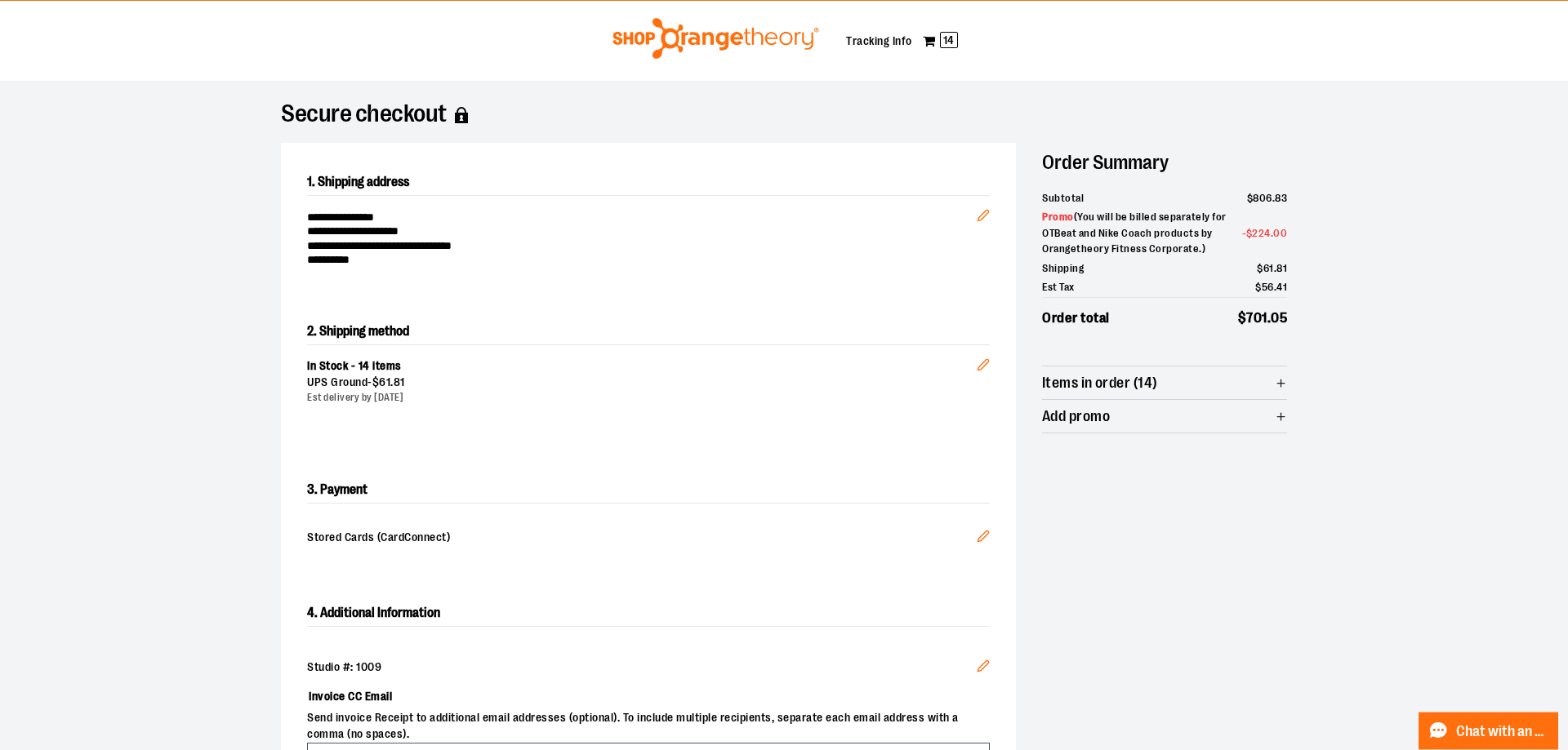
scroll to position [0, 0]
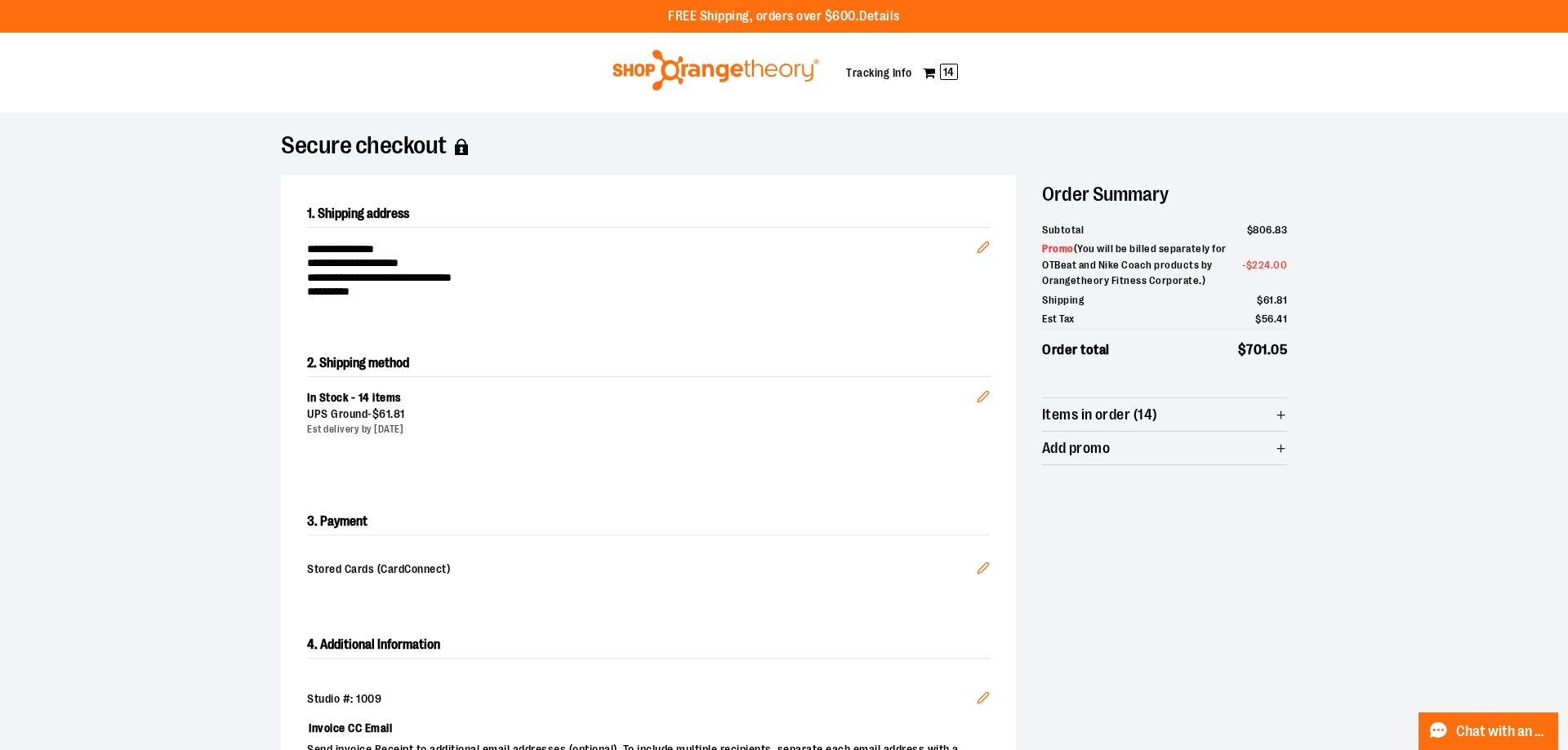
click at [983, 368] on button "Edit" at bounding box center [983, 392] width 39 height 57
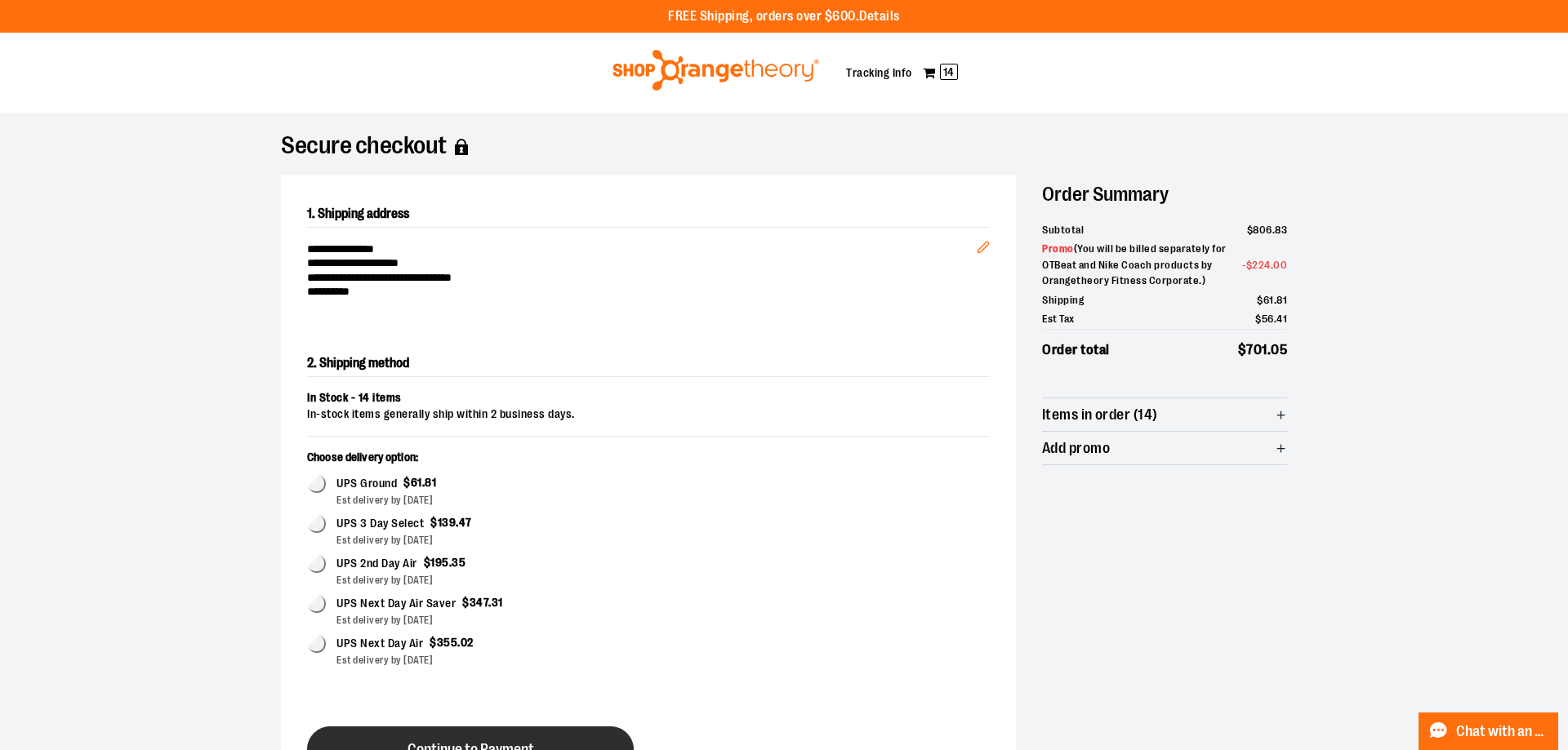
click at [387, 727] on button "Continue to Payment" at bounding box center [470, 749] width 327 height 46
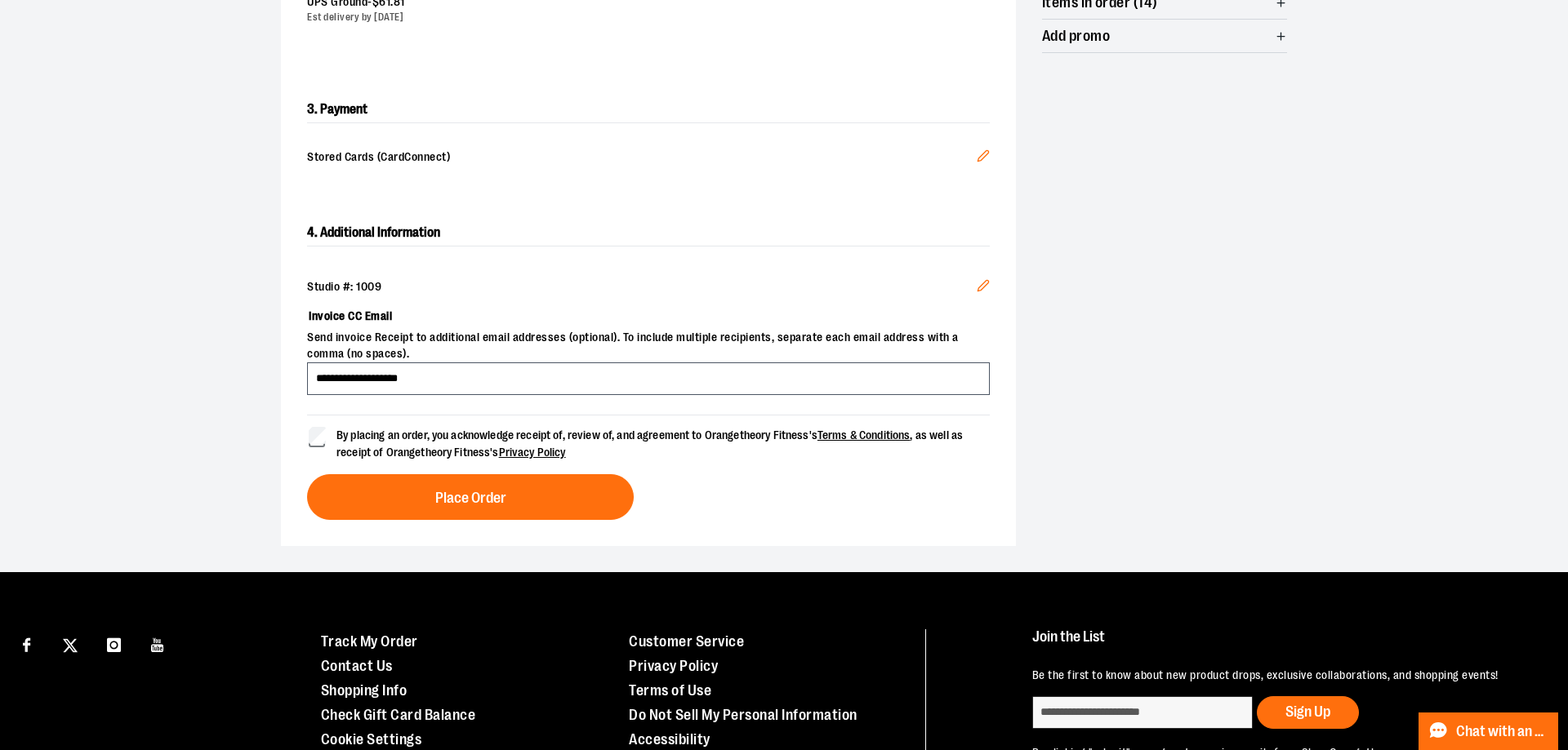
scroll to position [417, 0]
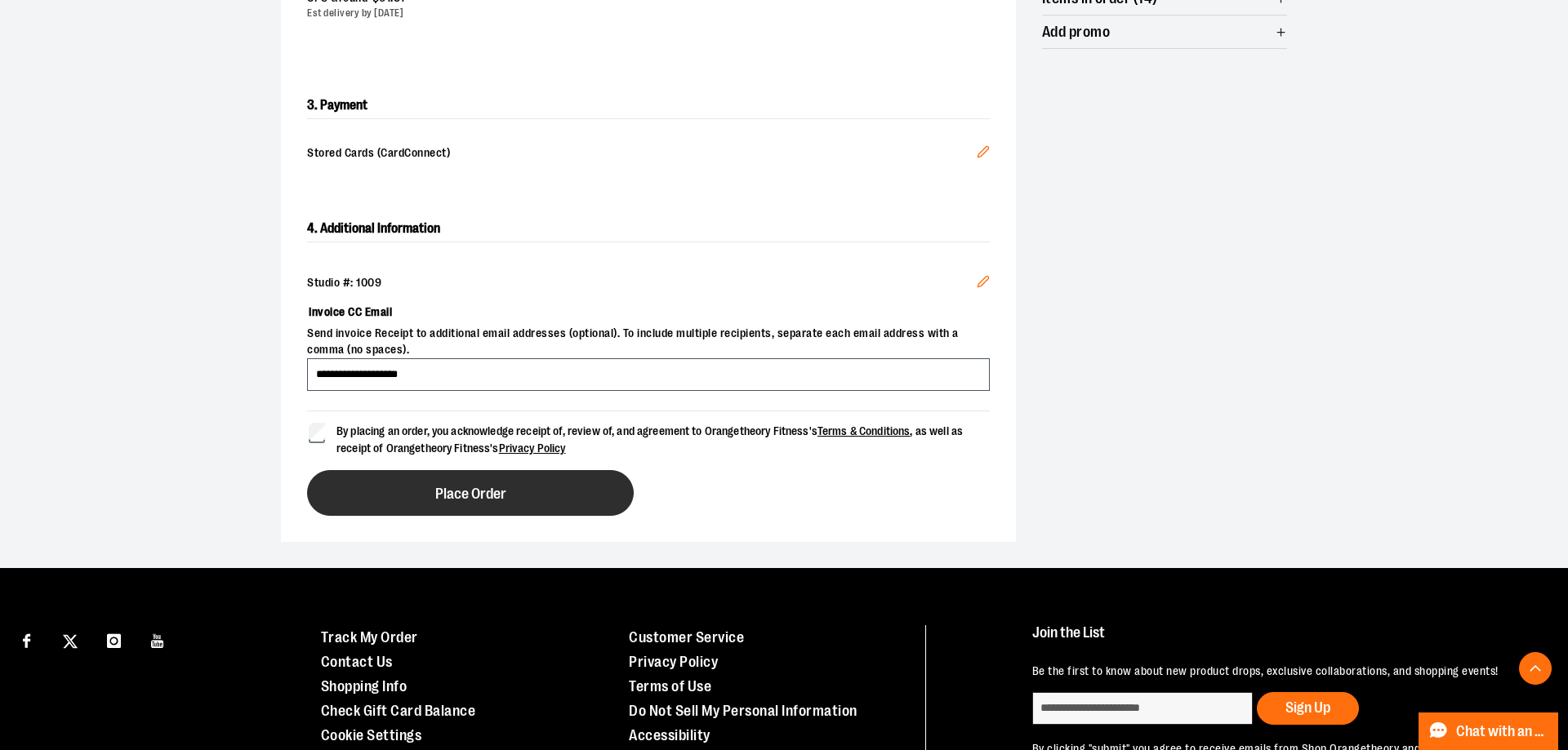
click at [360, 470] on button "Place Order" at bounding box center [470, 492] width 327 height 46
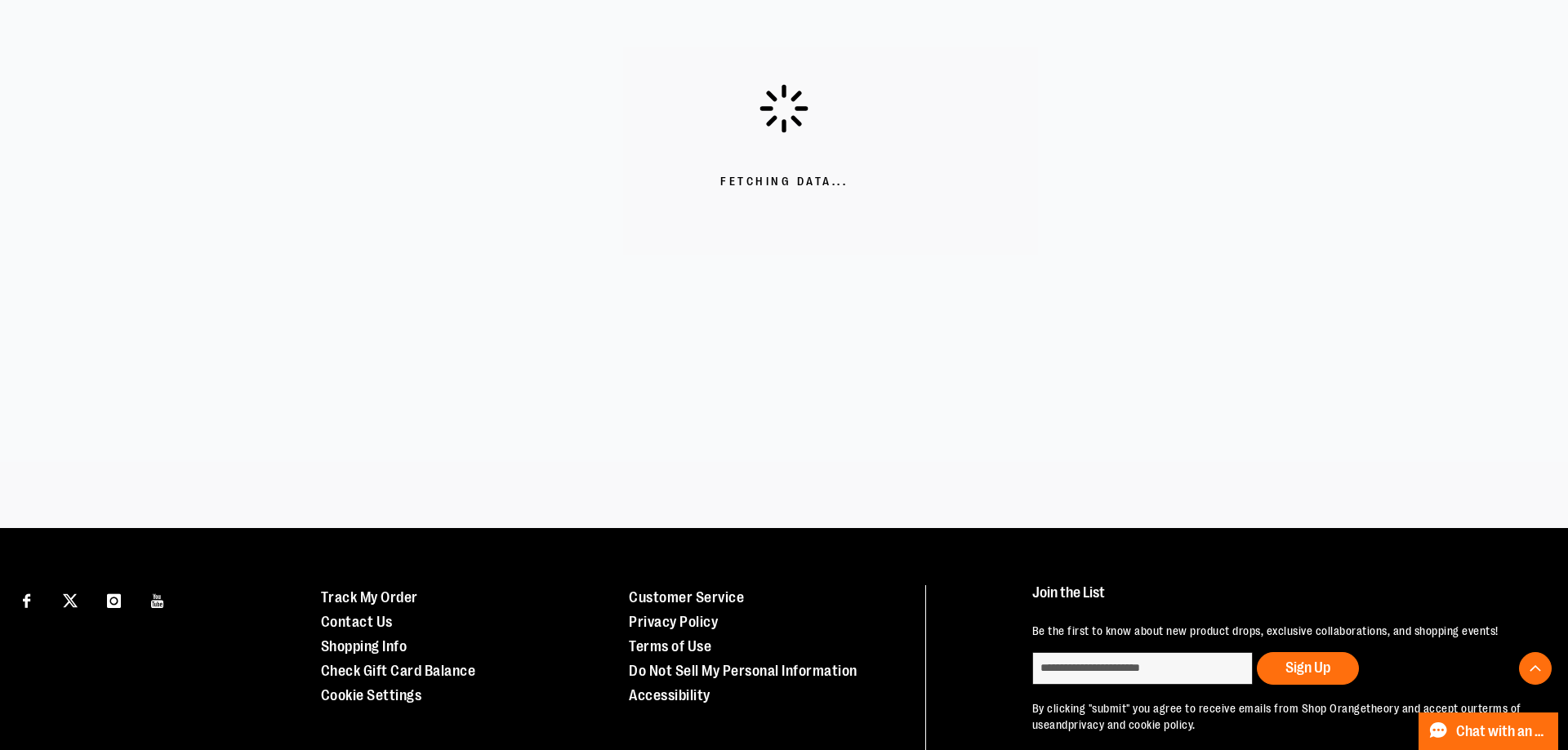
scroll to position [350, 0]
